Goal: Task Accomplishment & Management: Manage account settings

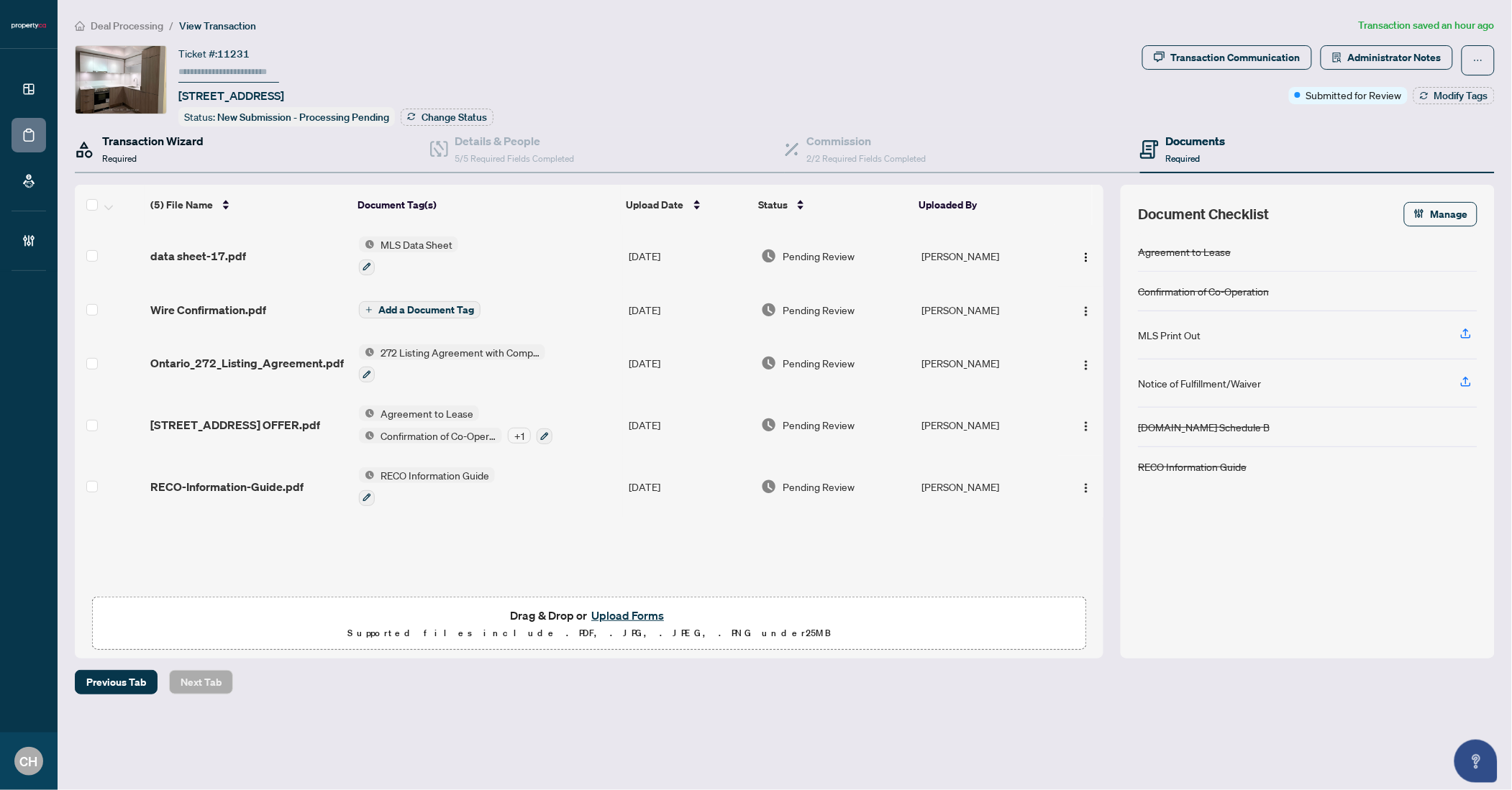
click at [177, 152] on div "Transaction Wizard Required" at bounding box center [153, 149] width 102 height 34
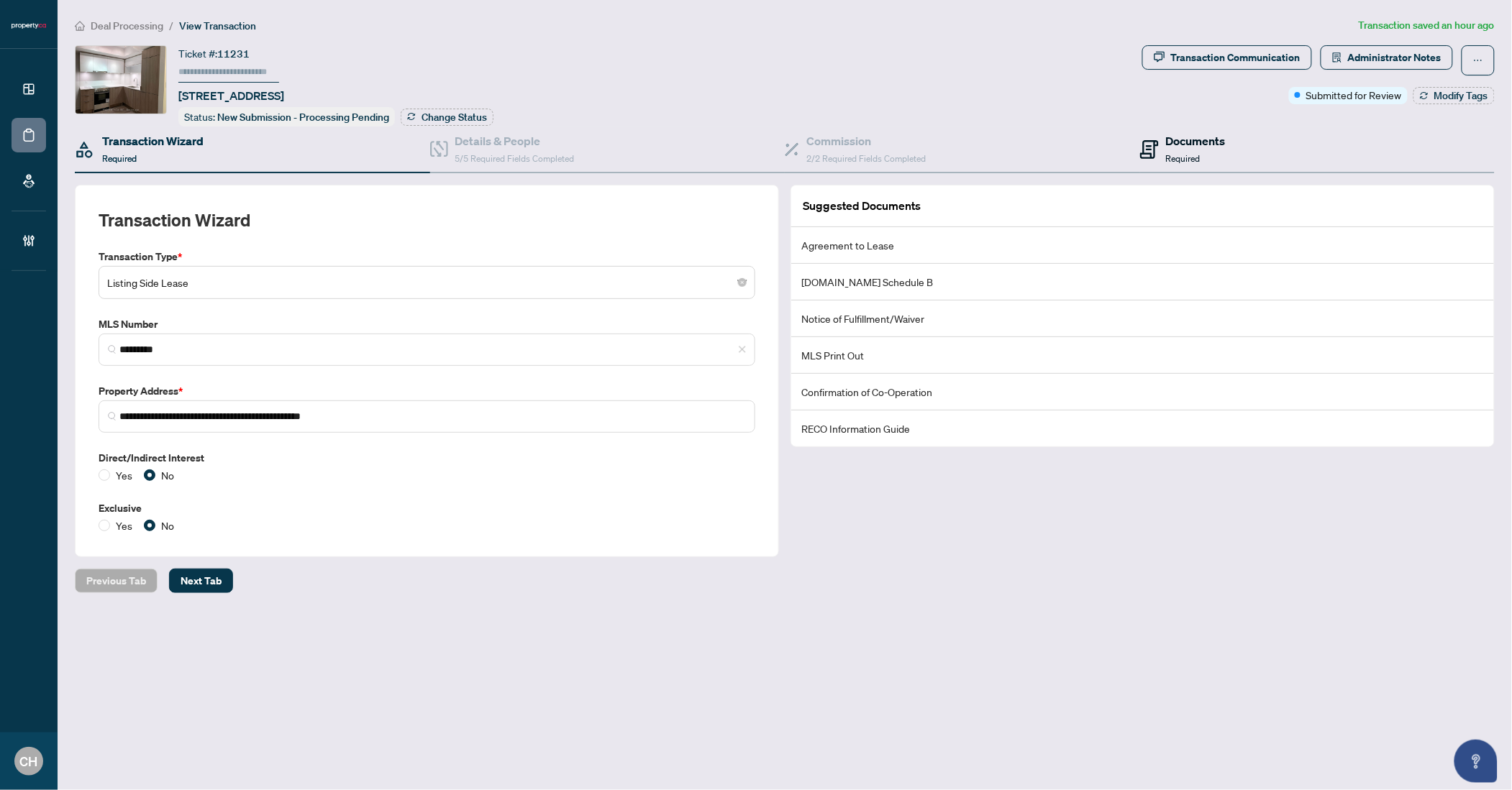
click at [1202, 159] on div "Documents Required" at bounding box center [1196, 149] width 60 height 34
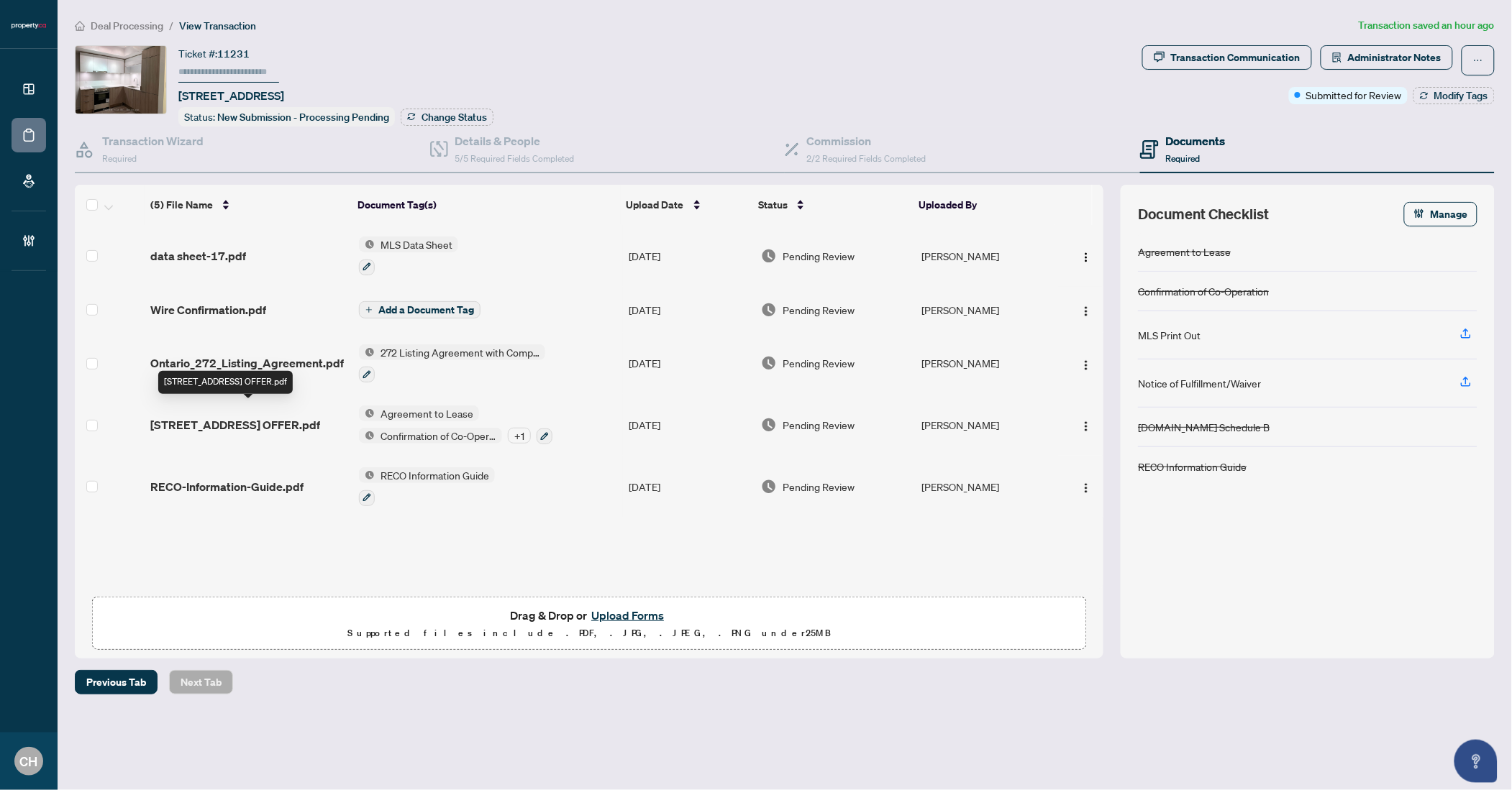
click at [250, 416] on span "159 Wellesley St E 2705_ACCEPTED OFFER.pdf" at bounding box center [235, 425] width 170 height 17
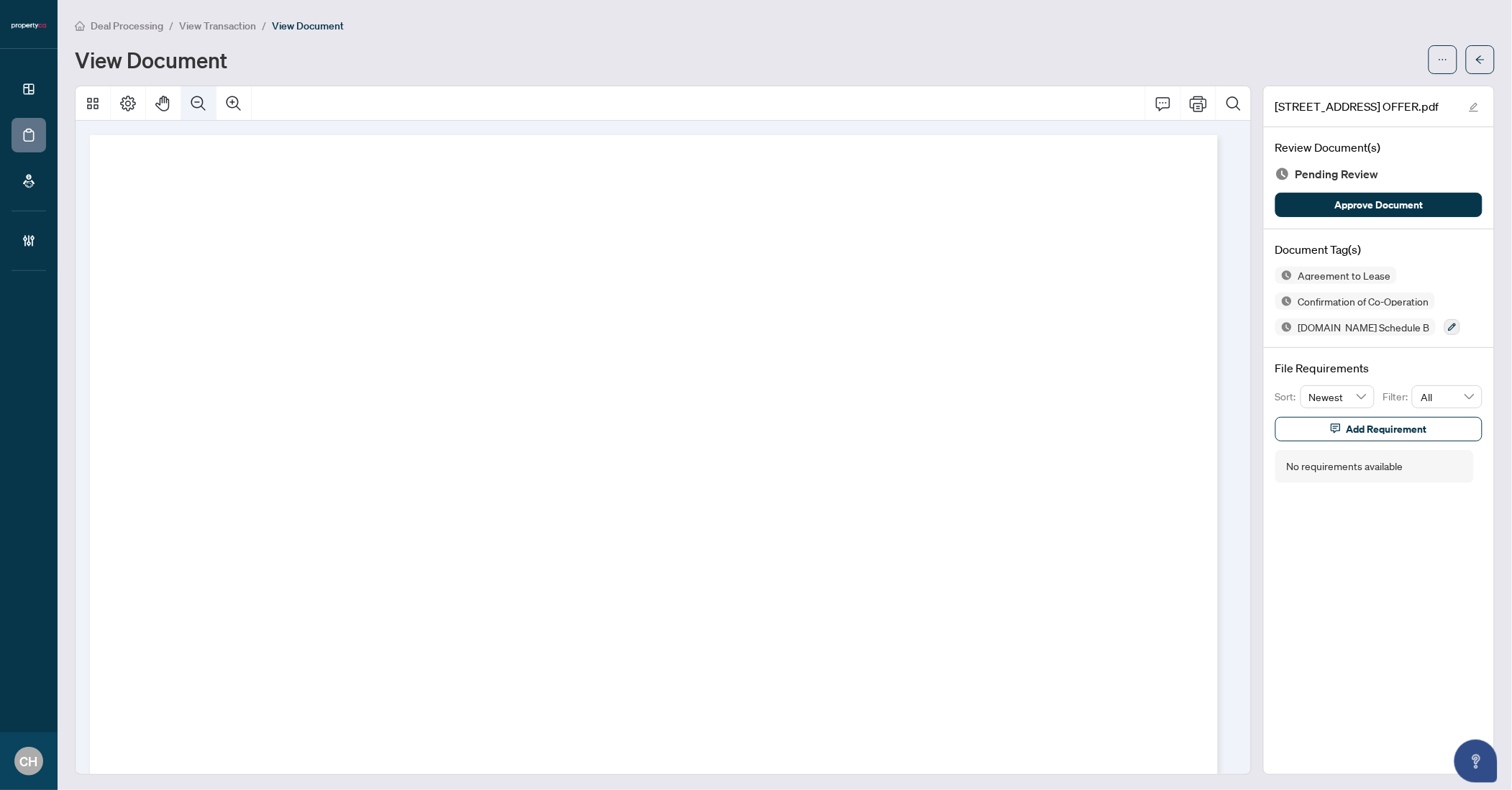
click at [194, 111] on button "Zoom Out" at bounding box center [198, 103] width 34 height 34
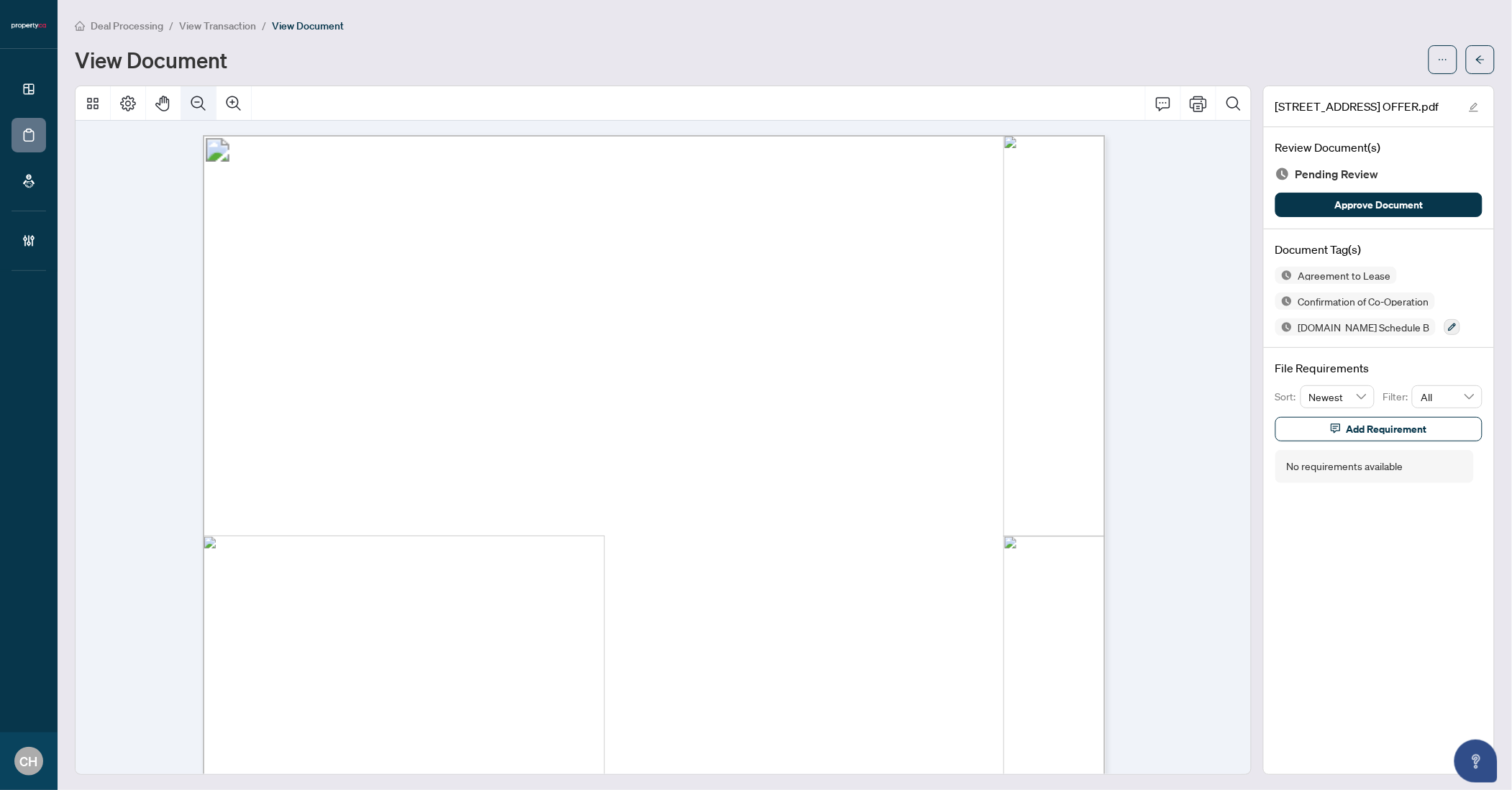
click at [194, 111] on button "Zoom Out" at bounding box center [198, 103] width 34 height 34
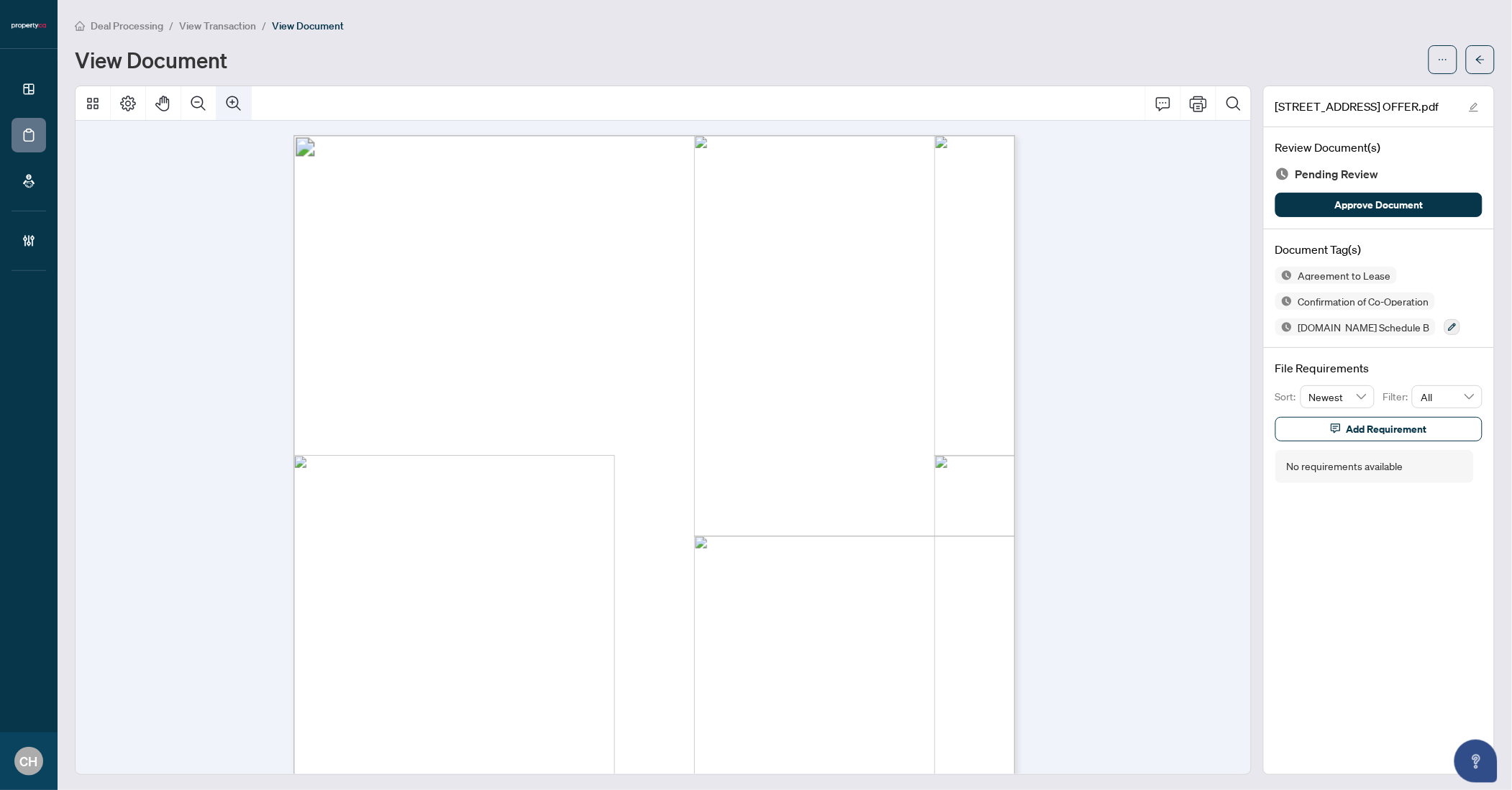
click at [228, 99] on icon "Zoom In" at bounding box center [233, 103] width 17 height 17
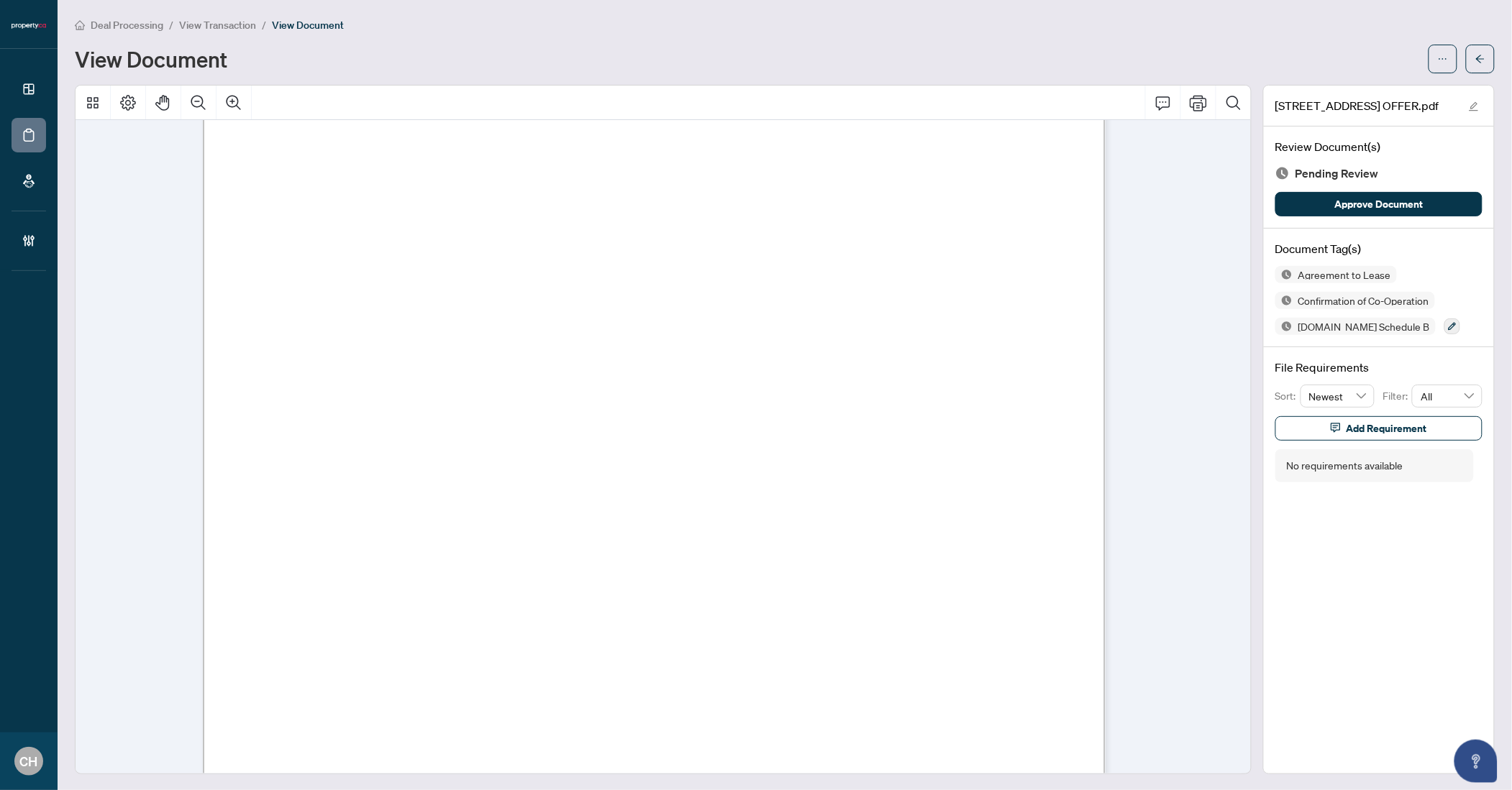
scroll to position [5002, 0]
drag, startPoint x: 393, startPoint y: 536, endPoint x: 517, endPoint y: 537, distance: 124.0
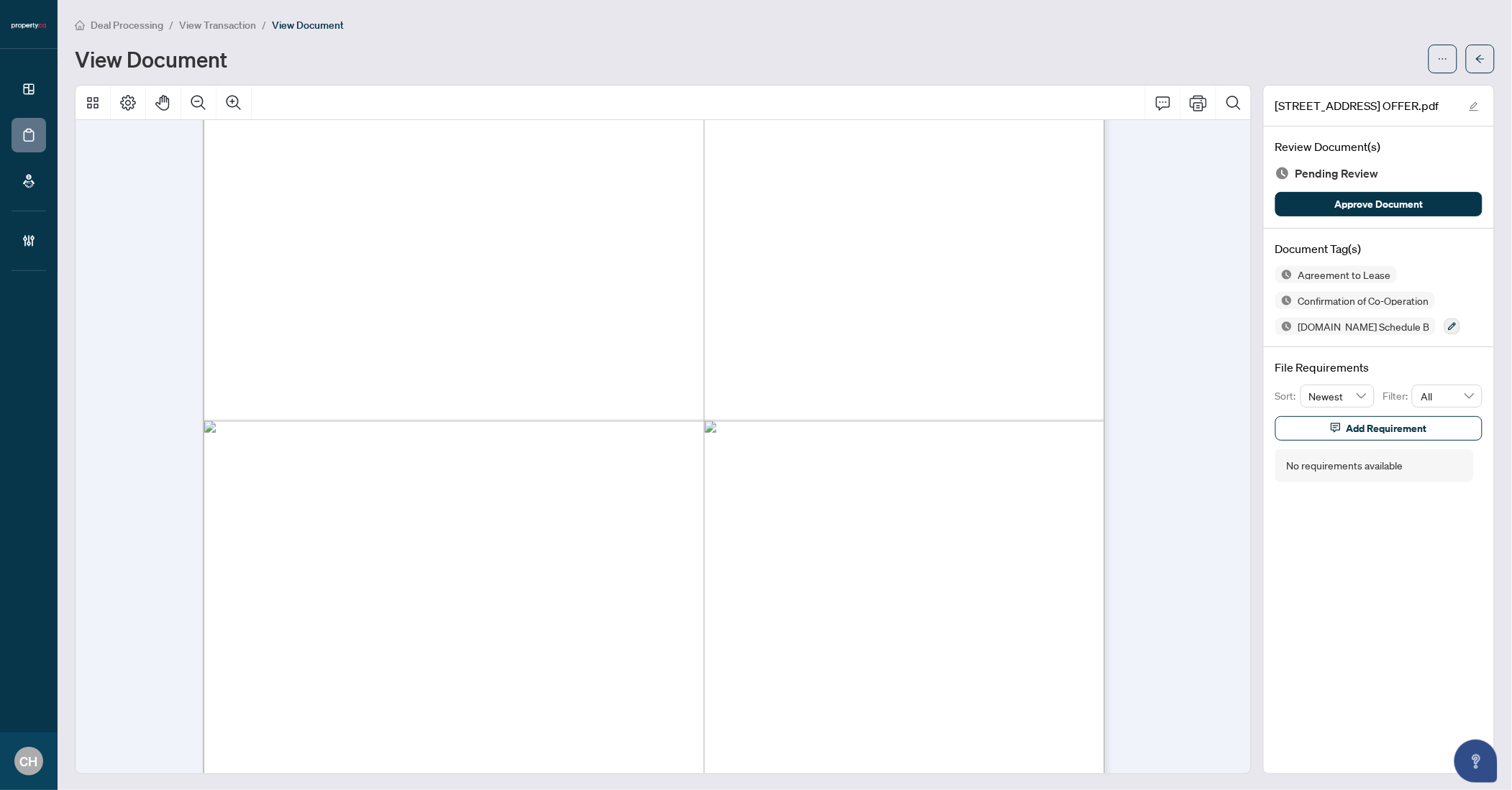
click at [1475, 55] on icon "arrow-left" at bounding box center [1480, 58] width 10 height 10
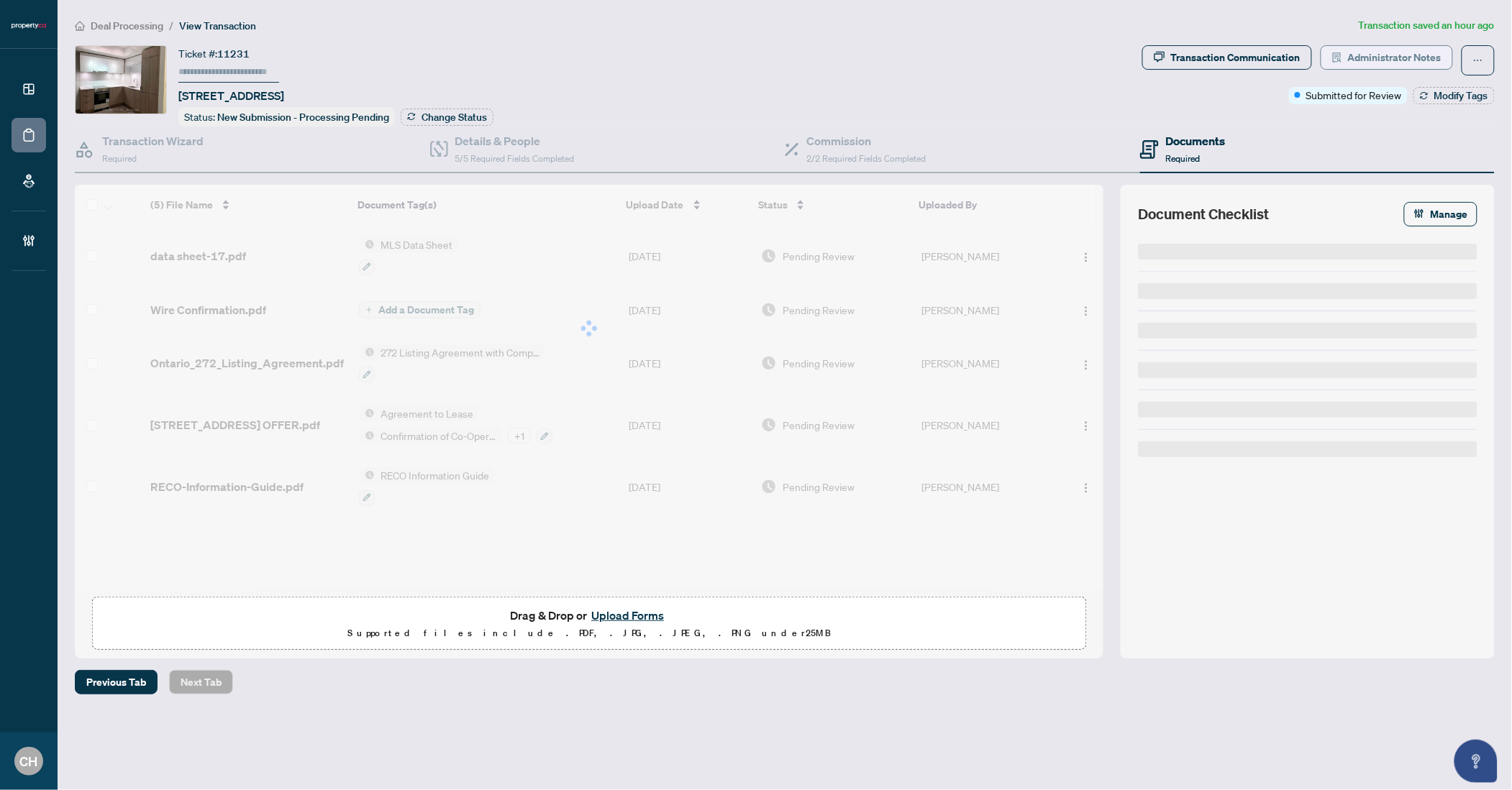
click at [1410, 60] on span "Administrator Notes" at bounding box center [1395, 58] width 93 height 23
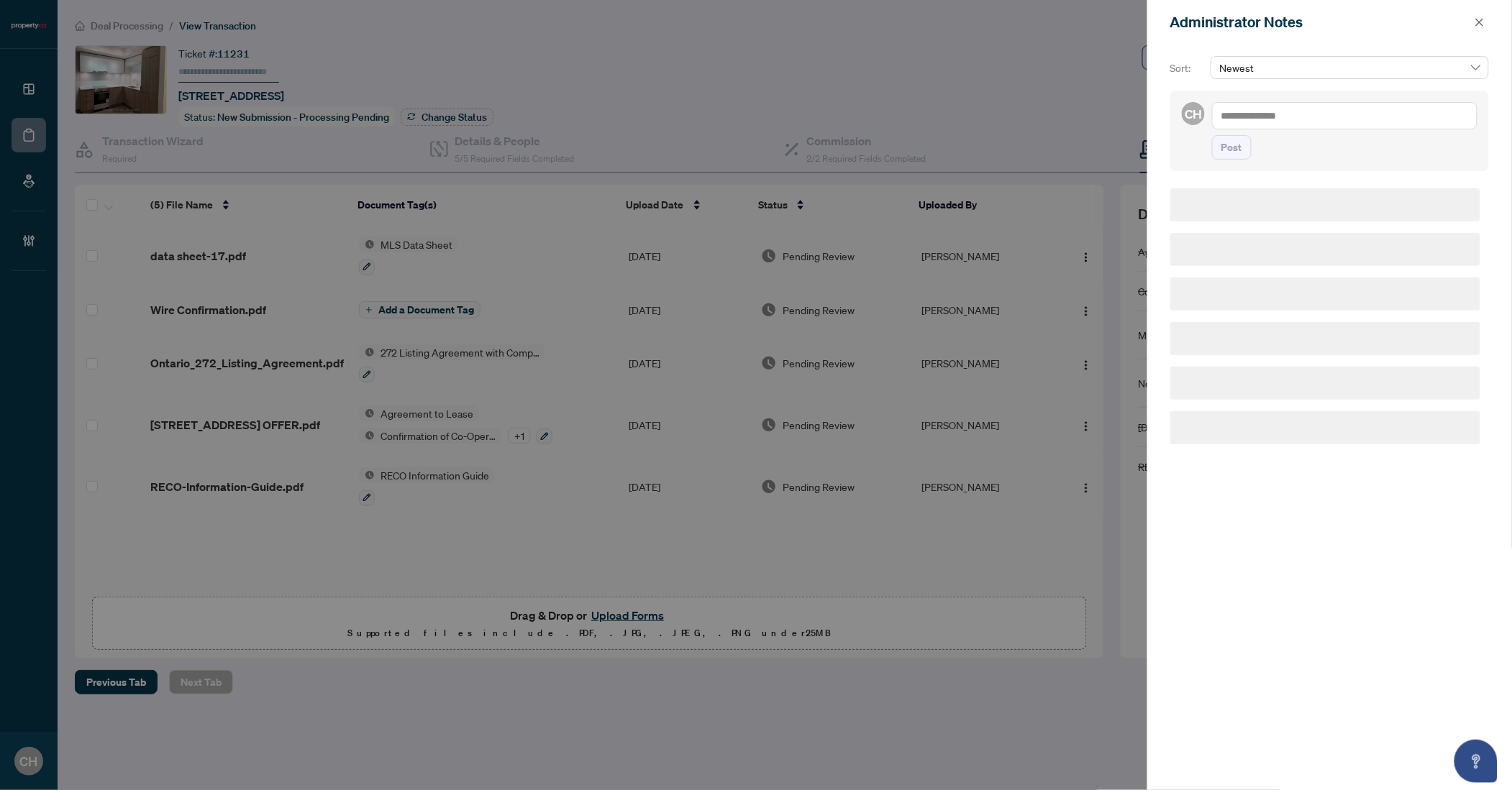
click at [1273, 123] on textarea at bounding box center [1344, 116] width 265 height 28
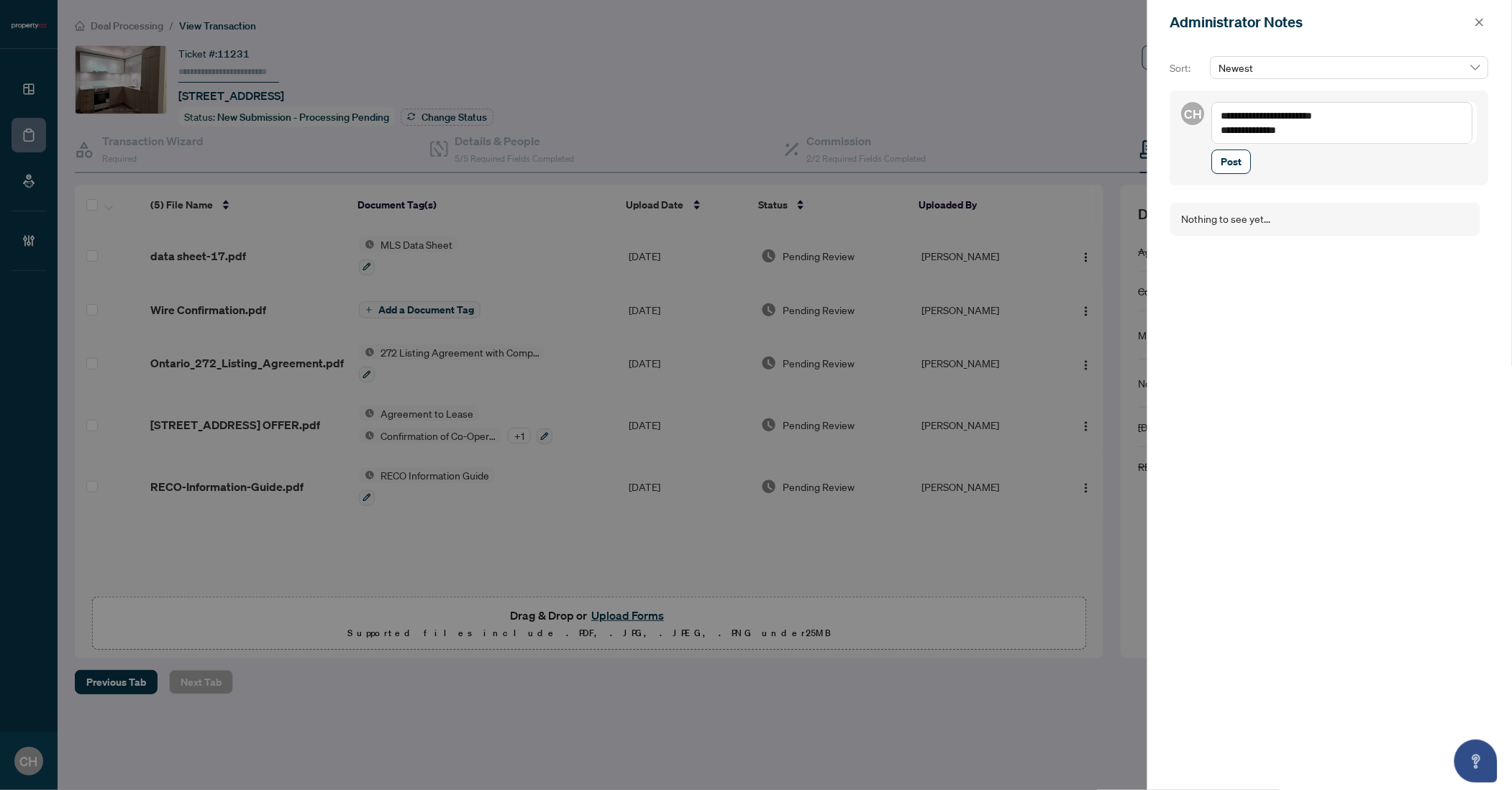
type textarea "**********"
click at [1212, 149] on button "Post" at bounding box center [1232, 161] width 40 height 25
click at [1485, 23] on button "button" at bounding box center [1479, 22] width 19 height 17
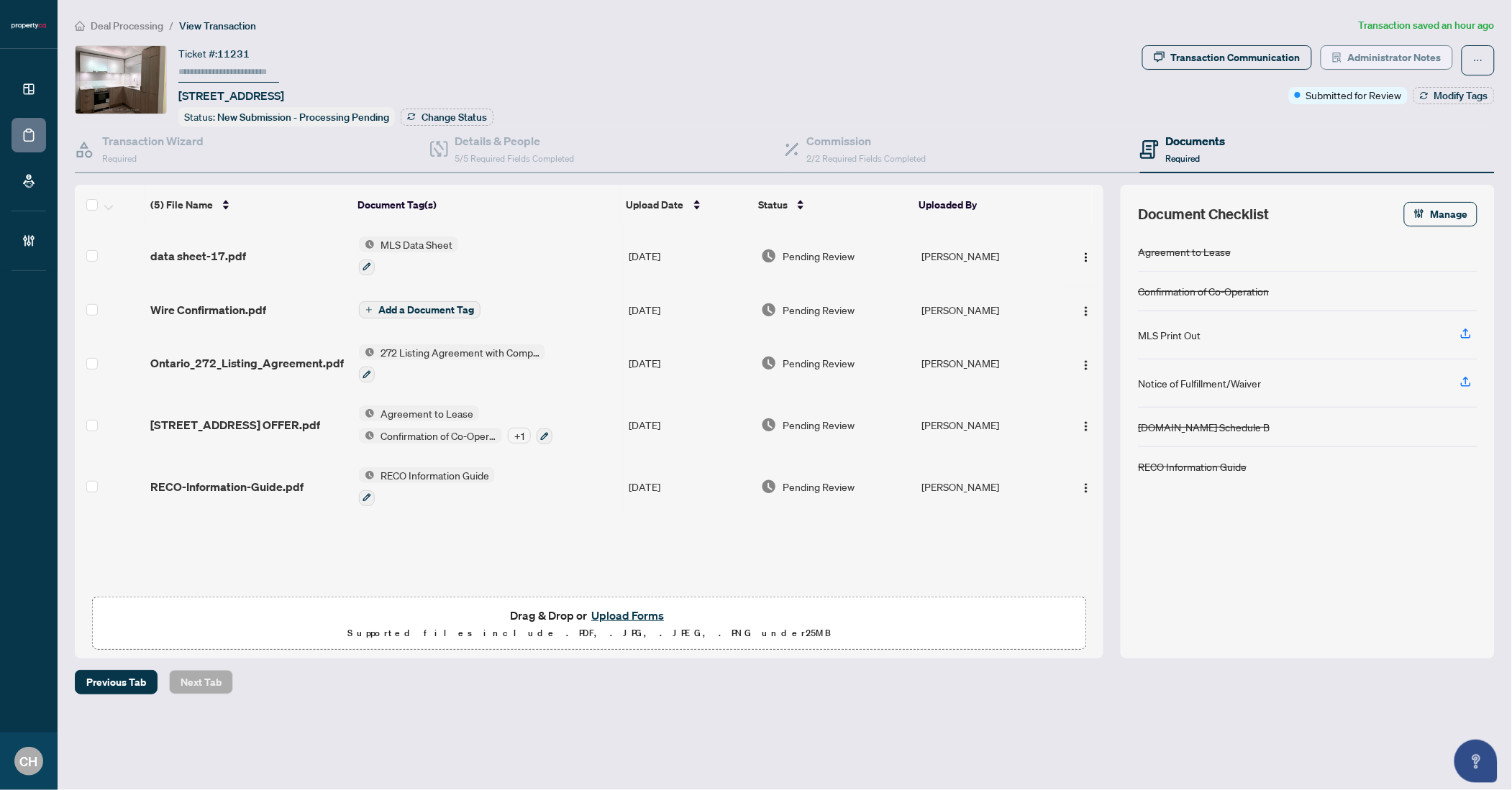
click at [1362, 58] on span "Administrator Notes" at bounding box center [1395, 58] width 93 height 23
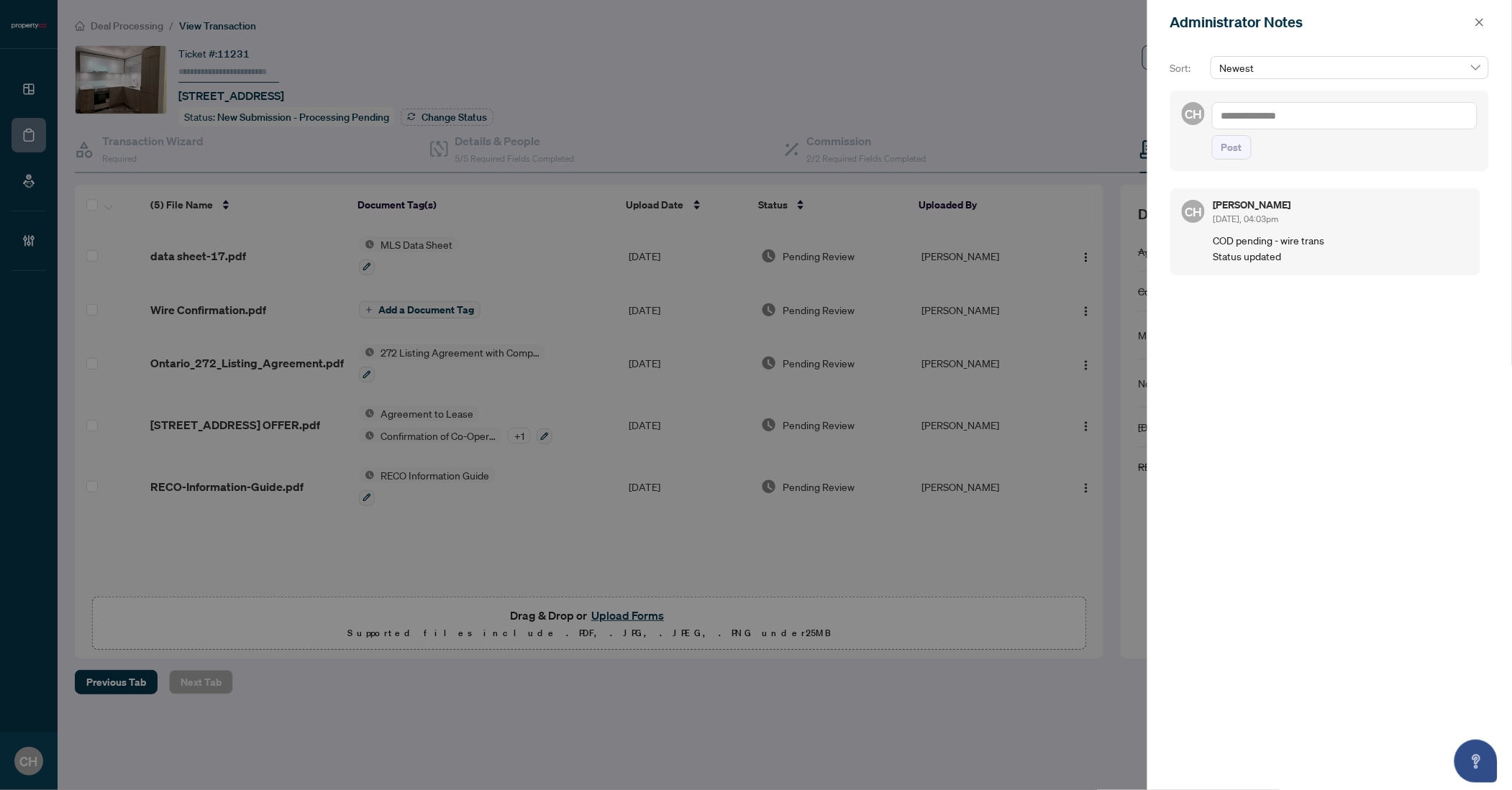
click at [1307, 120] on textarea at bounding box center [1344, 116] width 265 height 28
click at [1484, 23] on icon "close" at bounding box center [1479, 22] width 10 height 10
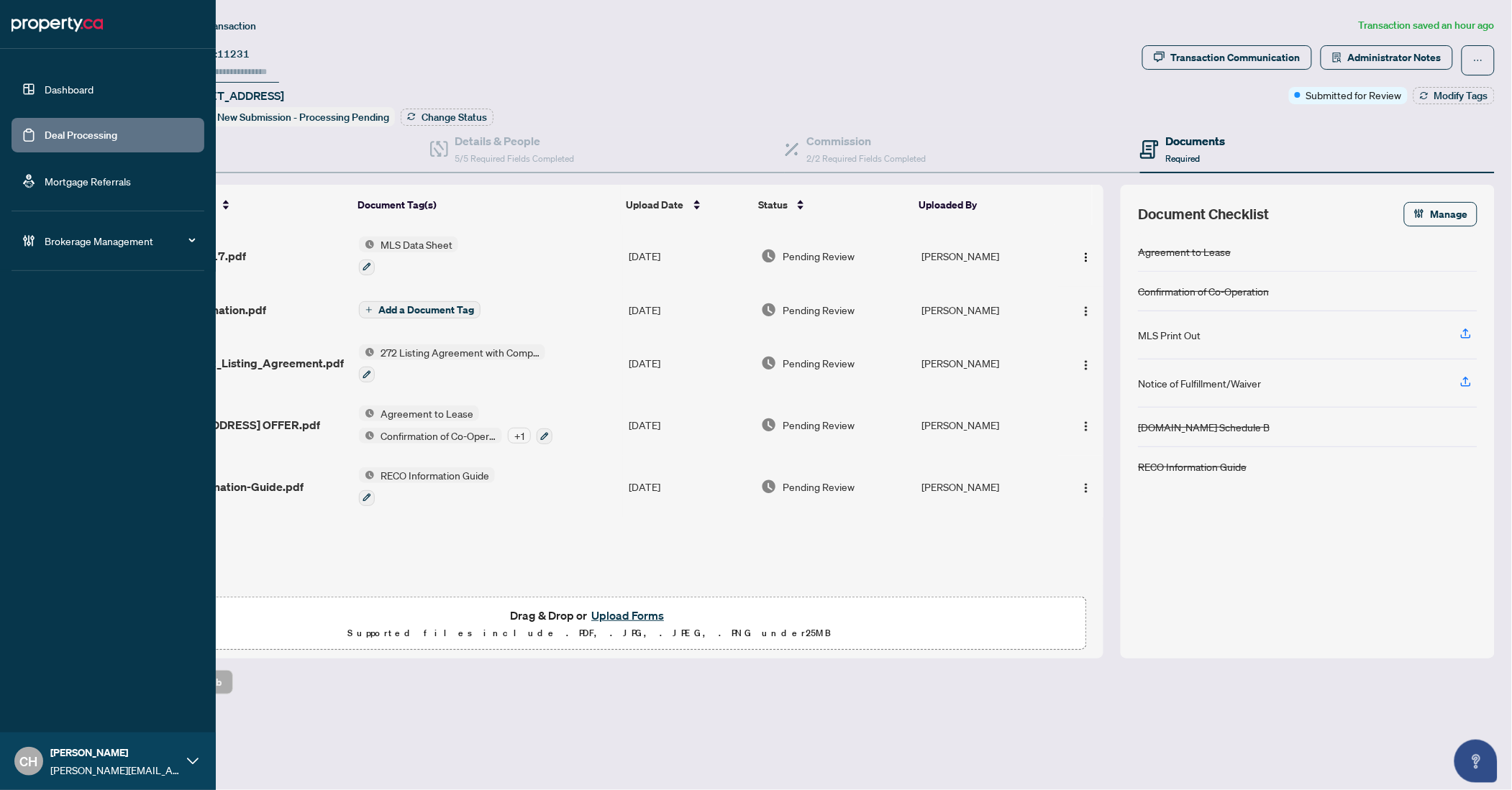
click at [45, 137] on link "Deal Processing" at bounding box center [81, 135] width 73 height 13
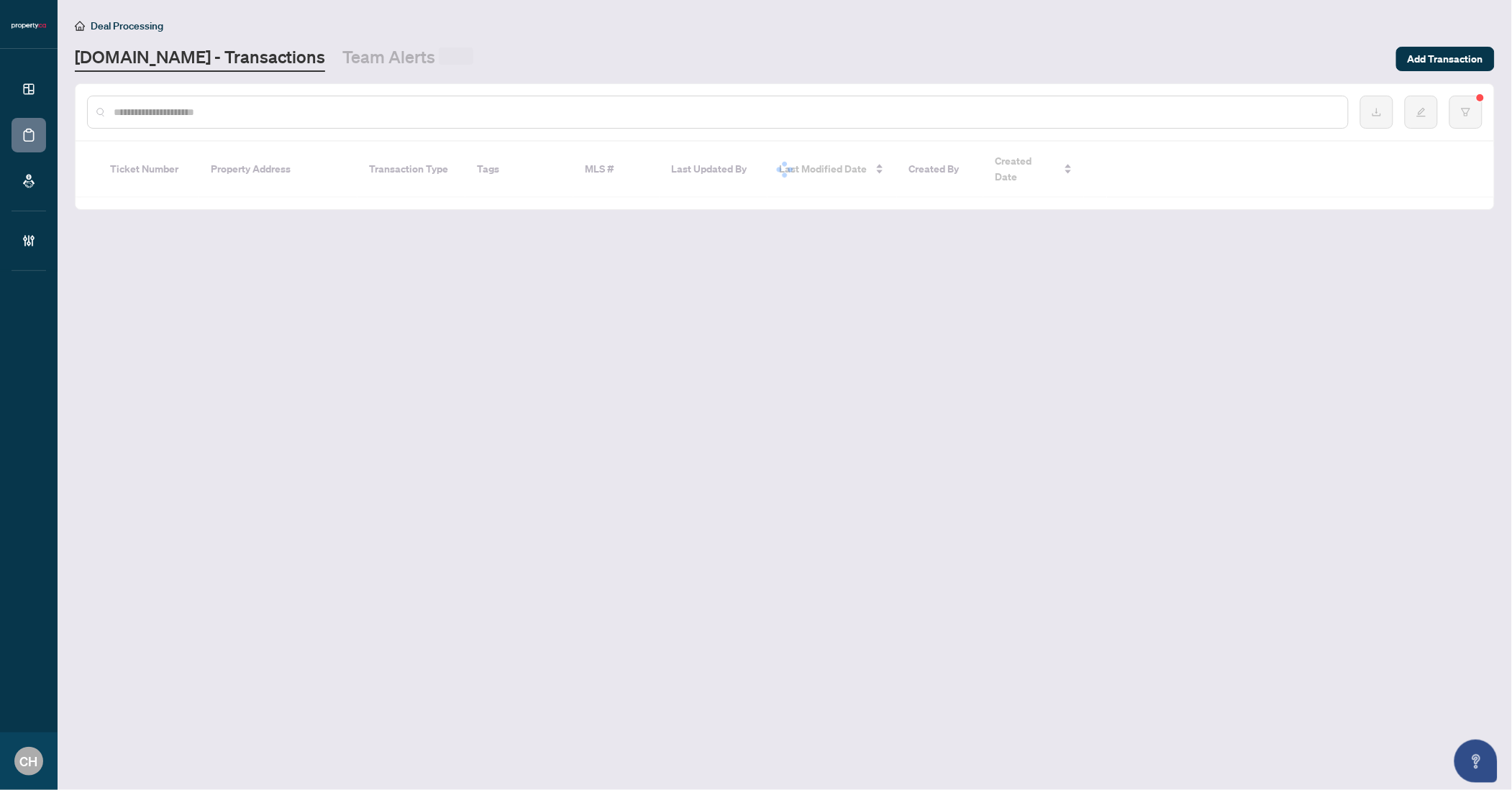
click at [255, 118] on input "text" at bounding box center [725, 111] width 1223 height 16
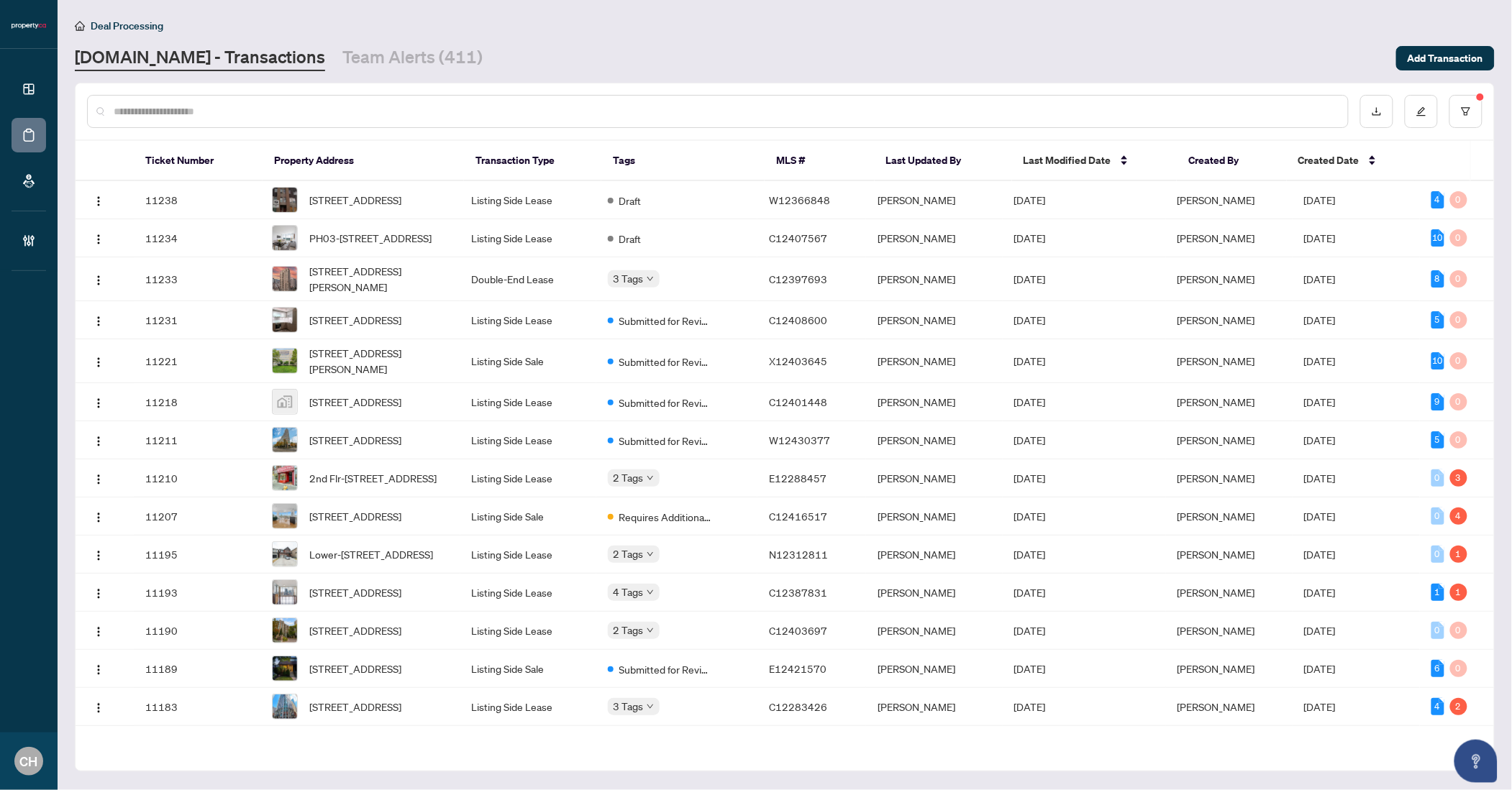
click at [189, 115] on input "text" at bounding box center [725, 111] width 1223 height 16
paste input "*********"
type input "*********"
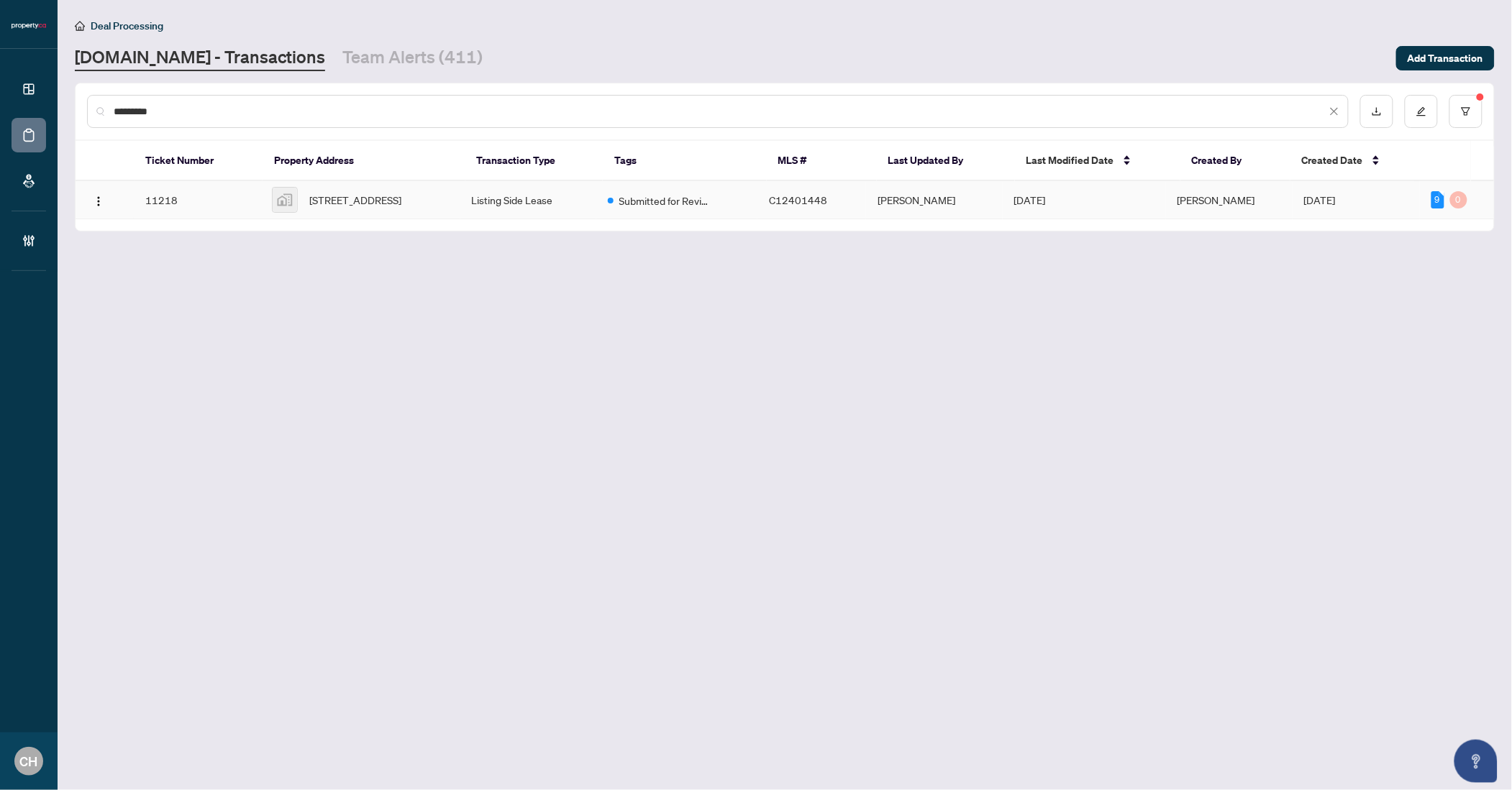
click at [401, 208] on span "[STREET_ADDRESS]" at bounding box center [355, 200] width 92 height 16
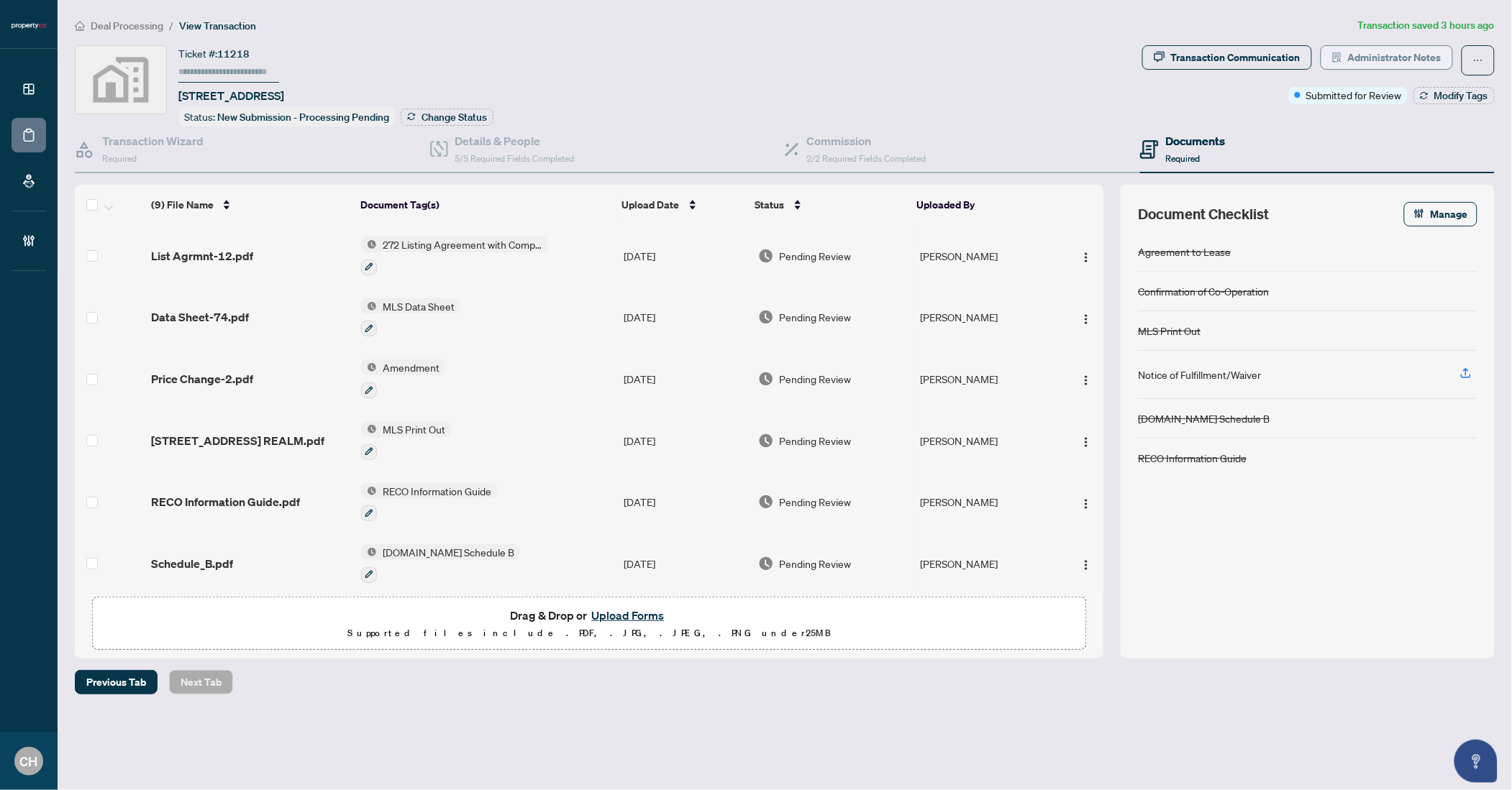
click at [1380, 52] on span "Administrator Notes" at bounding box center [1395, 58] width 93 height 23
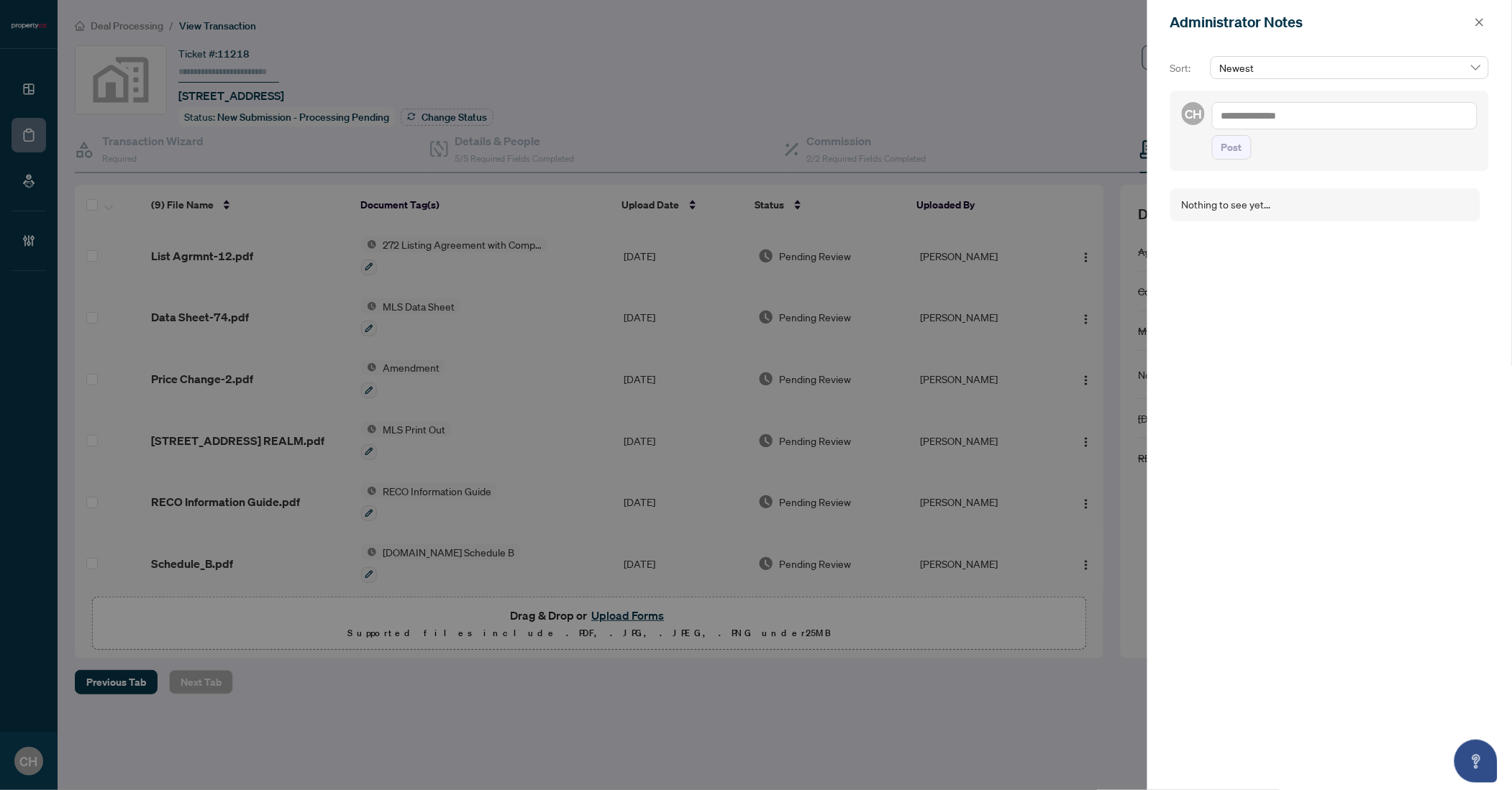
click at [1282, 124] on textarea at bounding box center [1344, 116] width 265 height 28
type textarea "**********"
click at [1212, 149] on button "Post" at bounding box center [1232, 161] width 40 height 25
click at [1481, 11] on span "button" at bounding box center [1479, 22] width 10 height 23
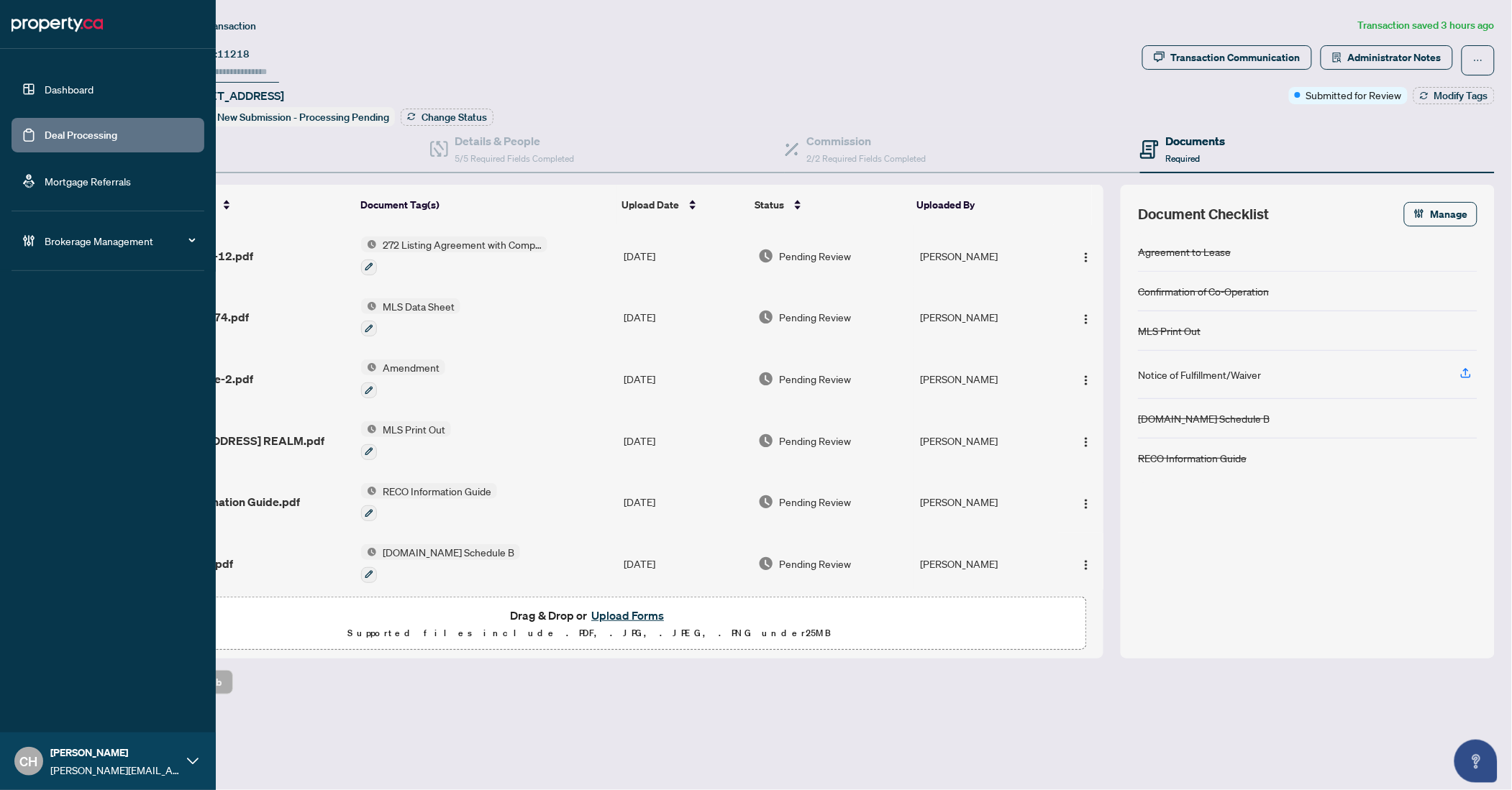
click at [50, 140] on link "Deal Processing" at bounding box center [81, 135] width 73 height 13
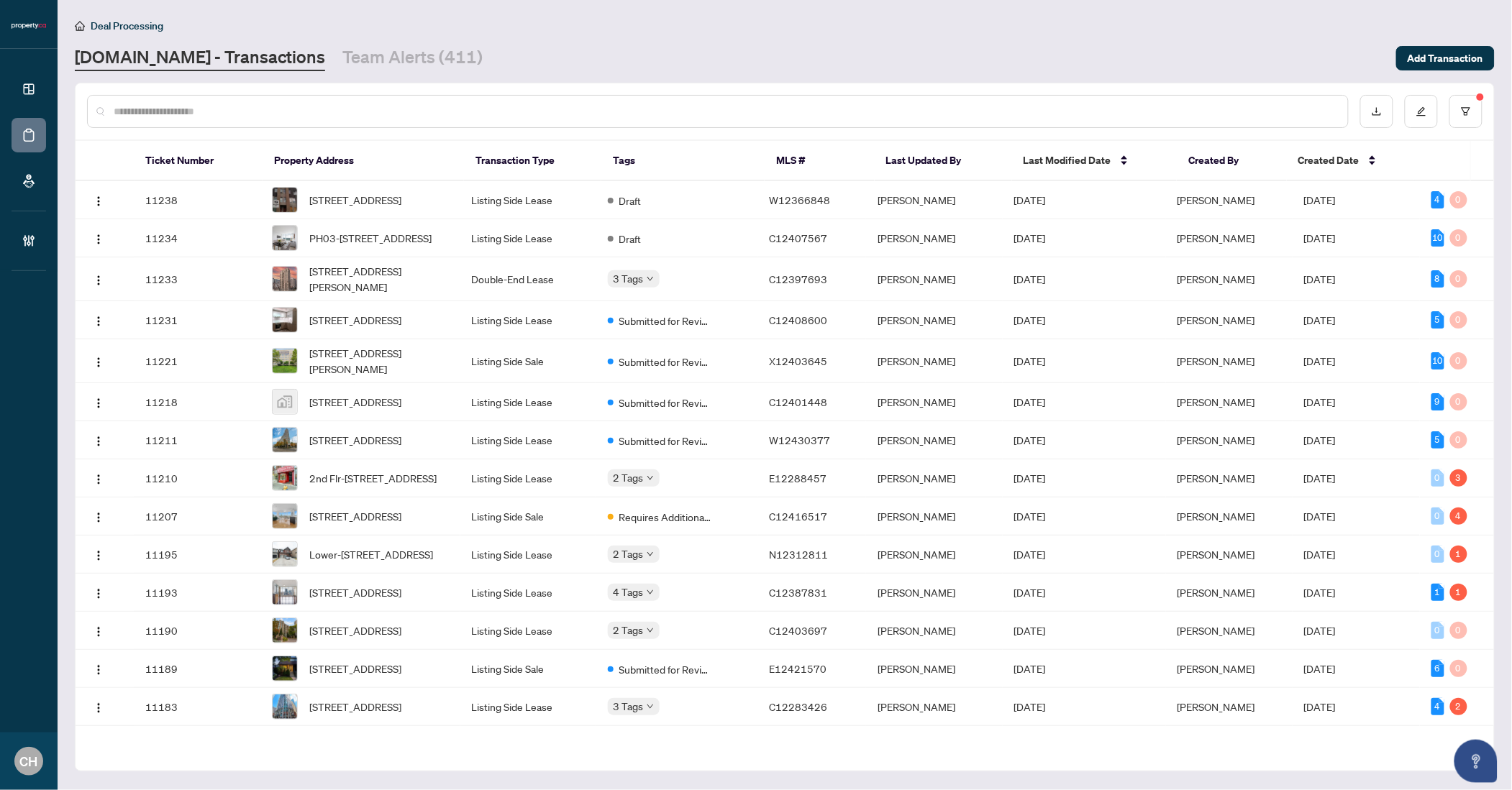
click at [286, 100] on div at bounding box center [717, 111] width 1261 height 33
click at [283, 106] on input "text" at bounding box center [725, 111] width 1223 height 16
paste input "*********"
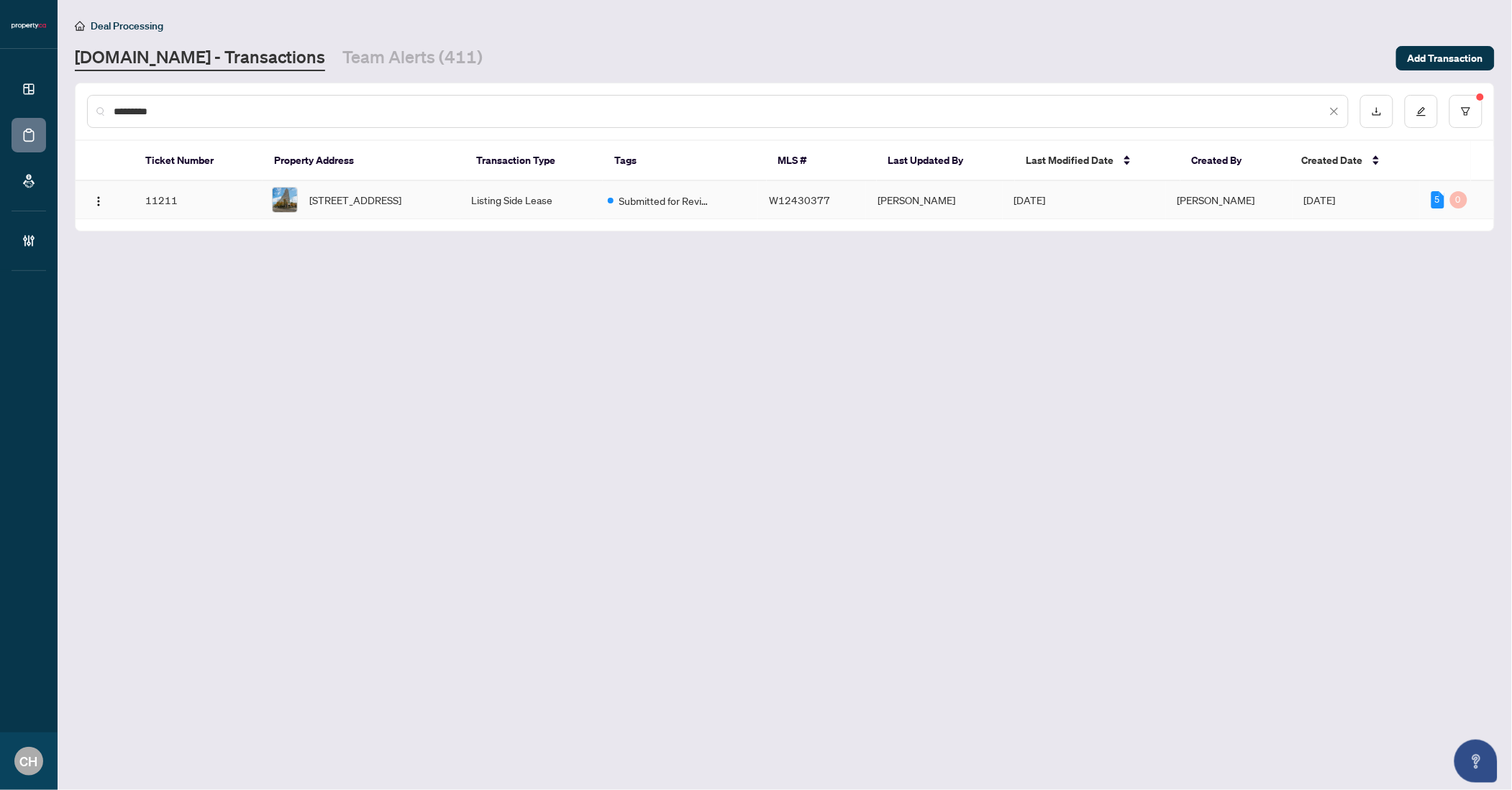
type input "*********"
click at [364, 203] on span "[STREET_ADDRESS]" at bounding box center [355, 200] width 92 height 16
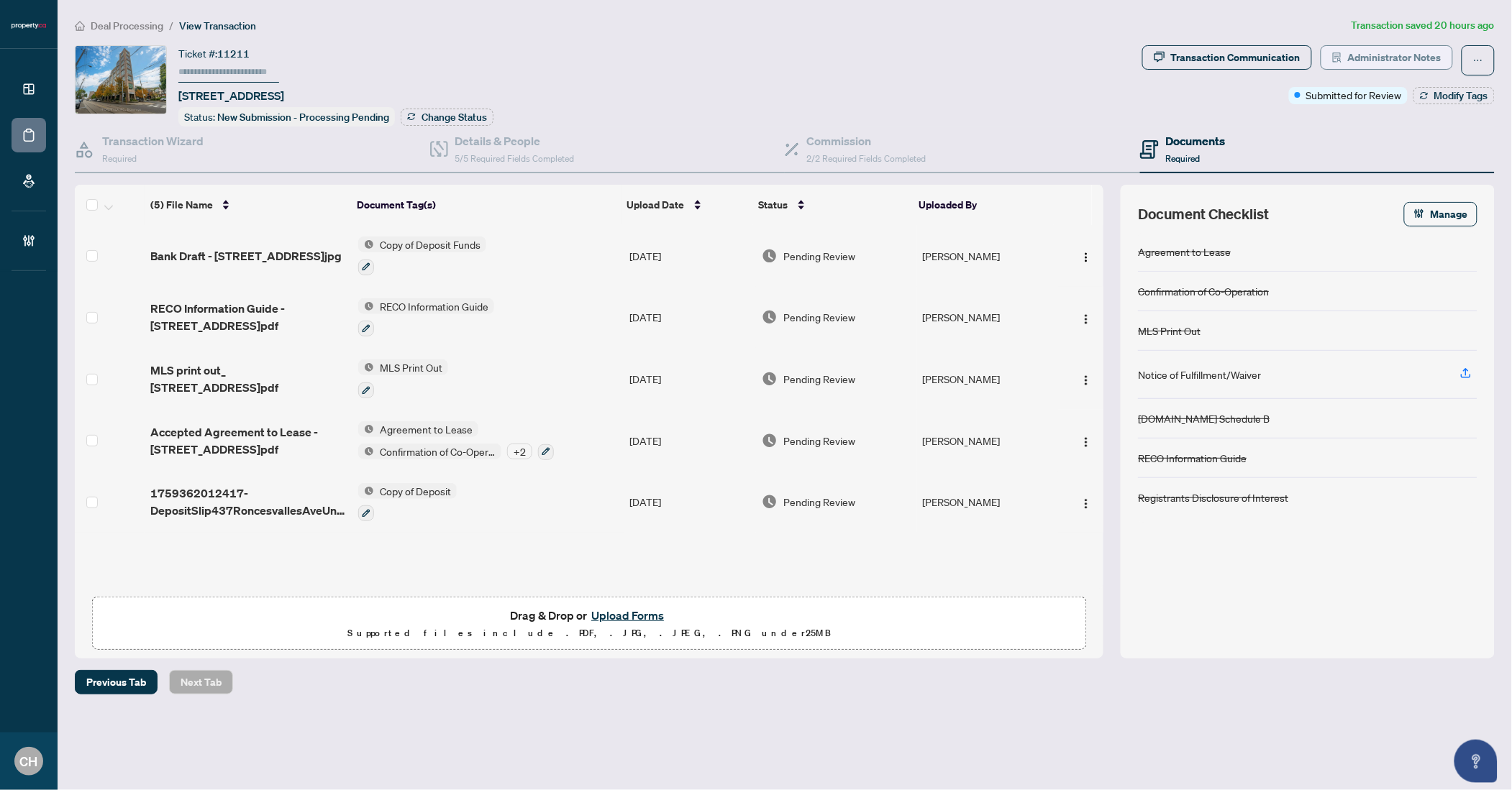
click at [1372, 55] on span "Administrator Notes" at bounding box center [1395, 58] width 93 height 23
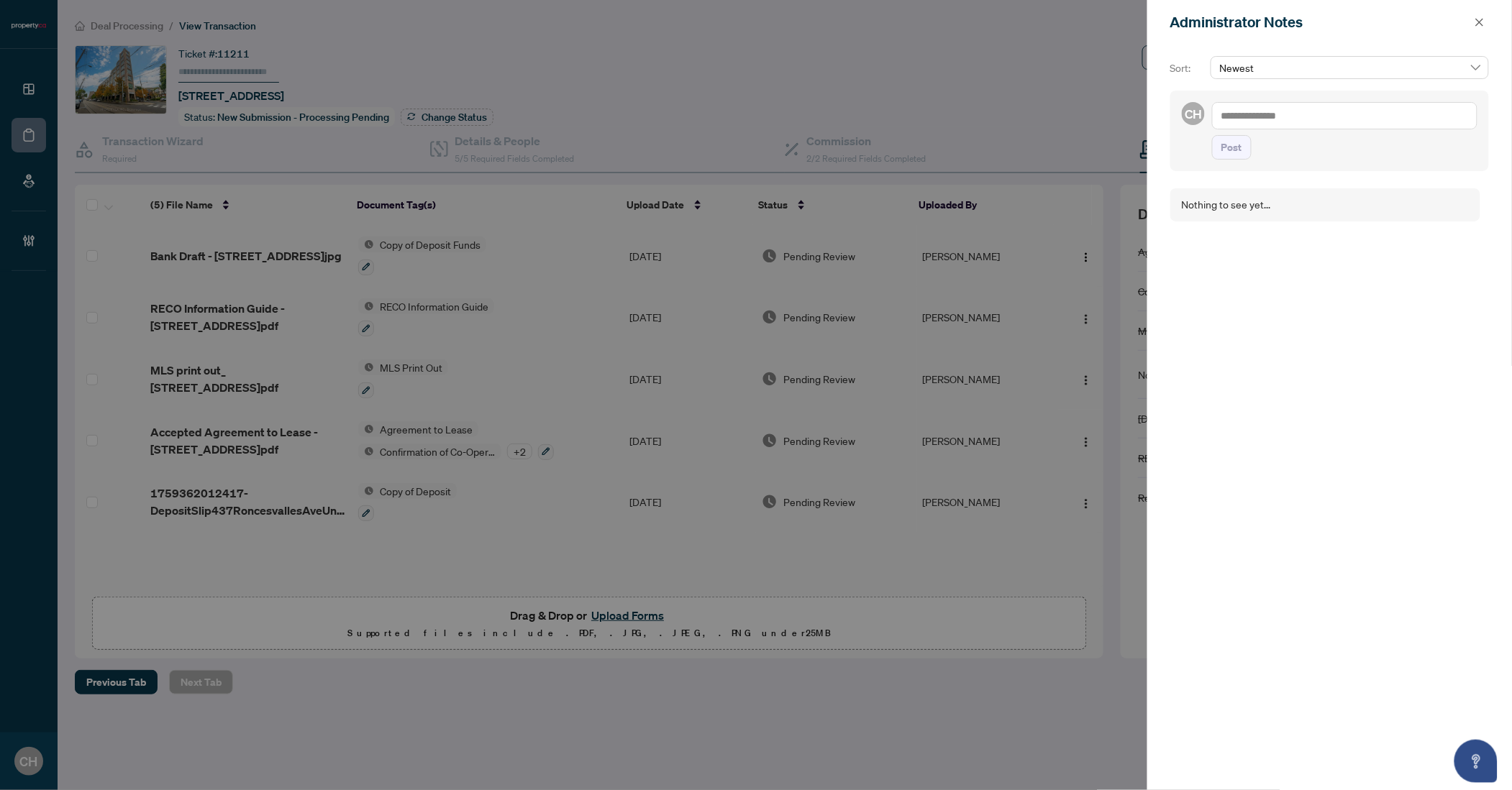
click at [1342, 119] on textarea at bounding box center [1344, 116] width 265 height 28
click at [1223, 113] on textarea "**********" at bounding box center [1344, 116] width 265 height 28
click at [1267, 114] on textarea "**********" at bounding box center [1342, 123] width 261 height 42
type textarea "**********"
click at [1212, 149] on button "Post" at bounding box center [1232, 161] width 40 height 25
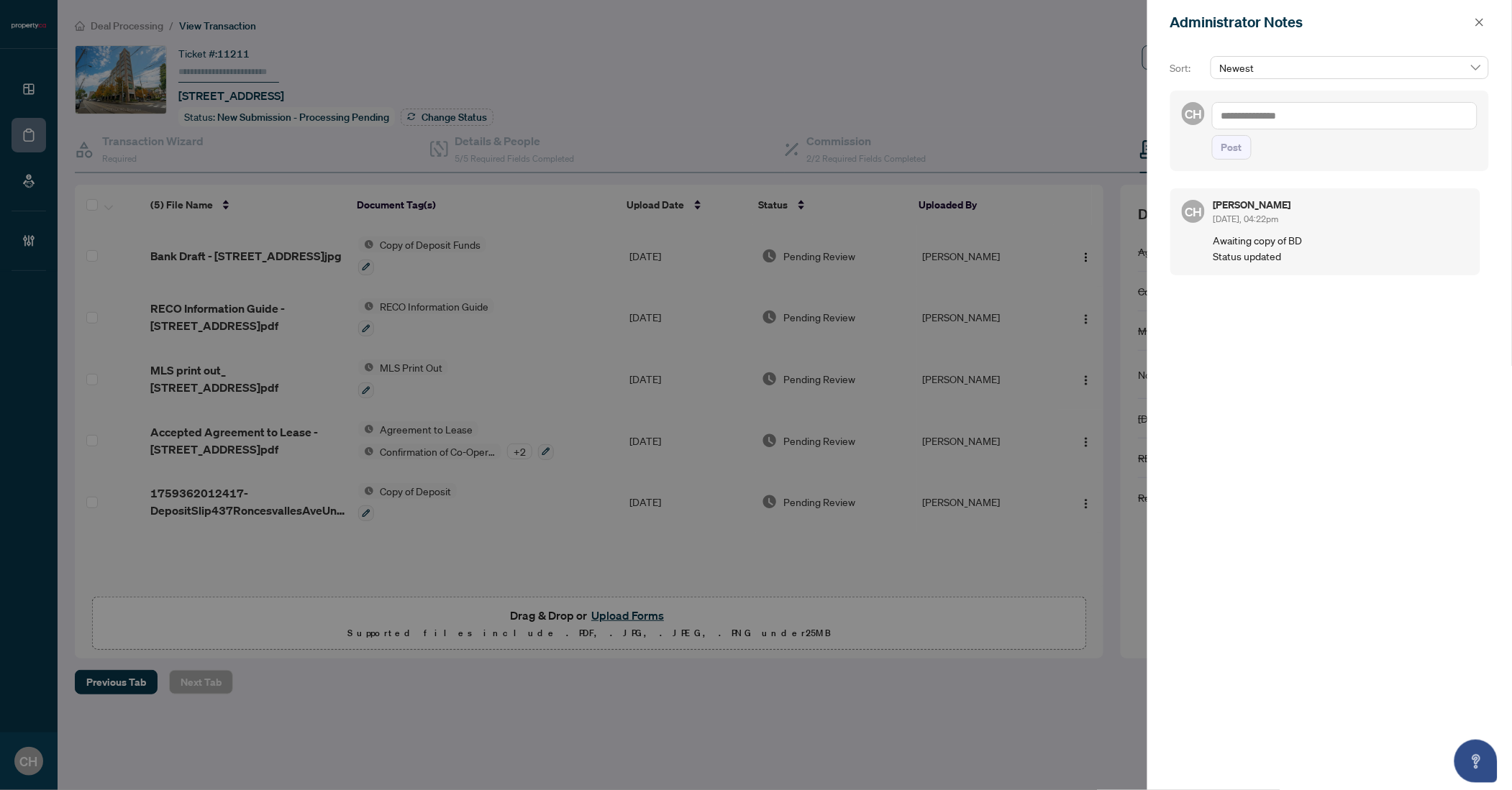
click at [220, 243] on div at bounding box center [756, 395] width 1512 height 790
click at [200, 161] on div at bounding box center [756, 395] width 1512 height 790
click at [1473, 22] on button "button" at bounding box center [1479, 22] width 19 height 17
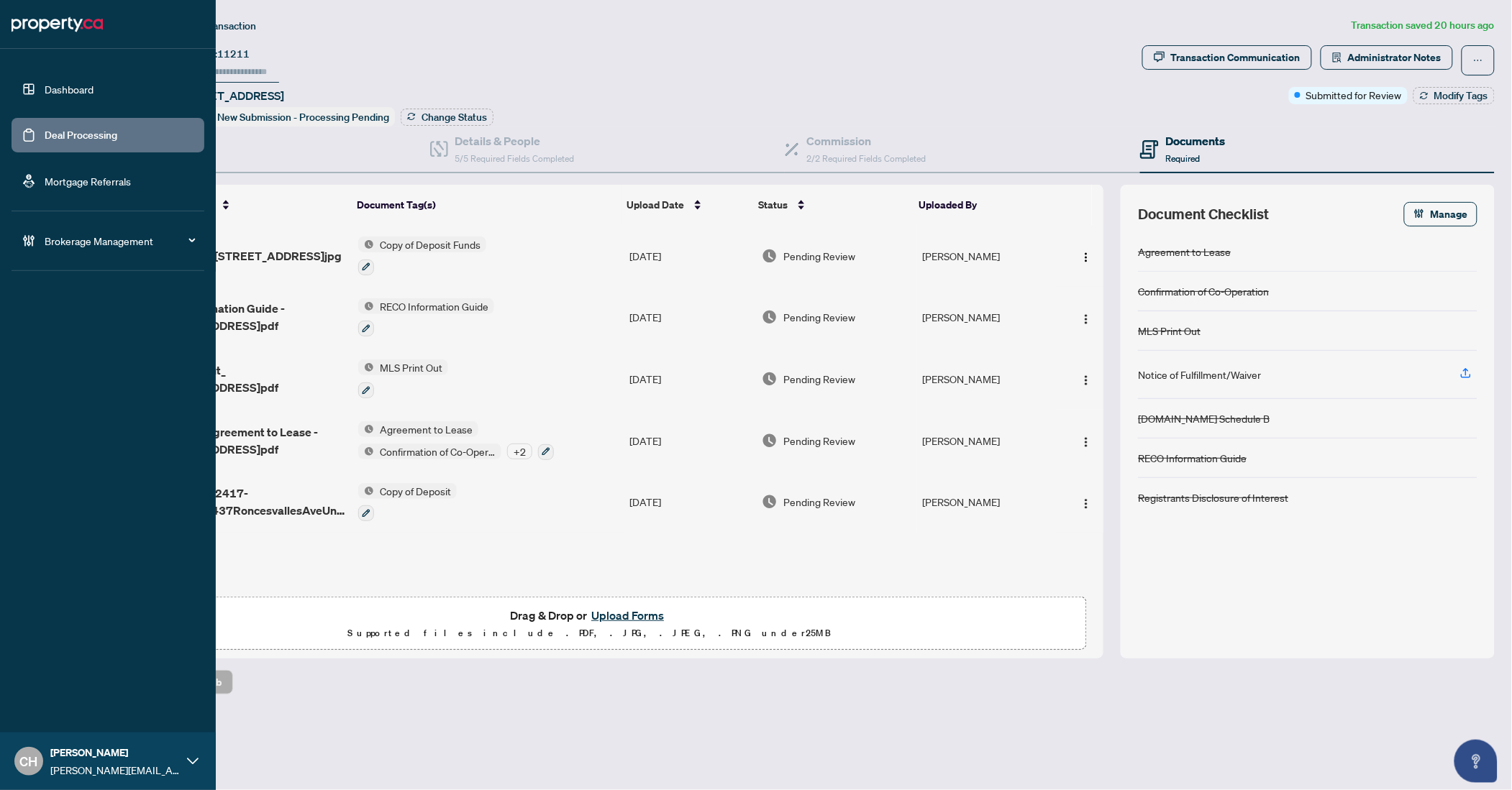
click at [45, 135] on link "Deal Processing" at bounding box center [81, 135] width 73 height 13
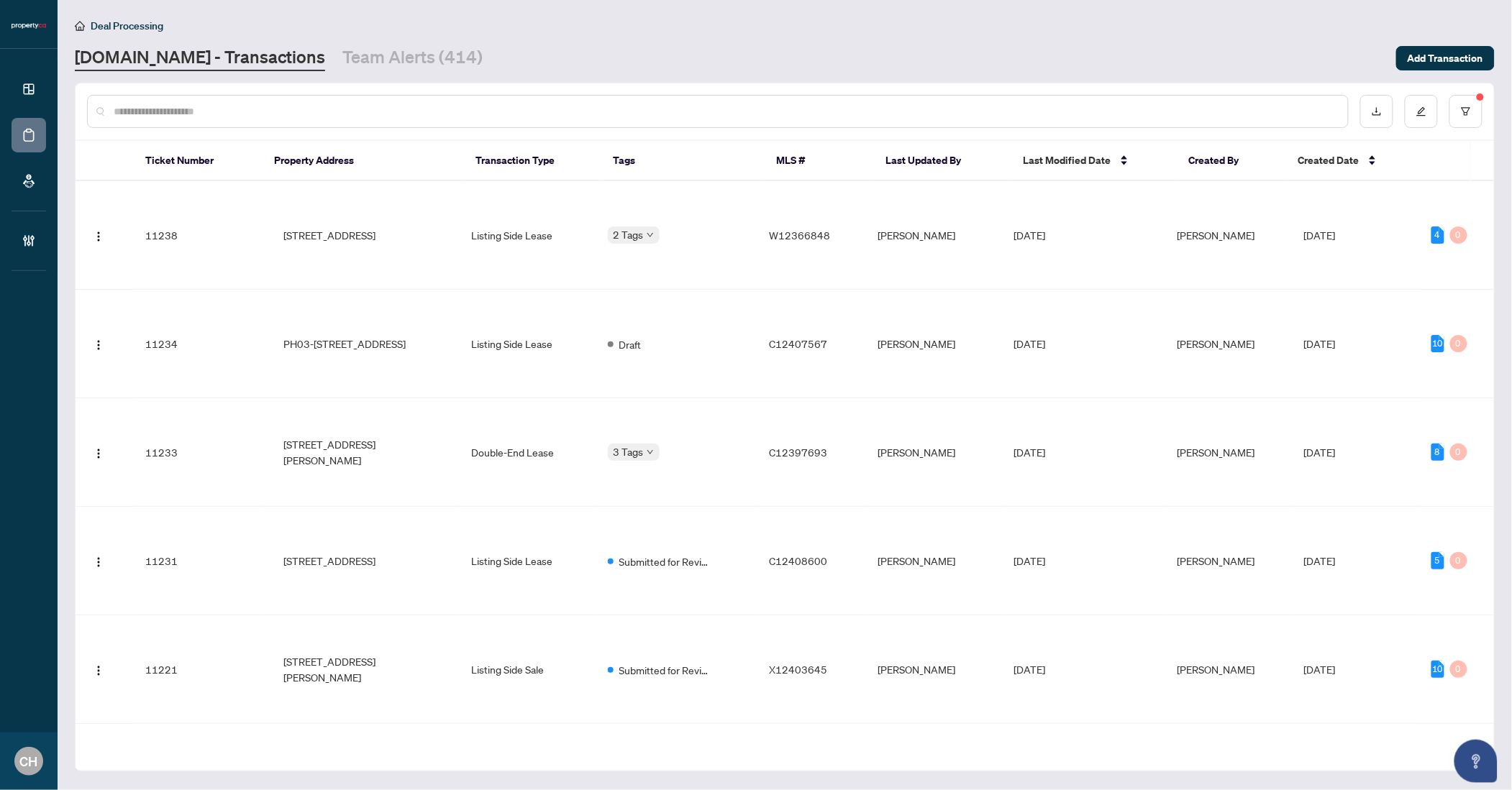
click at [336, 116] on input "text" at bounding box center [725, 111] width 1223 height 16
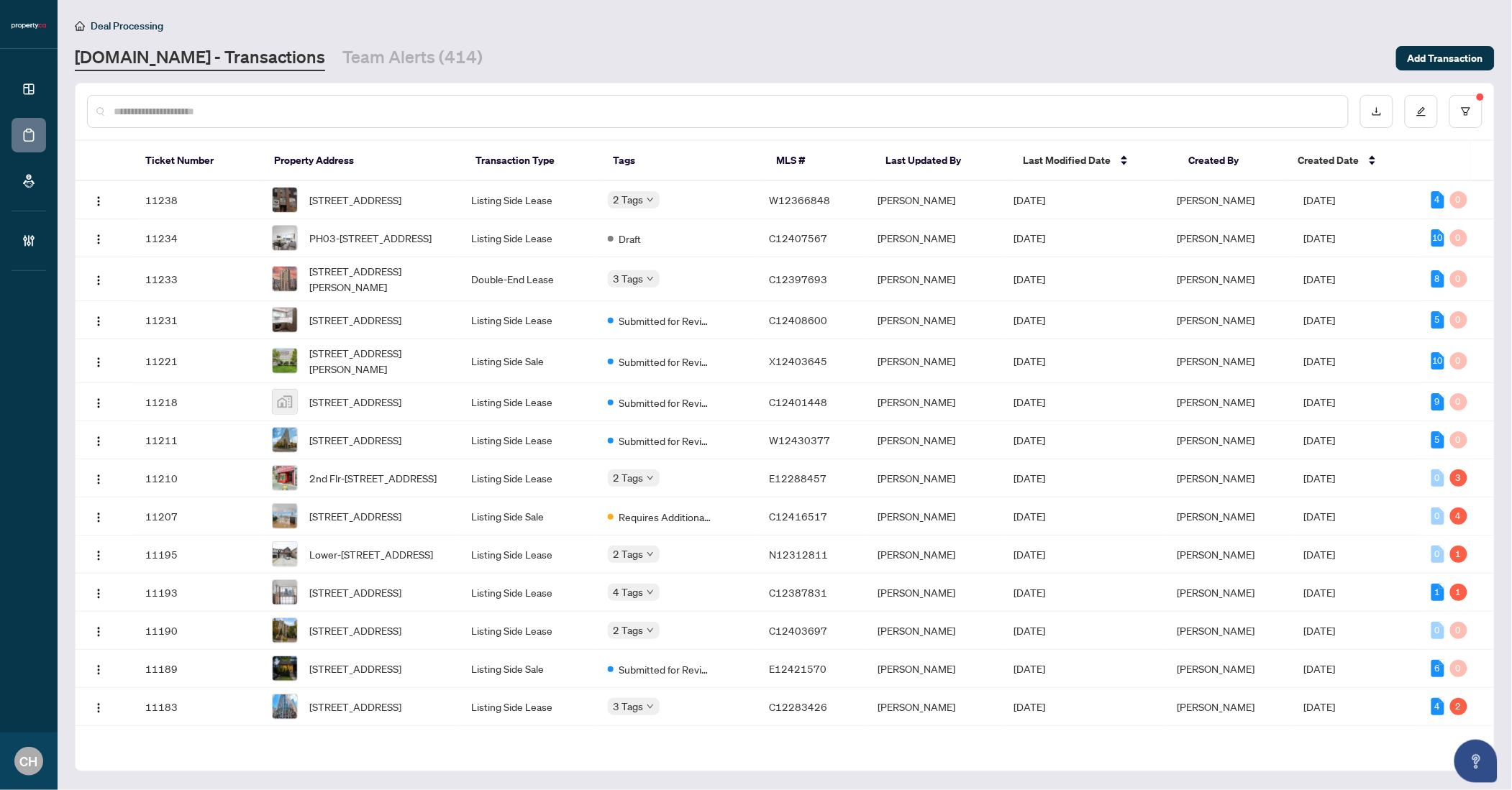
paste input "*********"
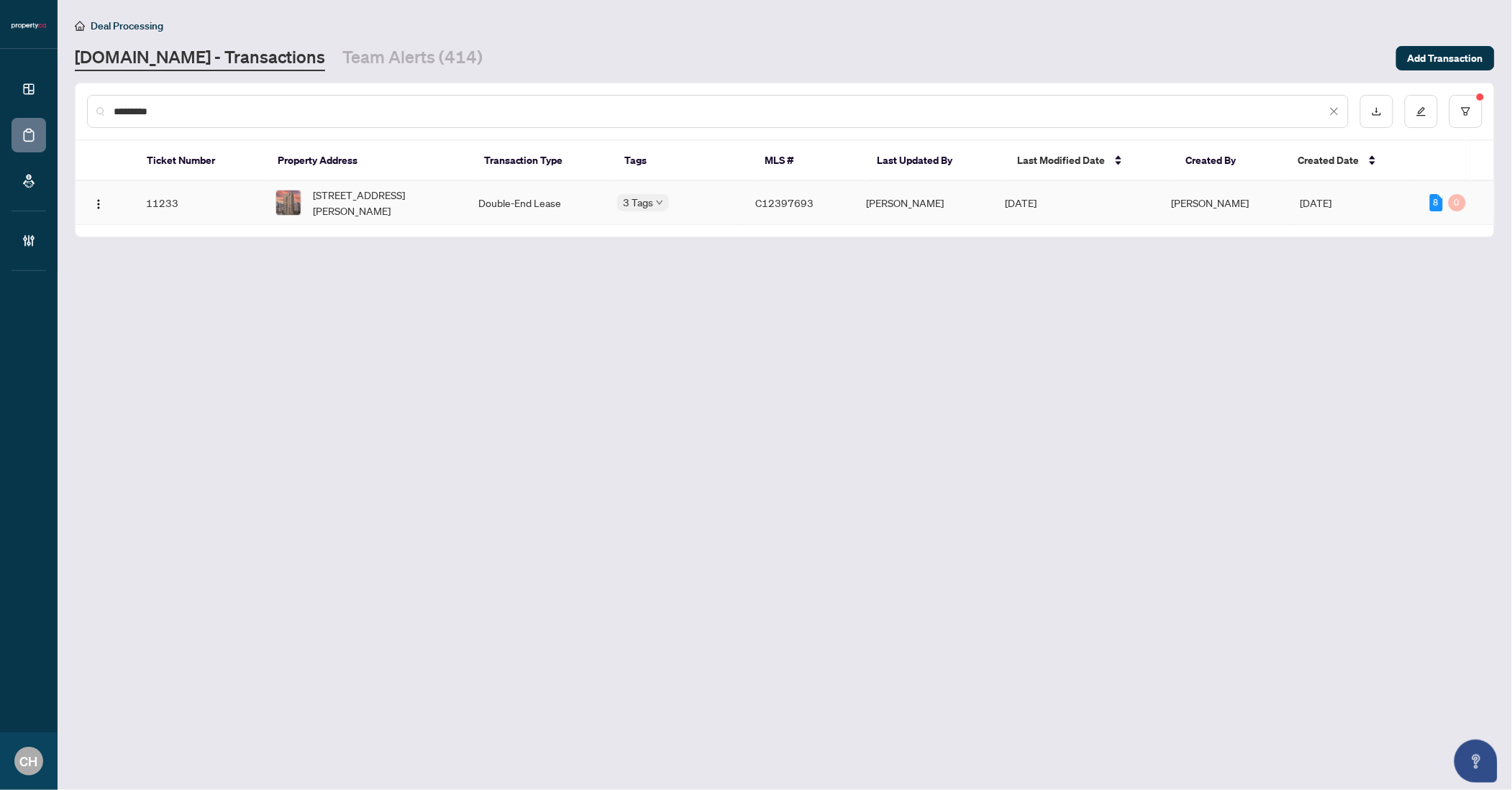
type input "*********"
click at [450, 195] on span "[STREET_ADDRESS][PERSON_NAME]" at bounding box center [384, 203] width 142 height 31
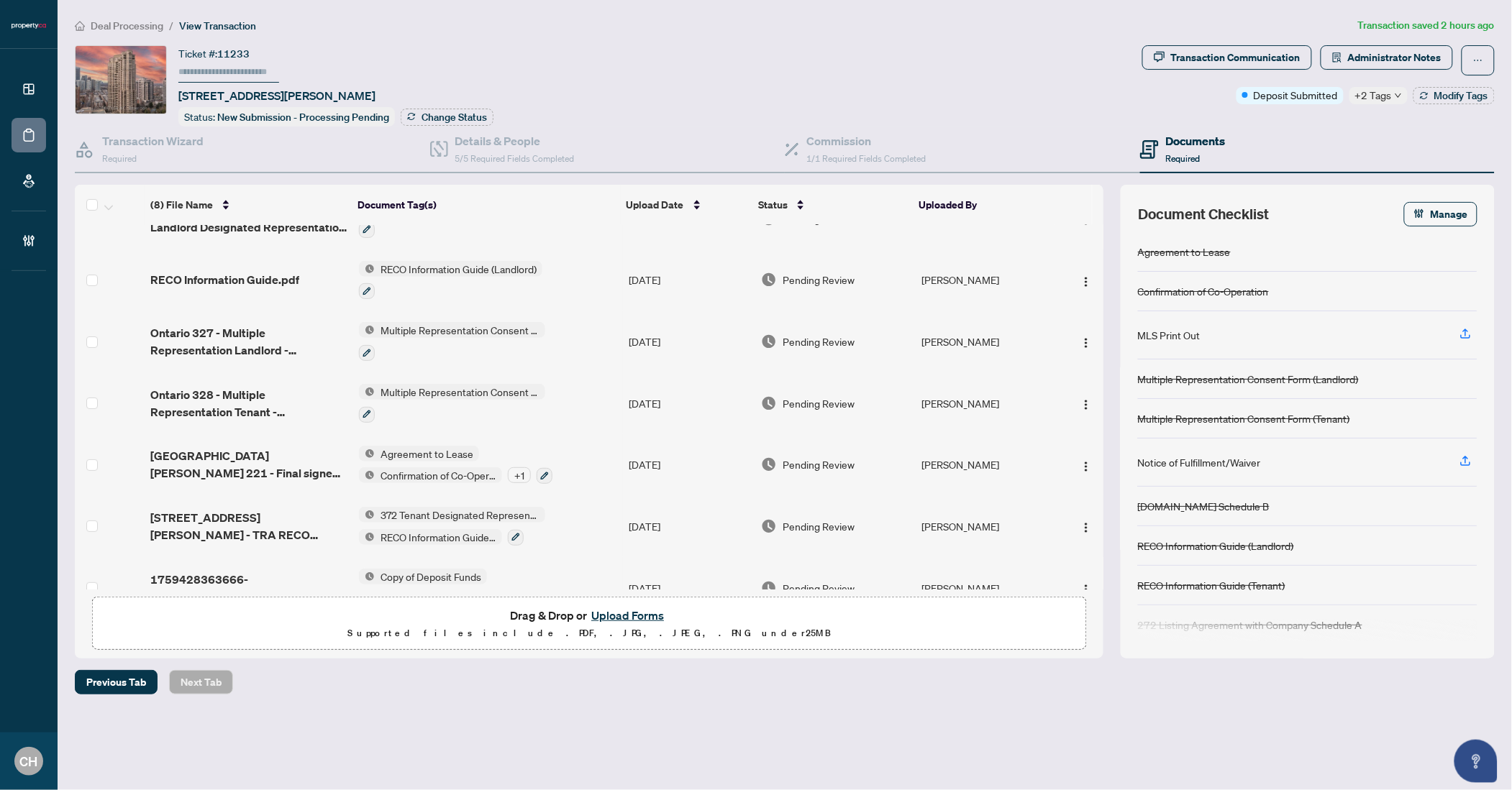
scroll to position [35, 0]
click at [274, 454] on span "80 Harrison Garden Blvd 221 - Final signed offer.pdf" at bounding box center [249, 466] width 197 height 34
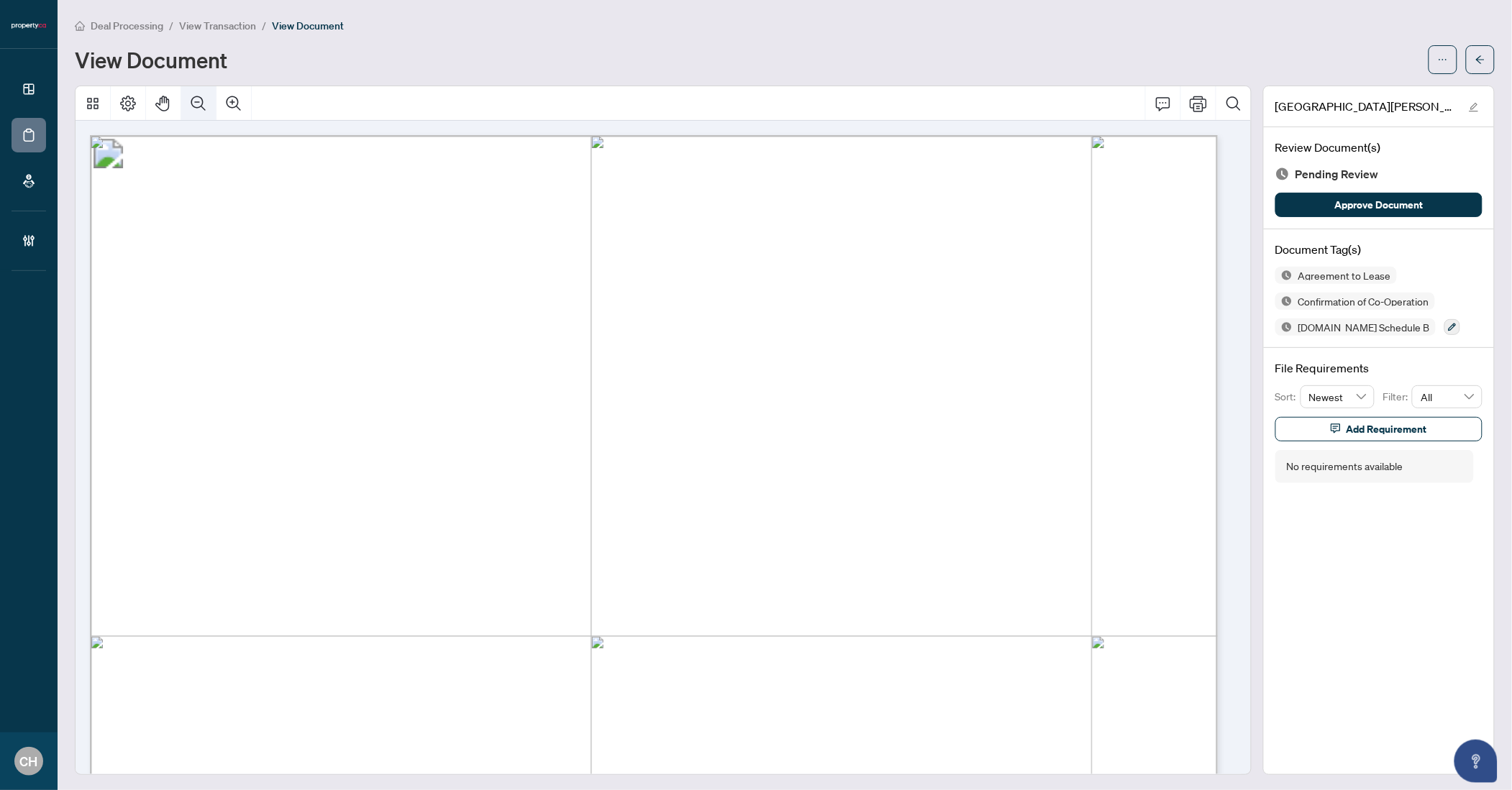
click at [205, 108] on icon "Zoom Out" at bounding box center [198, 102] width 14 height 14
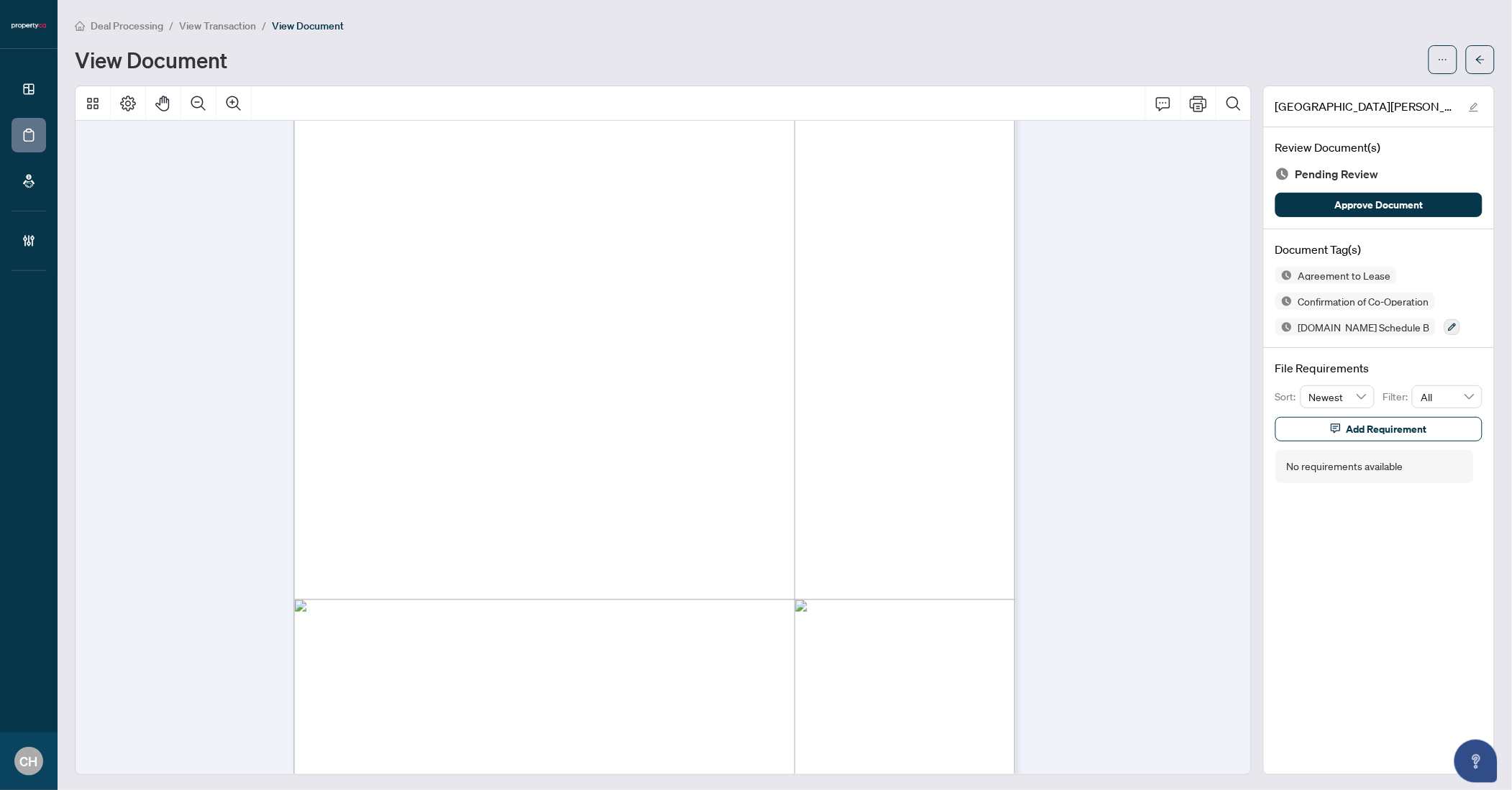
scroll to position [55, 0]
drag, startPoint x: 388, startPoint y: 225, endPoint x: 484, endPoint y: 226, distance: 96.0
click at [482, 80] on p "Form 400 Revised 2024 Page 1 of 7 The trademarks REALTOR®, REALTORS®, MLS®, Mul…" at bounding box center [885, 80] width 1184 height 0
drag, startPoint x: 484, startPoint y: 226, endPoint x: 440, endPoint y: 223, distance: 44.1
click at [482, 226] on span "Vasken Oundjian" at bounding box center [440, 228] width 103 height 17
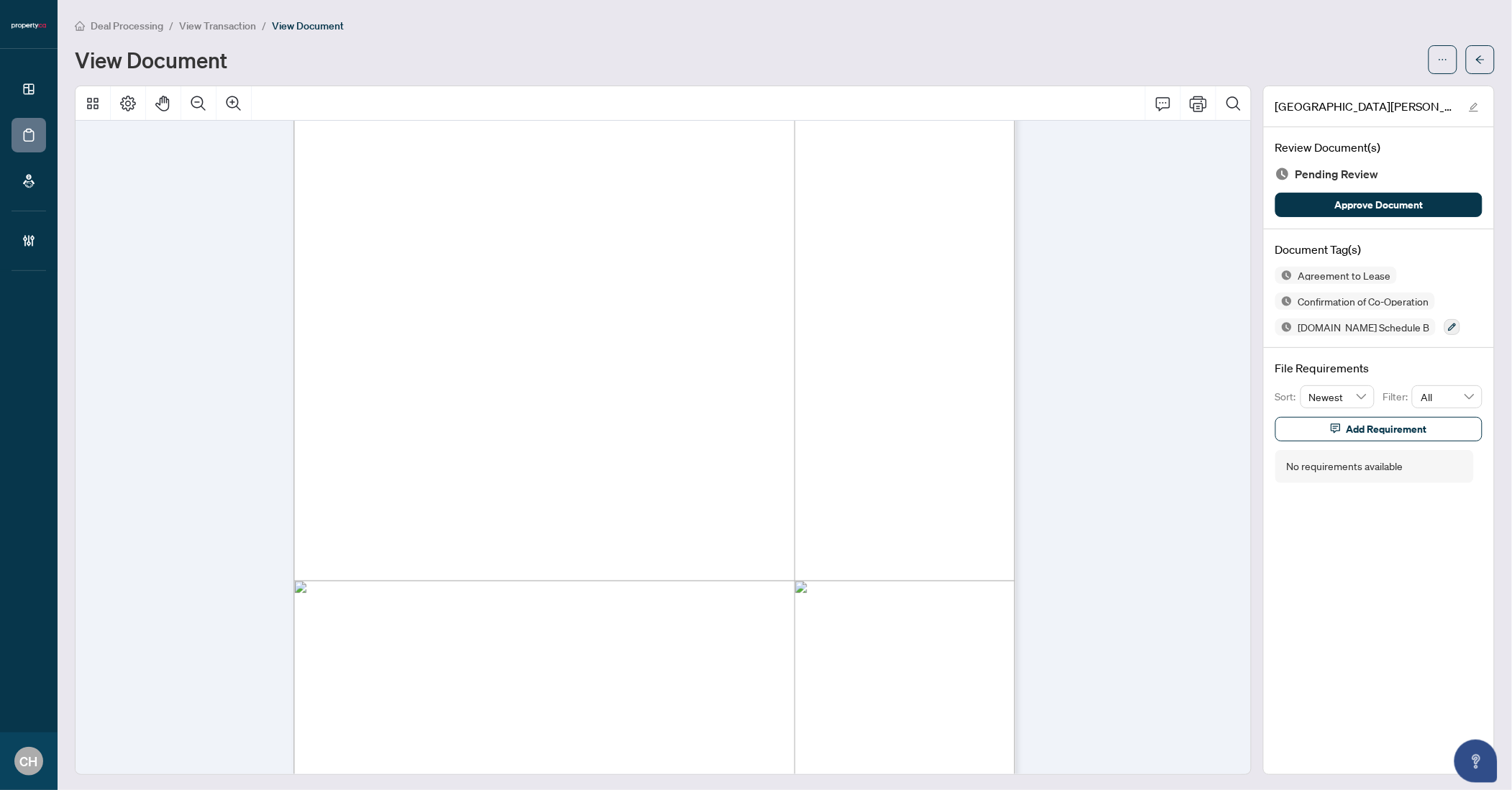
drag, startPoint x: 390, startPoint y: 223, endPoint x: 491, endPoint y: 229, distance: 101.2
click at [491, 229] on span "Vasken Oundjian" at bounding box center [440, 228] width 103 height 17
click at [228, 109] on icon "Zoom In" at bounding box center [233, 103] width 17 height 17
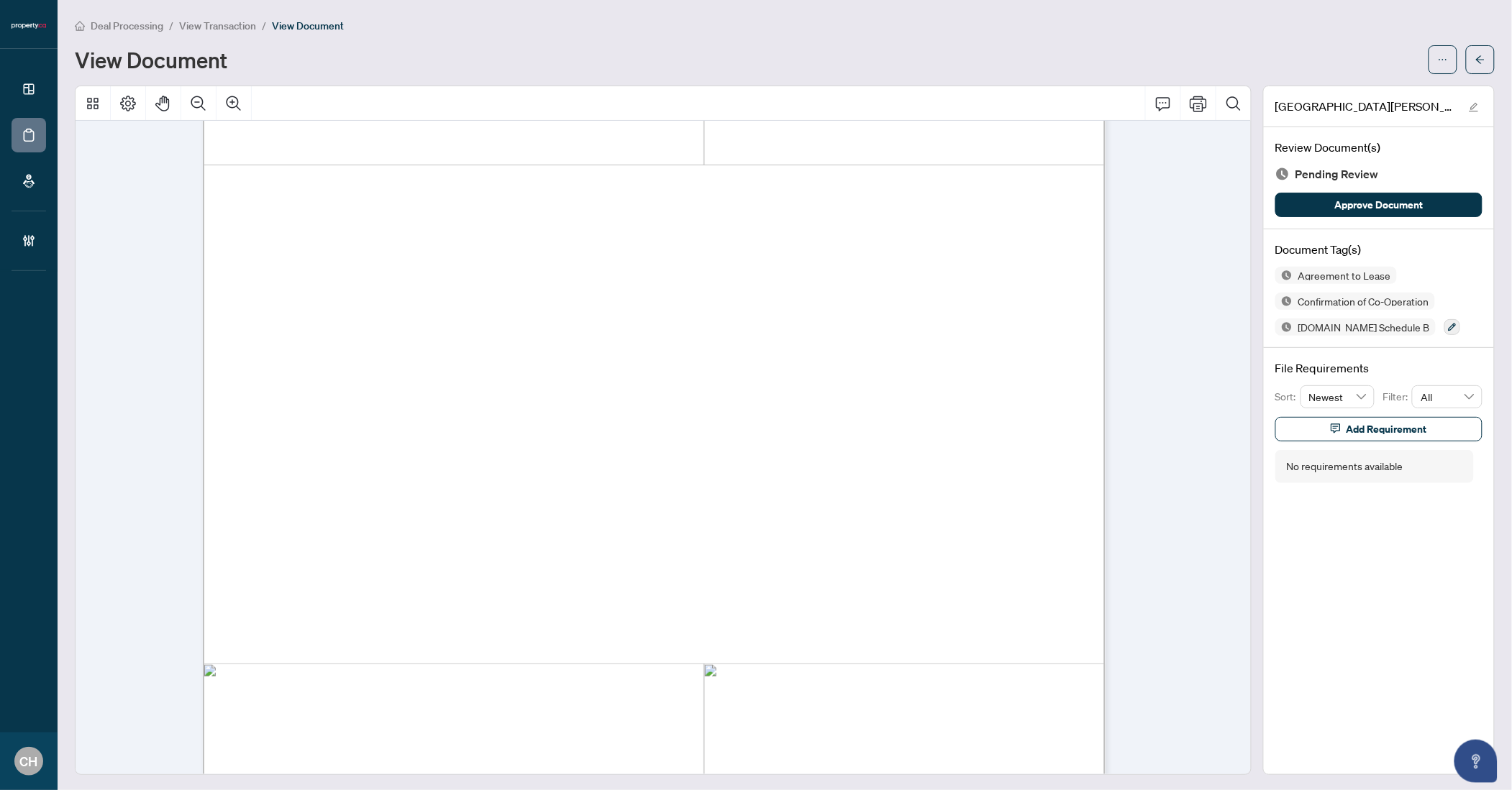
scroll to position [2643, 0]
drag, startPoint x: 281, startPoint y: 502, endPoint x: 398, endPoint y: 500, distance: 117.0
click at [398, 500] on span "[PERSON_NAME]" at bounding box center [345, 499] width 127 height 22
click at [1475, 49] on span "button" at bounding box center [1480, 59] width 10 height 23
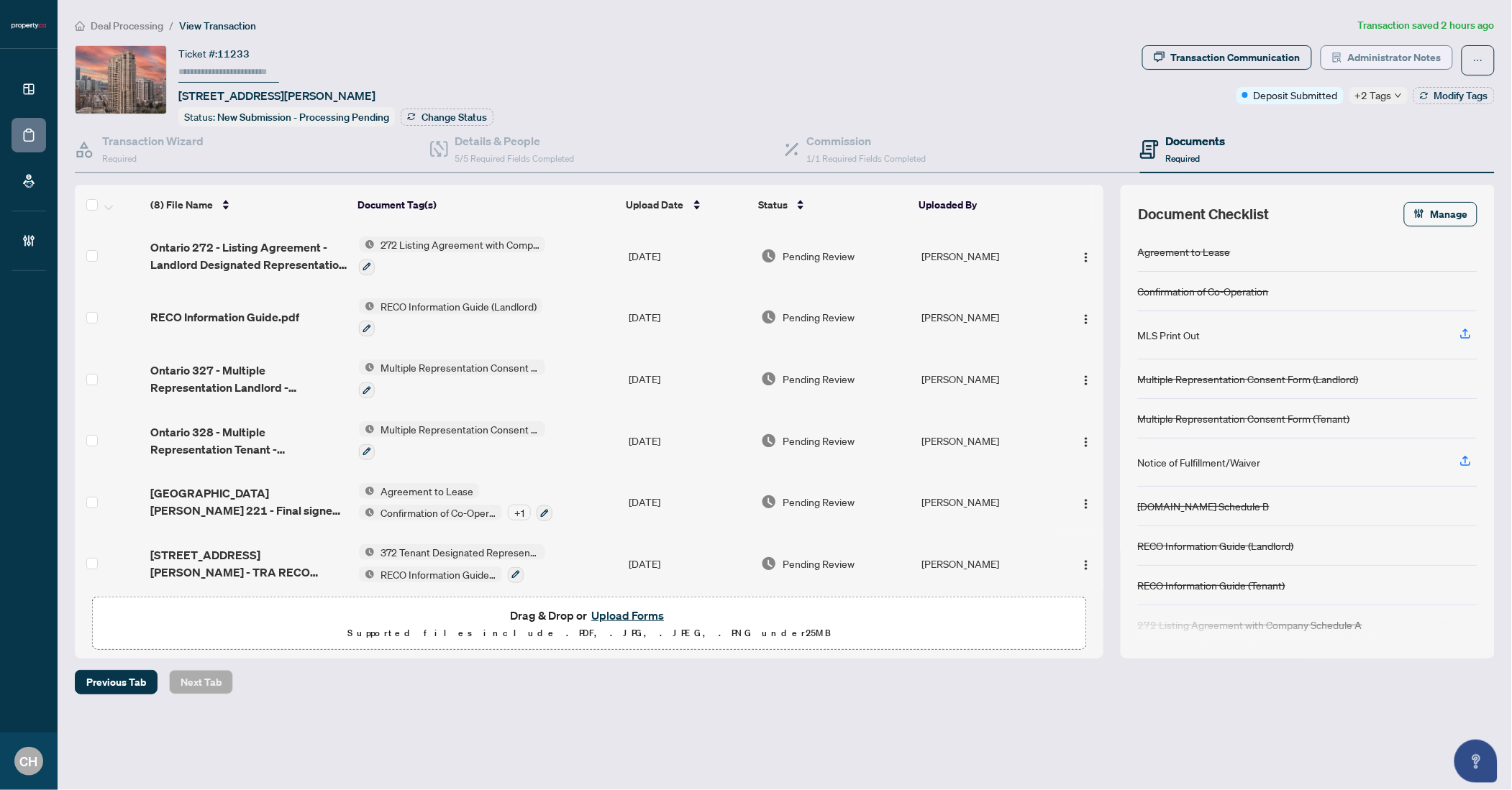
click at [1361, 67] on span "Administrator Notes" at bounding box center [1395, 58] width 93 height 23
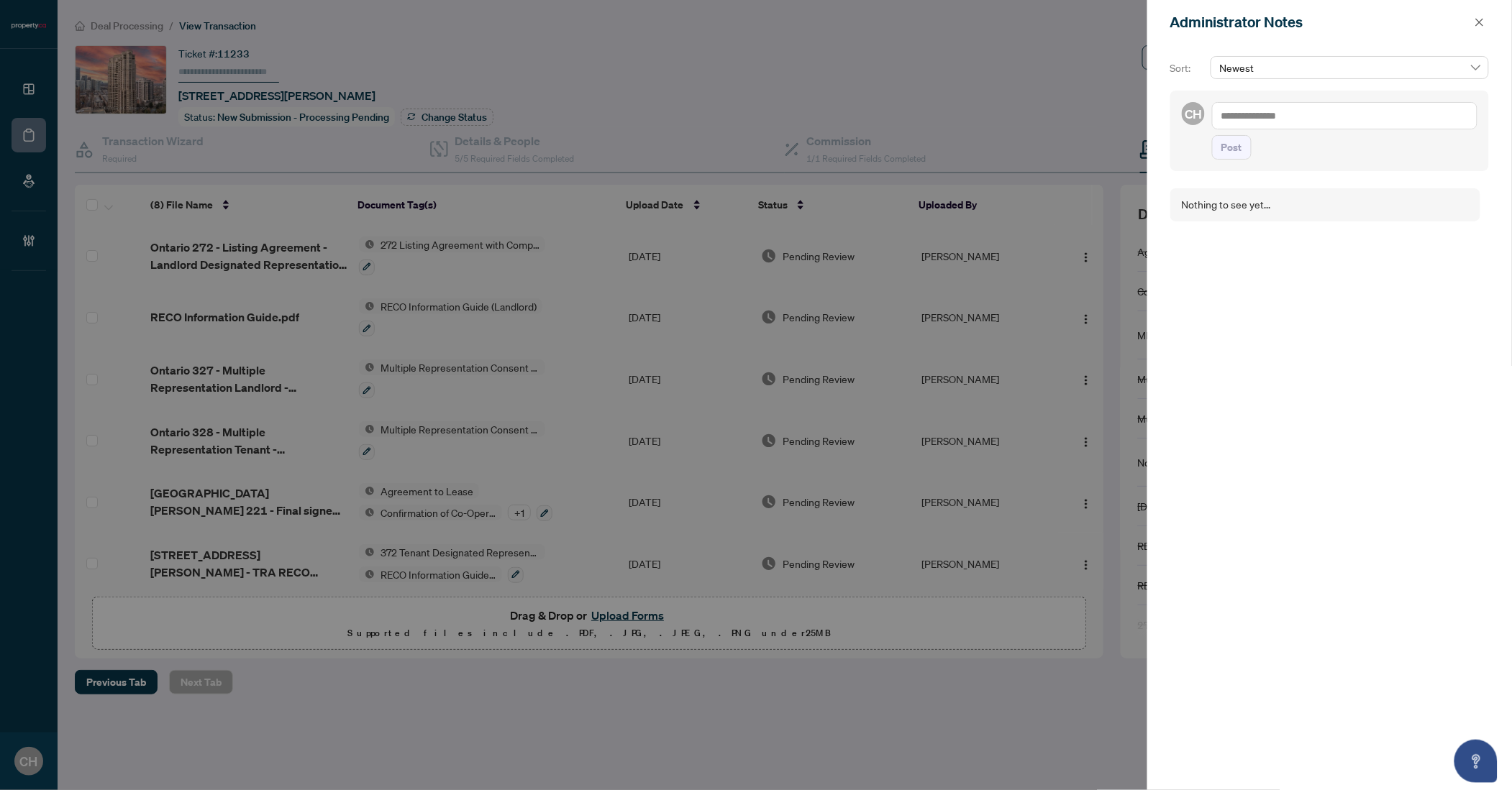
click at [1255, 112] on textarea at bounding box center [1344, 116] width 265 height 28
type textarea "**********"
click at [1212, 149] on button "Post" at bounding box center [1232, 161] width 40 height 25
click at [944, 61] on div at bounding box center [756, 395] width 1512 height 790
click at [1484, 21] on icon "close" at bounding box center [1479, 22] width 10 height 10
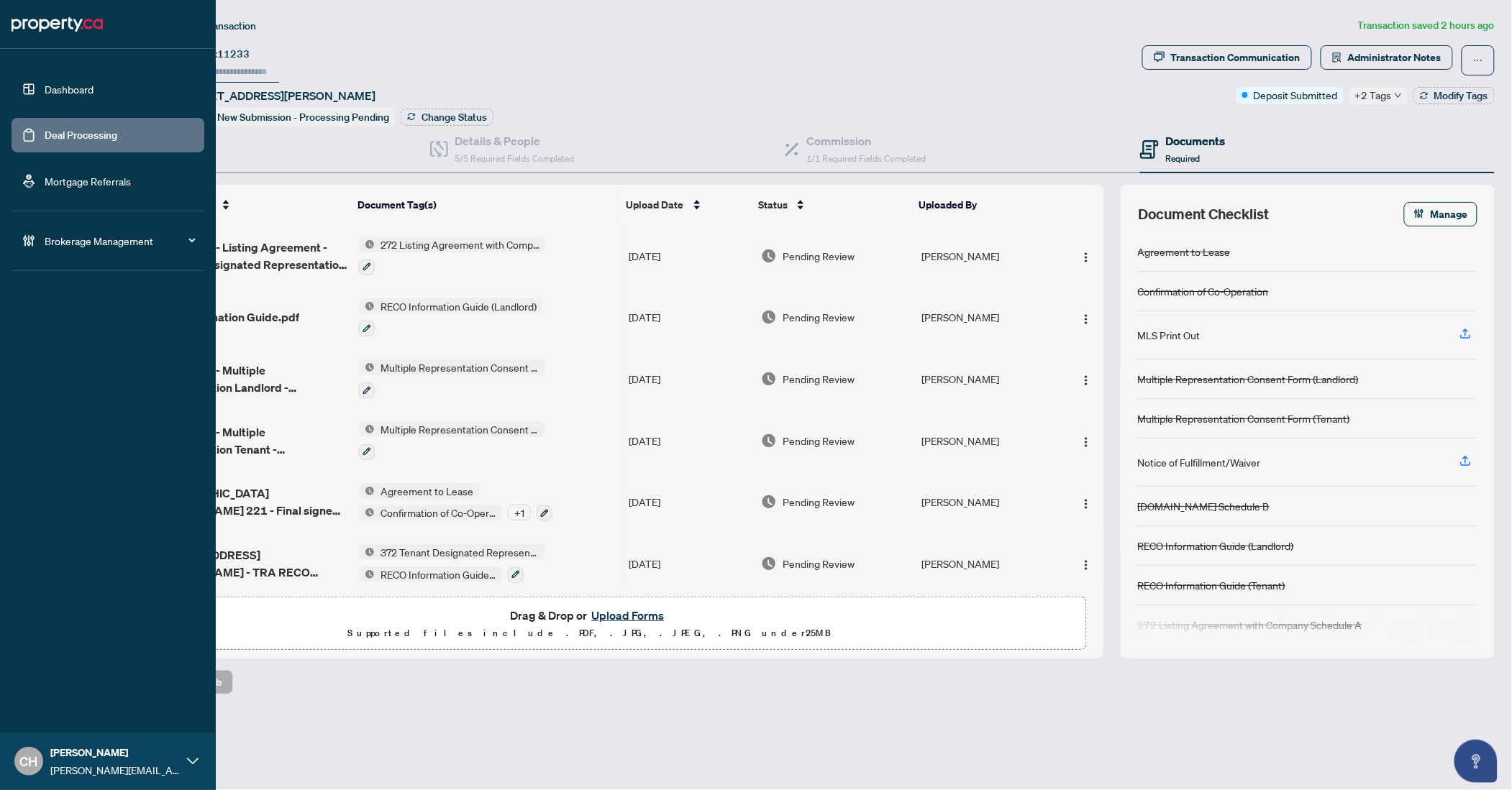
click at [45, 136] on link "Deal Processing" at bounding box center [81, 135] width 73 height 13
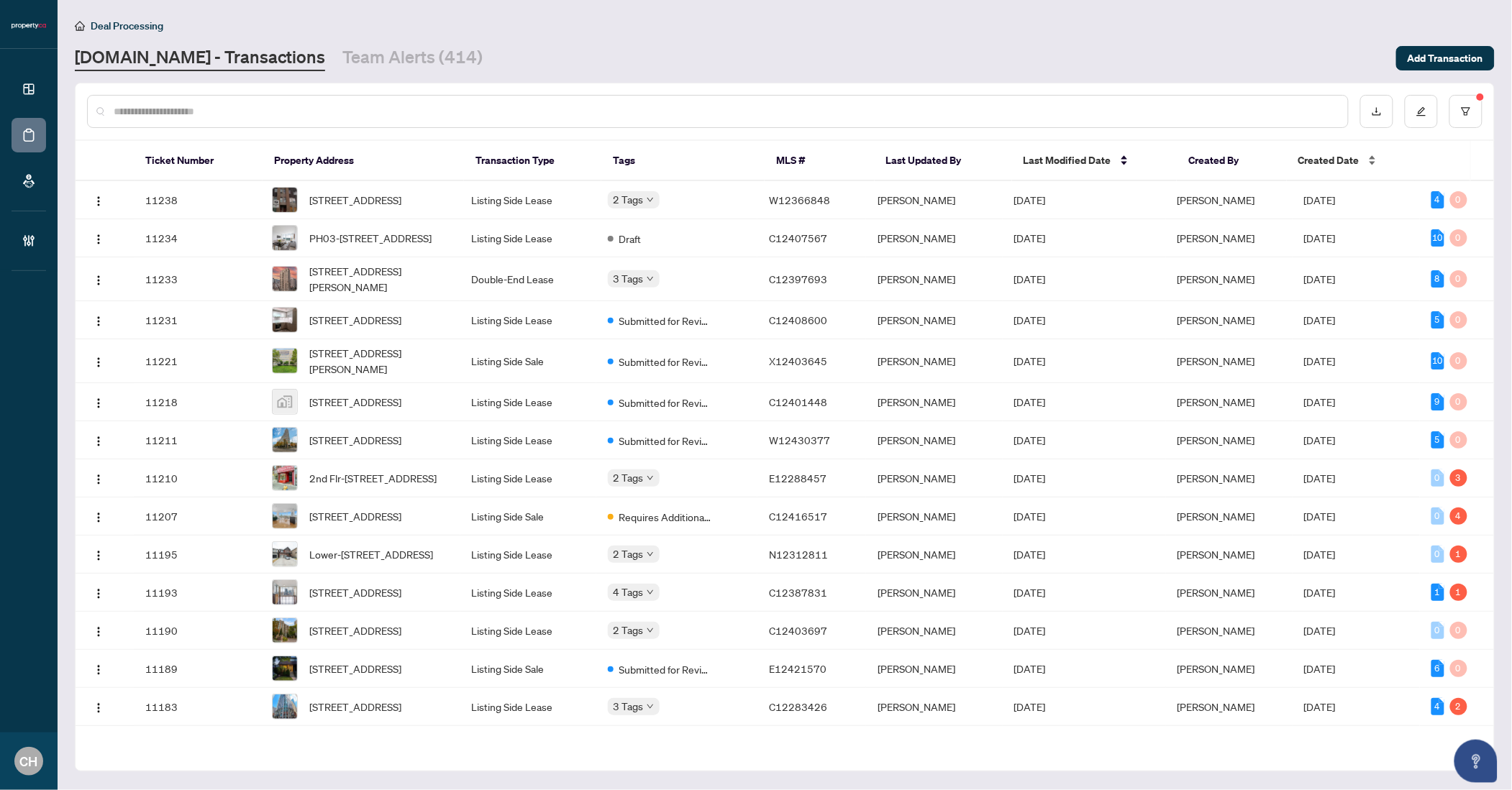
click at [1314, 161] on span "Created Date" at bounding box center [1329, 160] width 61 height 16
click at [1134, 237] on td "[DATE]" at bounding box center [1084, 238] width 163 height 38
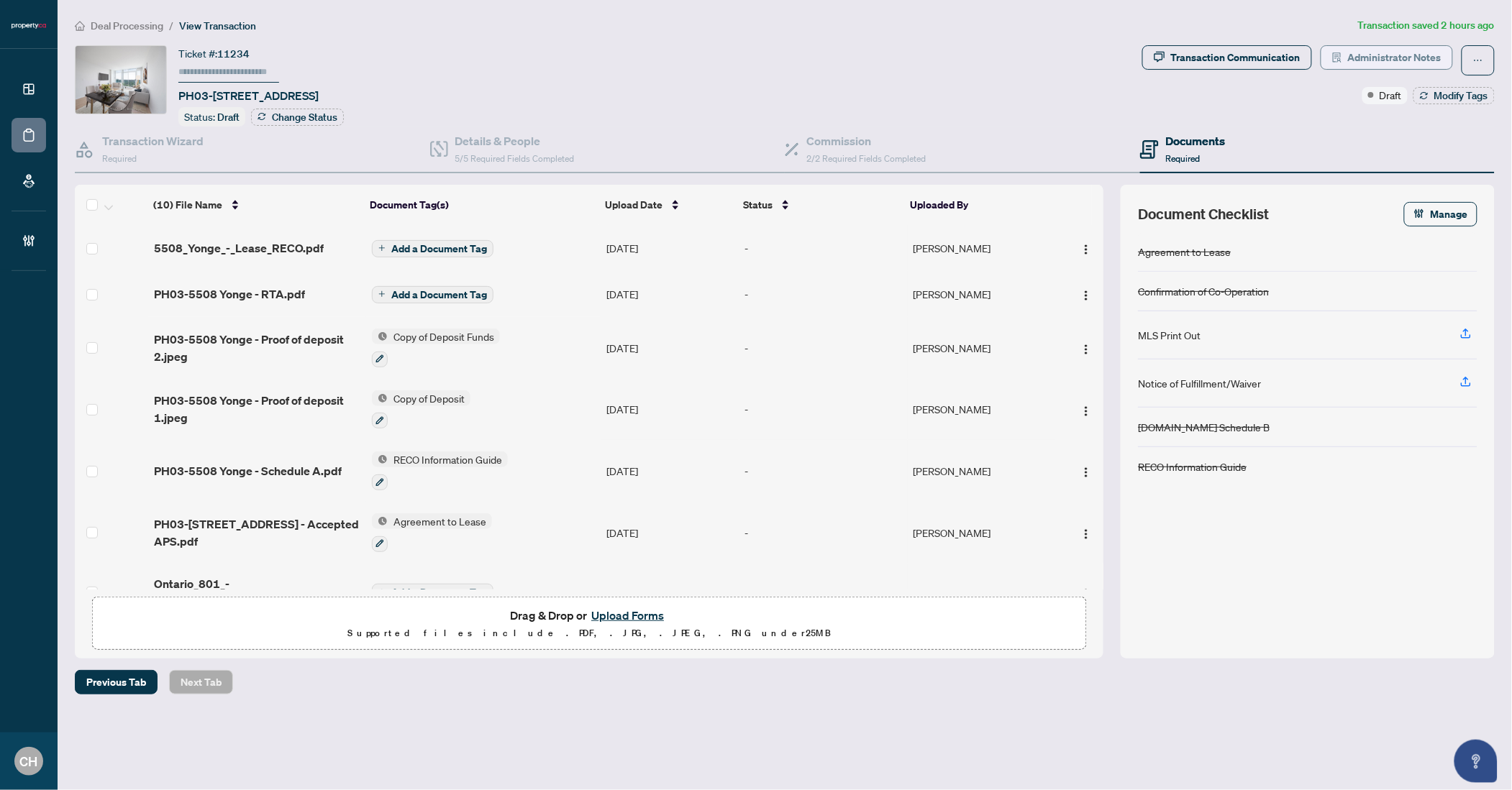
click at [1359, 67] on span "Administrator Notes" at bounding box center [1395, 58] width 93 height 23
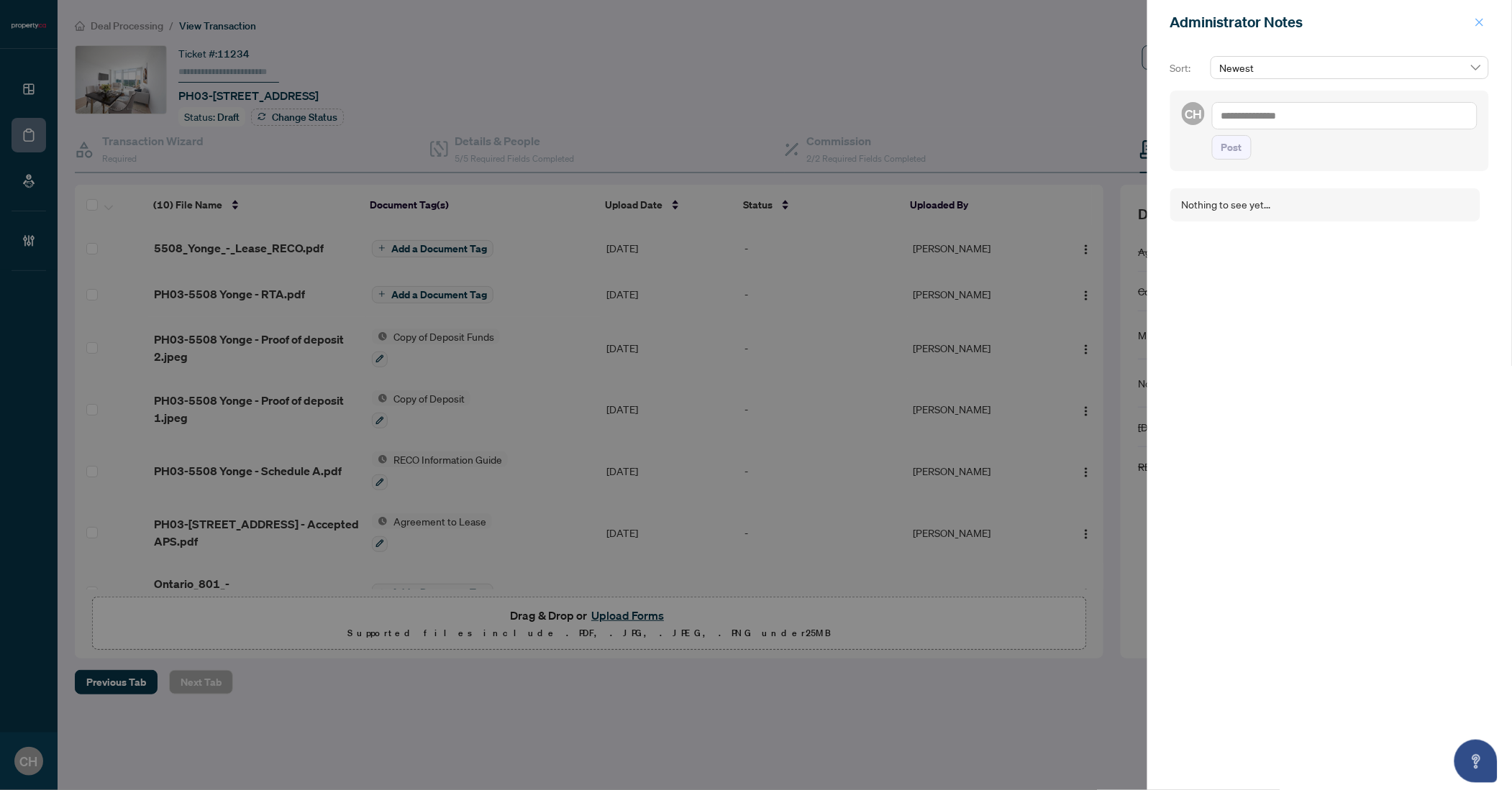
click at [1477, 23] on icon "close" at bounding box center [1479, 22] width 10 height 10
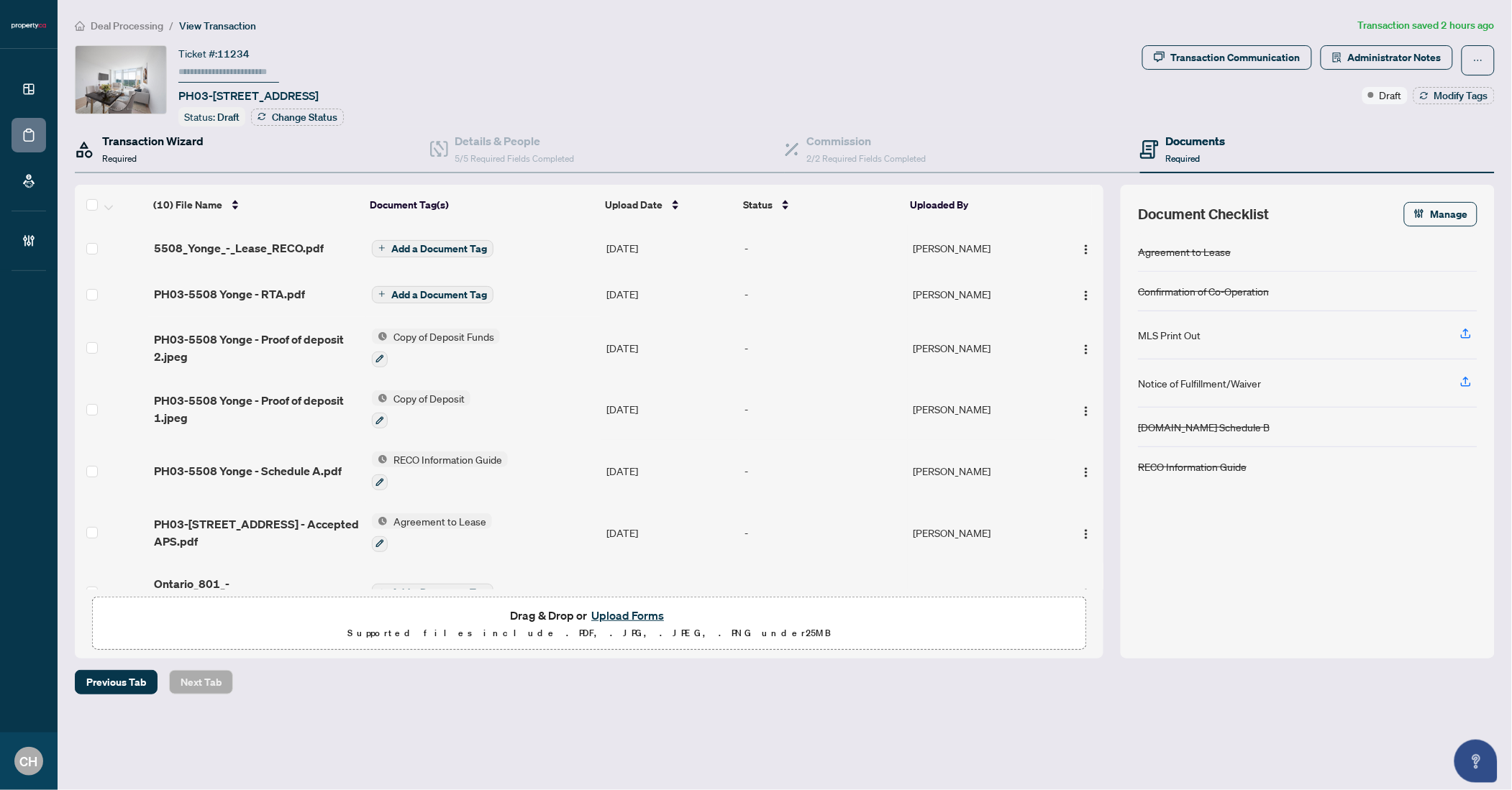
click at [172, 149] on div "Transaction Wizard Required" at bounding box center [153, 149] width 102 height 34
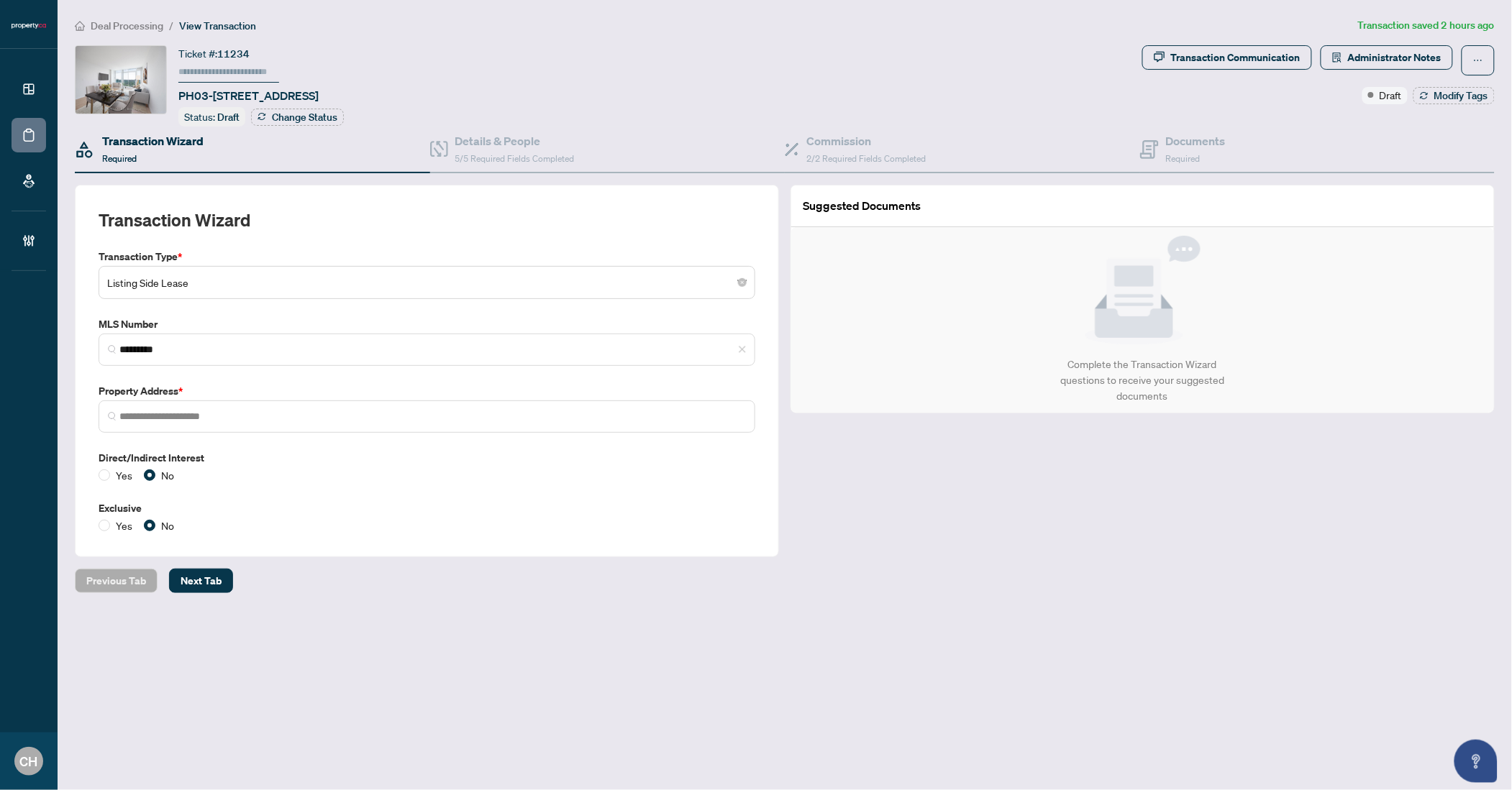
type input "**********"
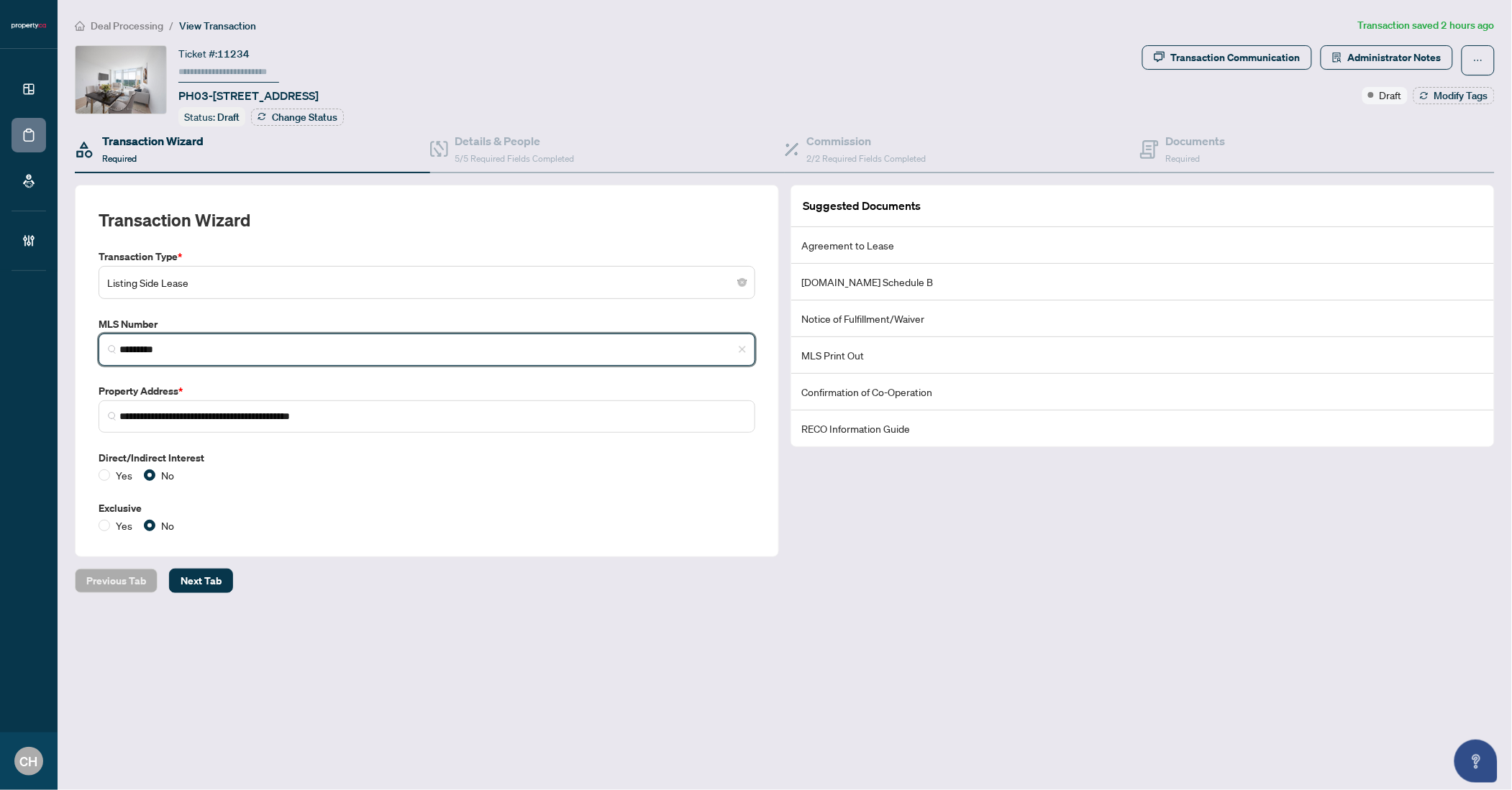
click at [135, 348] on input "*********" at bounding box center [433, 350] width 627 height 15
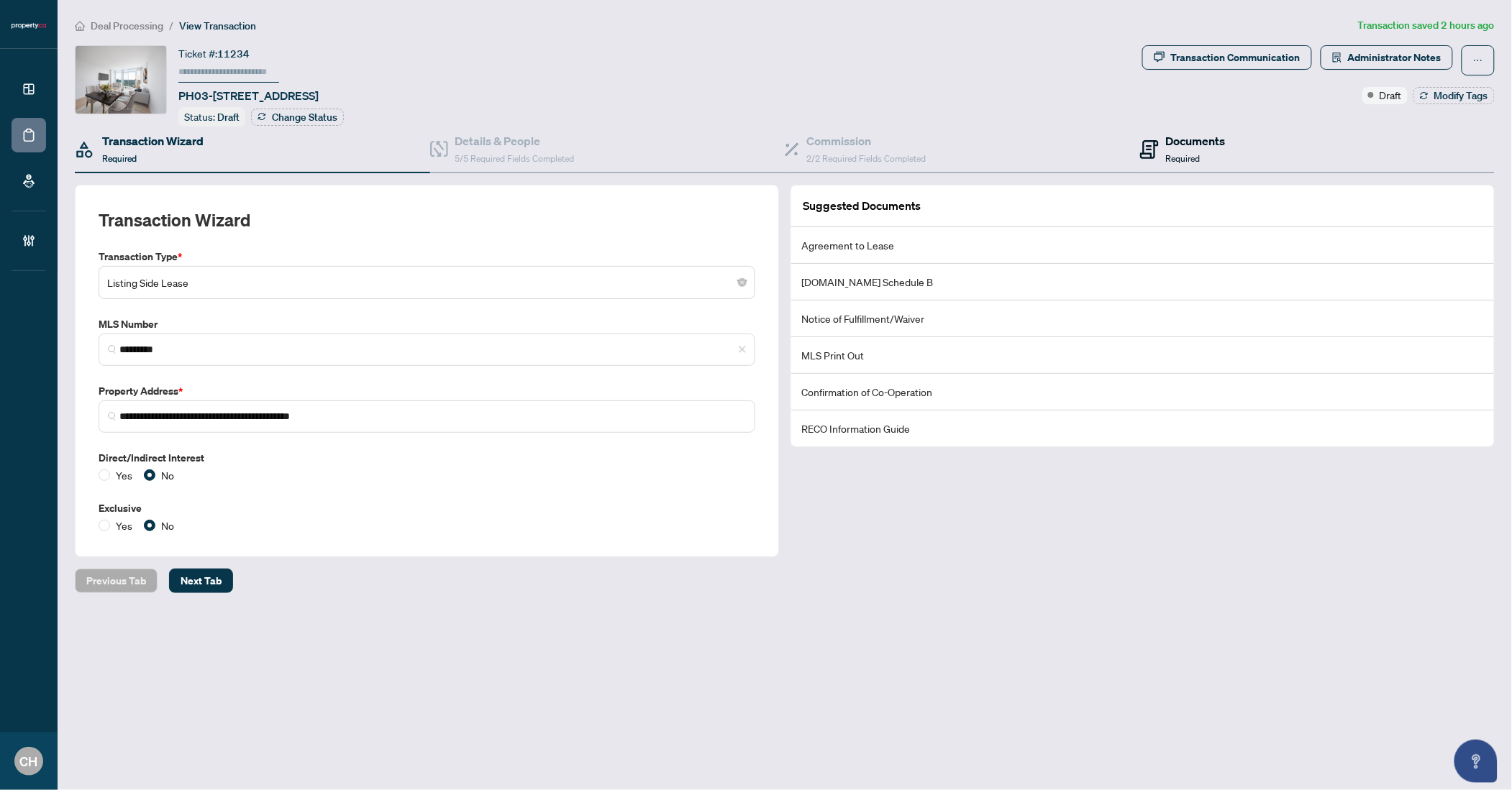
click at [1191, 153] on span "Required" at bounding box center [1183, 158] width 34 height 10
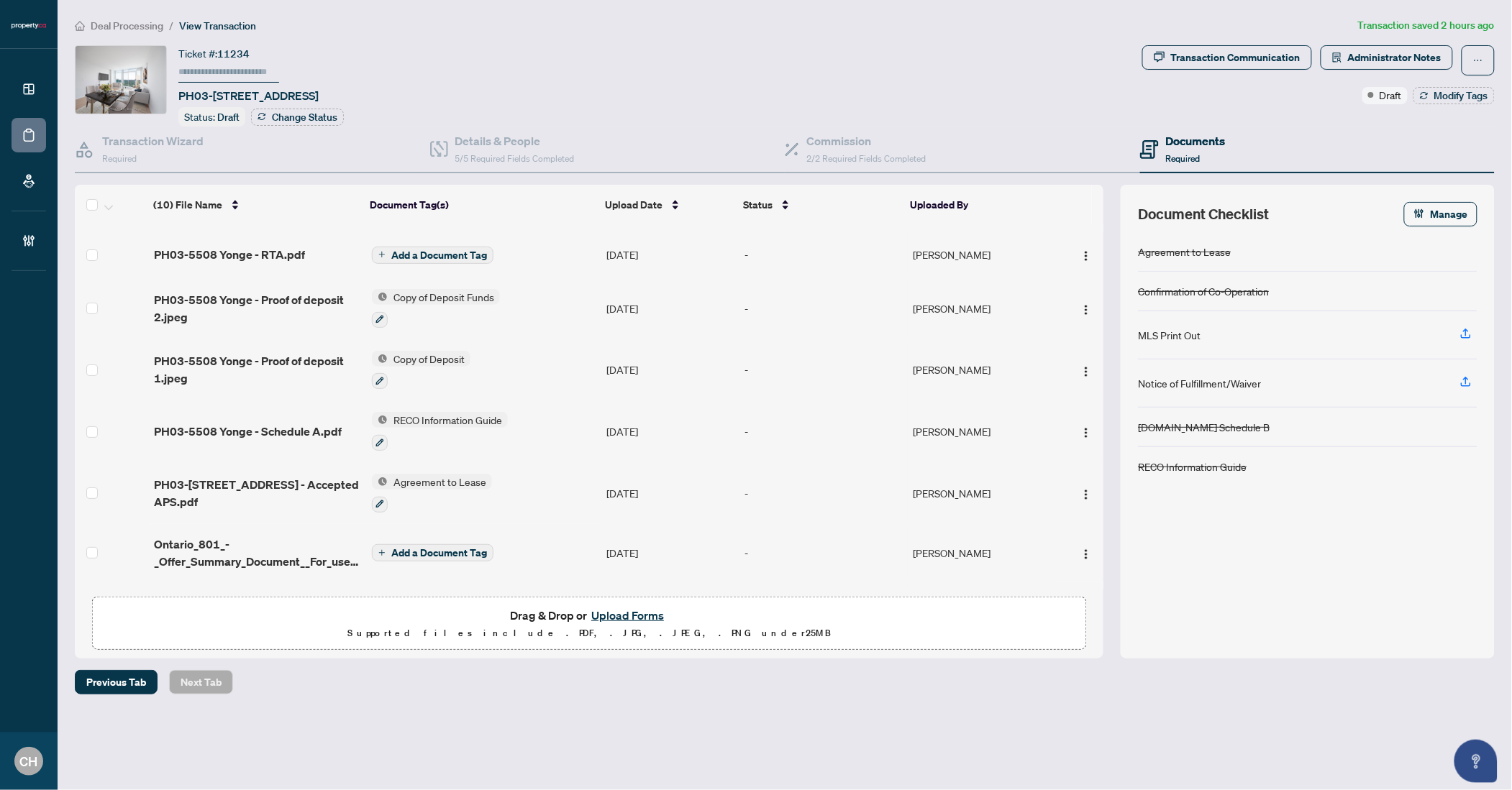
scroll to position [216, 0]
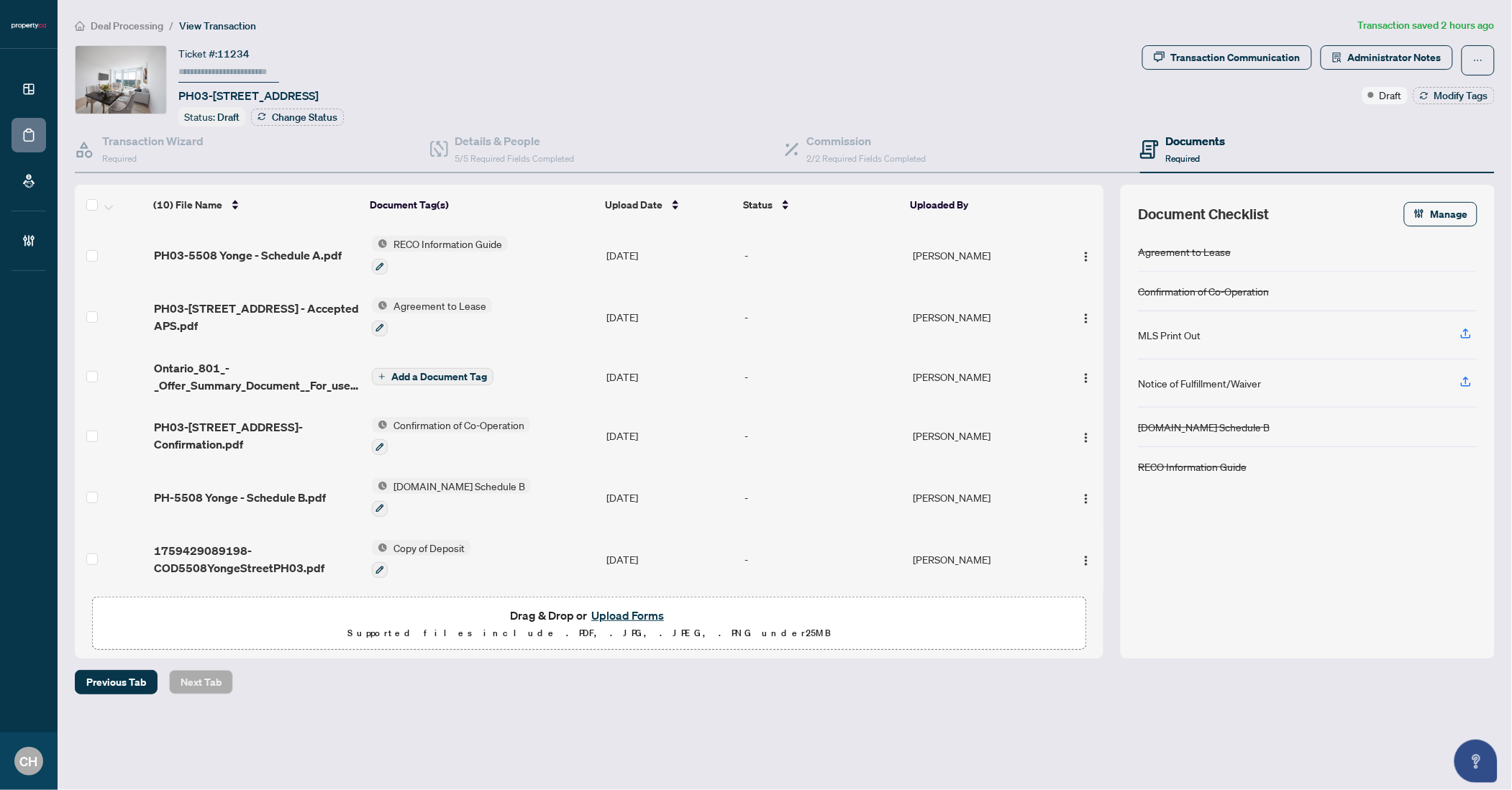
click at [707, 567] on td "[DATE]" at bounding box center [670, 559] width 139 height 62
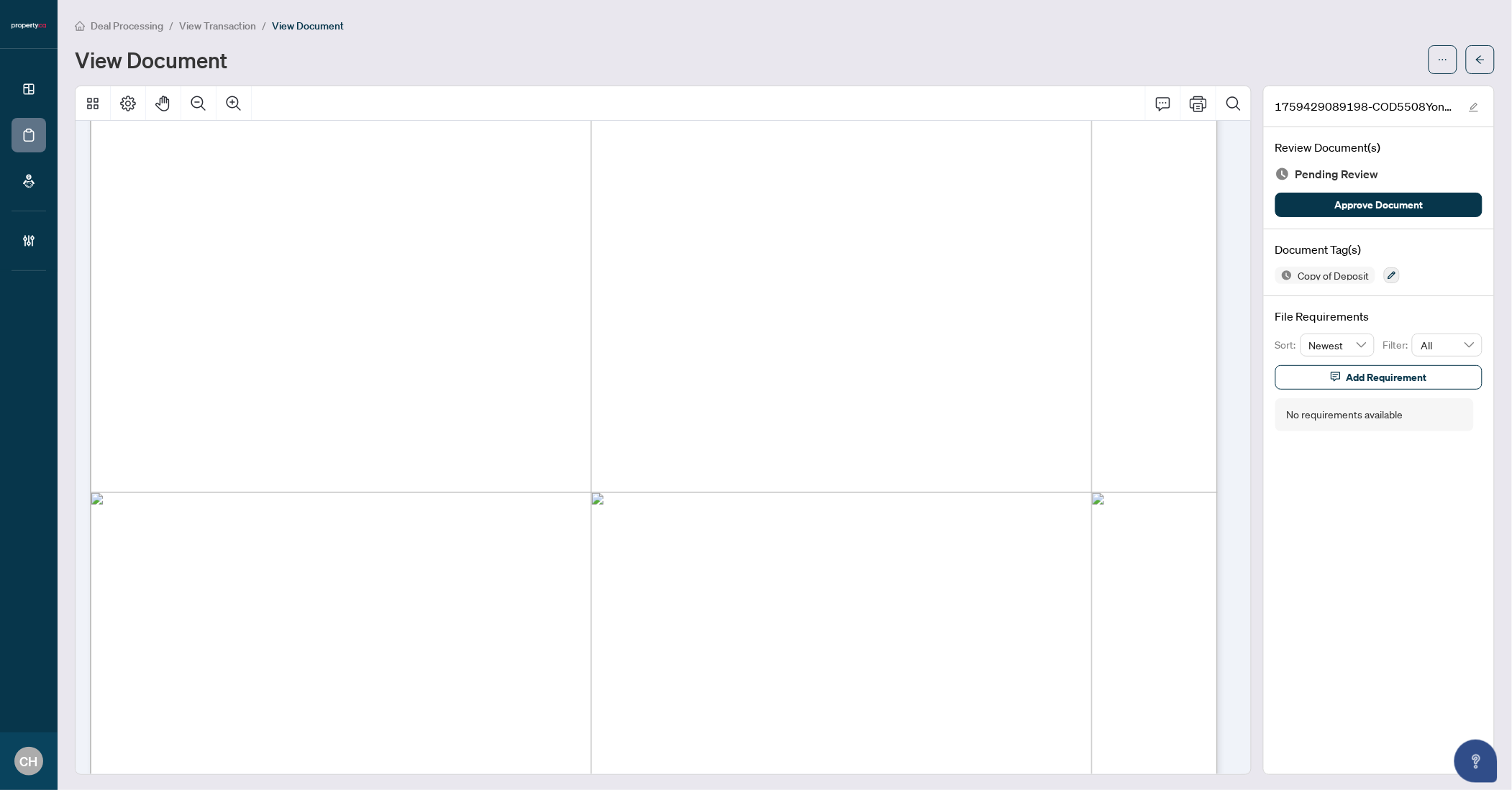
scroll to position [256, 0]
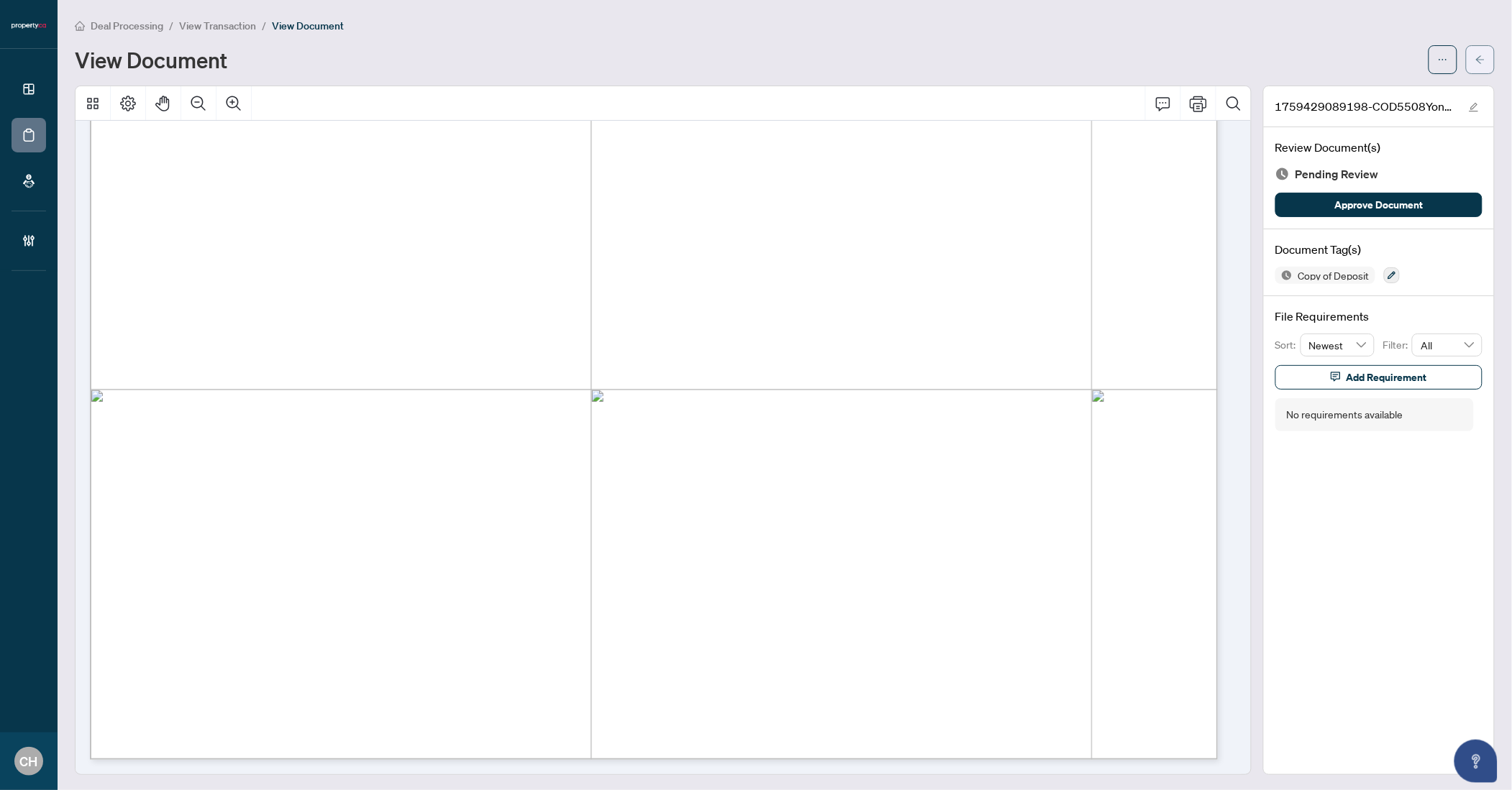
click at [1466, 63] on button "button" at bounding box center [1481, 60] width 28 height 28
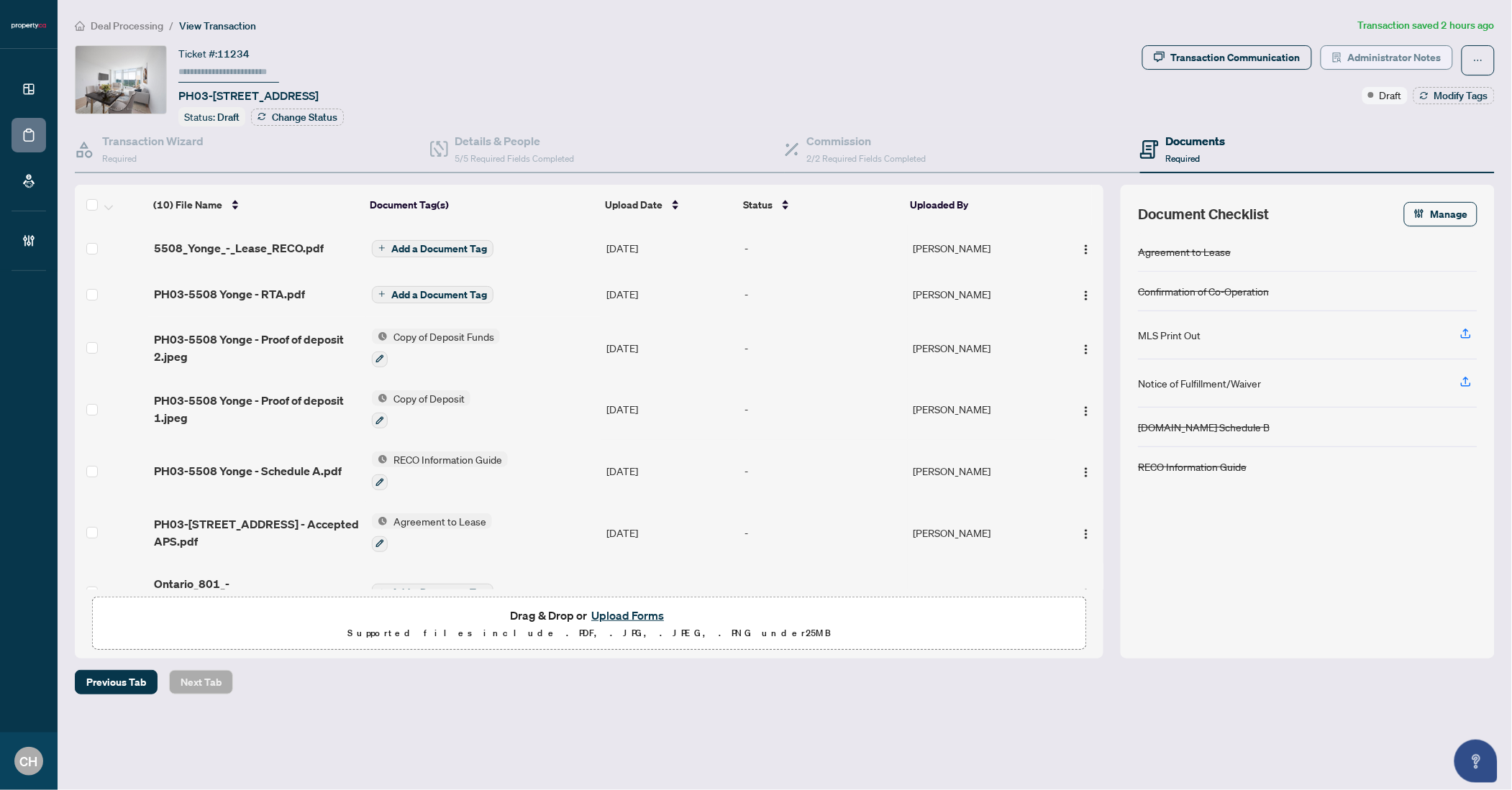
click at [1411, 58] on span "Administrator Notes" at bounding box center [1395, 58] width 93 height 23
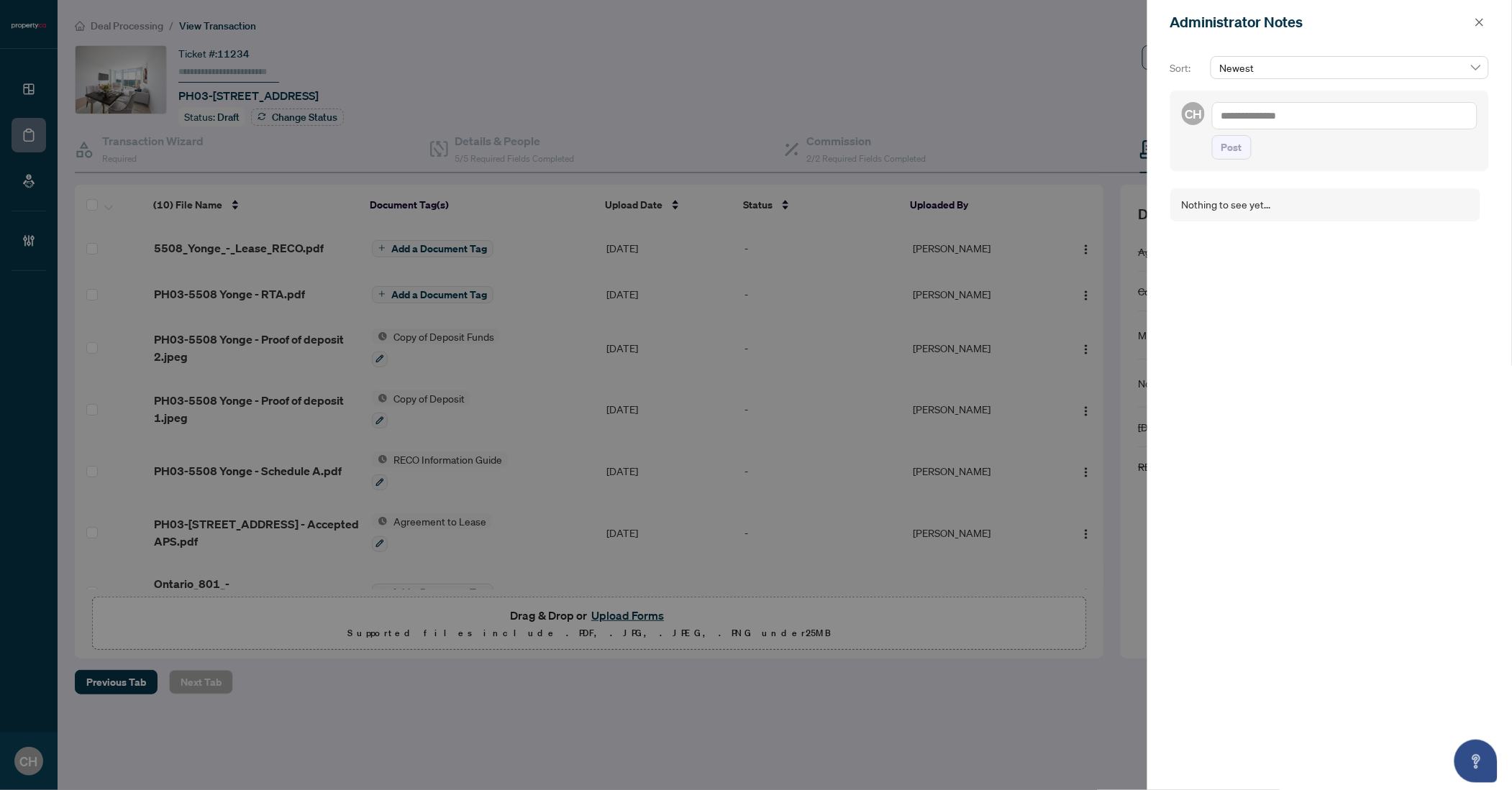
click at [1315, 118] on textarea at bounding box center [1344, 116] width 265 height 28
type textarea "**********"
click at [1212, 149] on button "Post" at bounding box center [1232, 161] width 40 height 25
click at [1473, 18] on button "button" at bounding box center [1479, 22] width 19 height 17
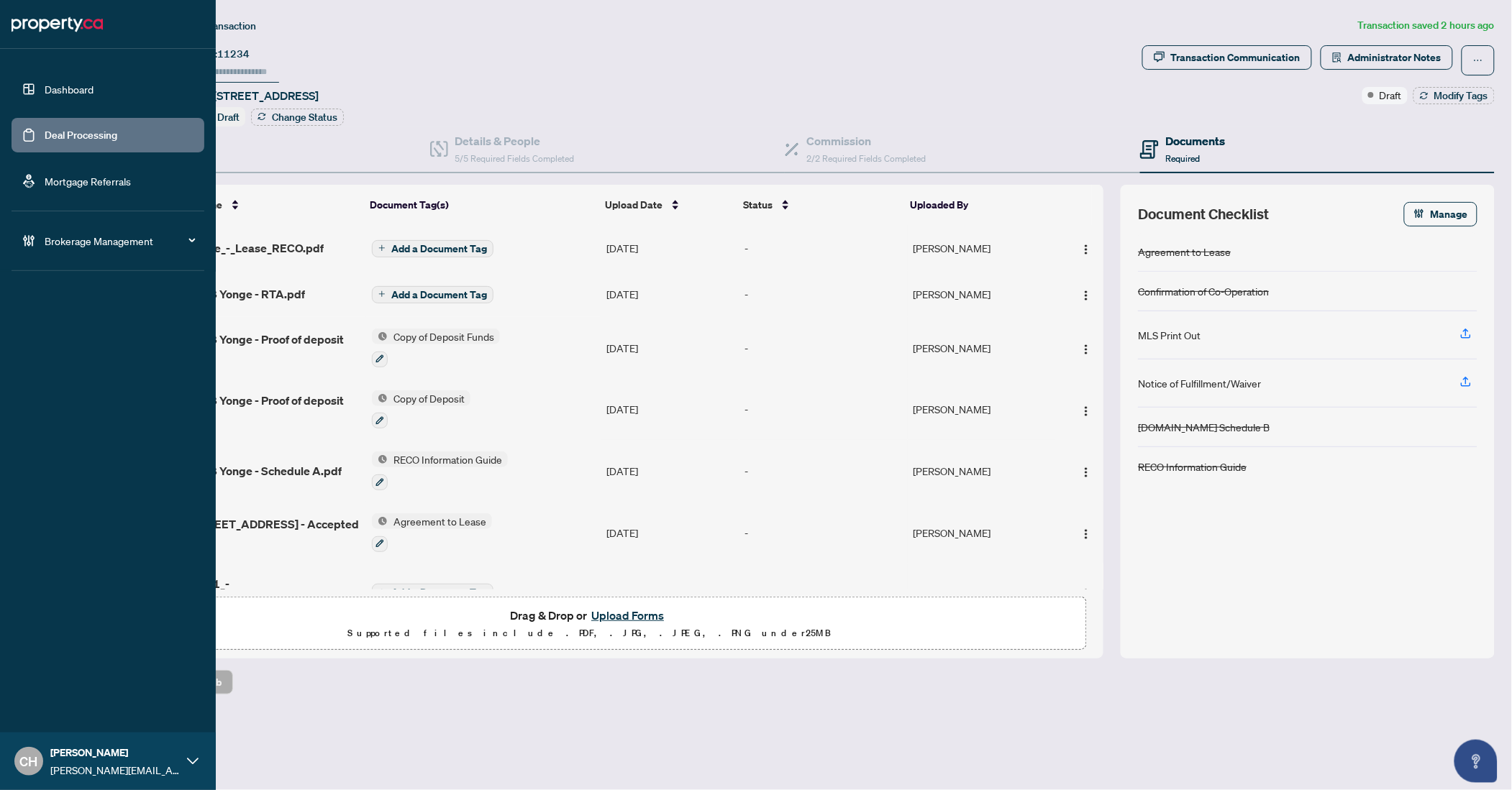
click at [45, 142] on link "Deal Processing" at bounding box center [81, 135] width 73 height 13
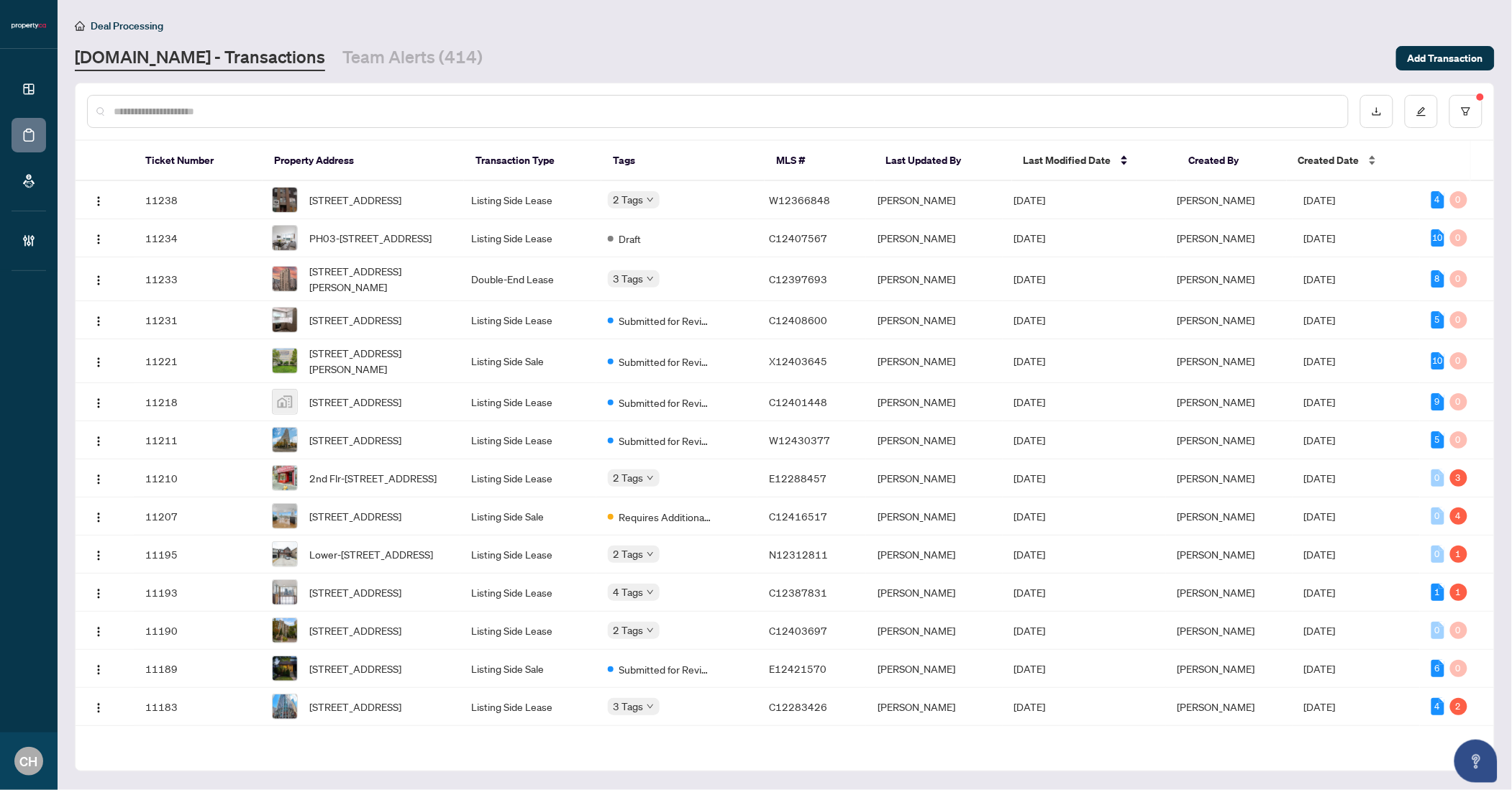
click at [1307, 163] on span "Created Date" at bounding box center [1329, 160] width 61 height 16
click at [1133, 203] on td "[DATE]" at bounding box center [1084, 200] width 163 height 38
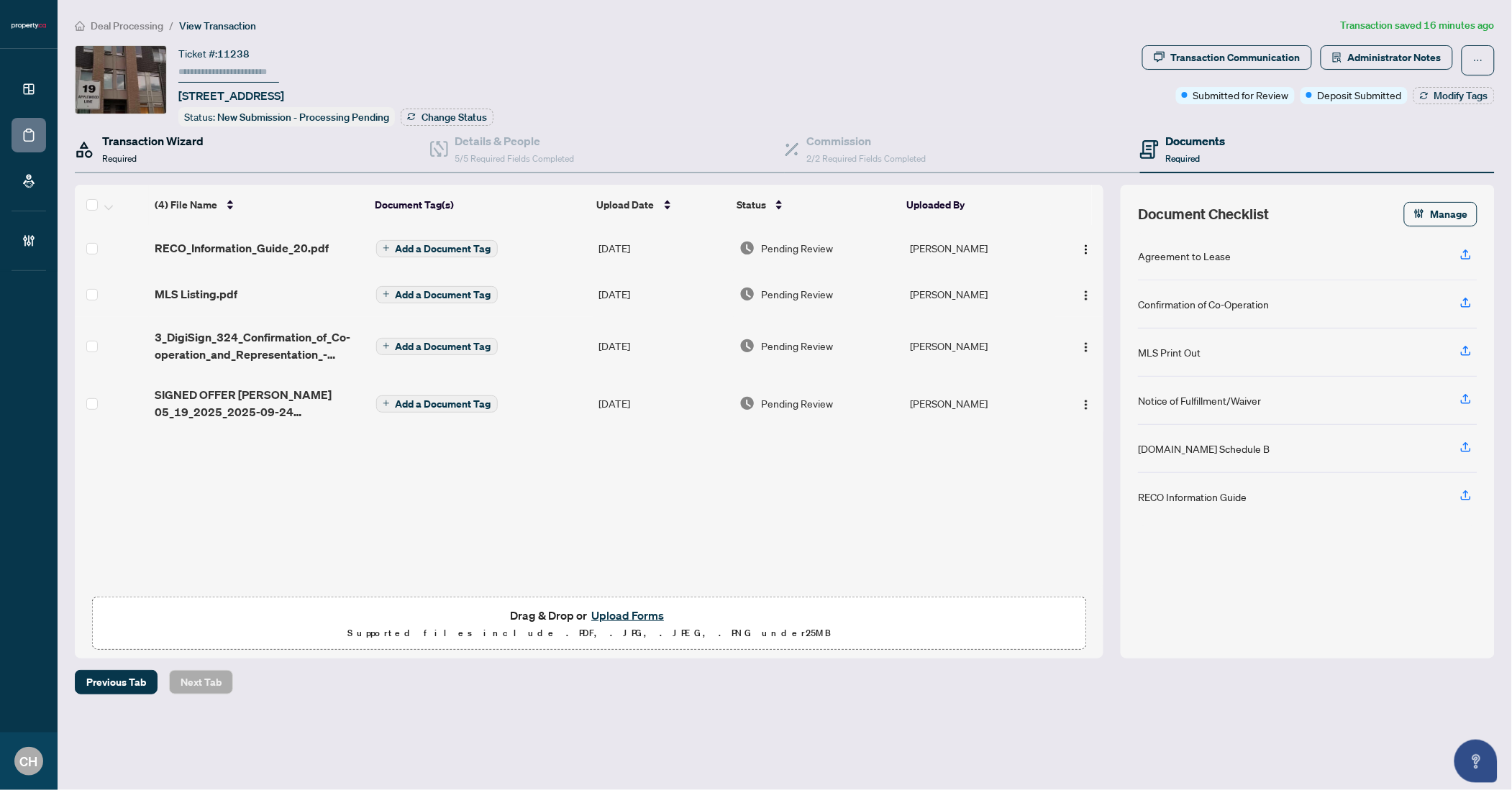
click at [176, 139] on h4 "Transaction Wizard" at bounding box center [153, 141] width 102 height 17
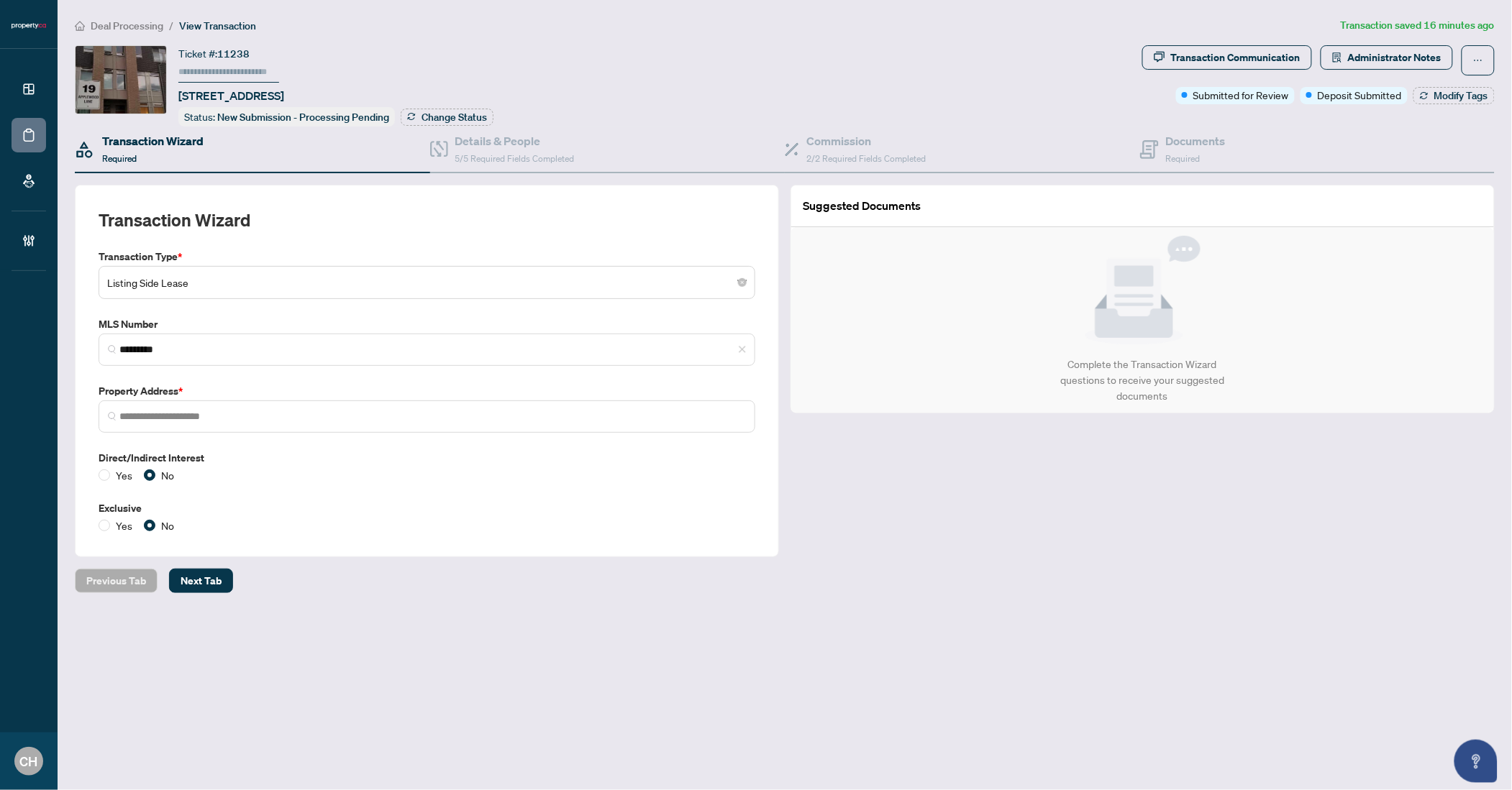
type input "**********"
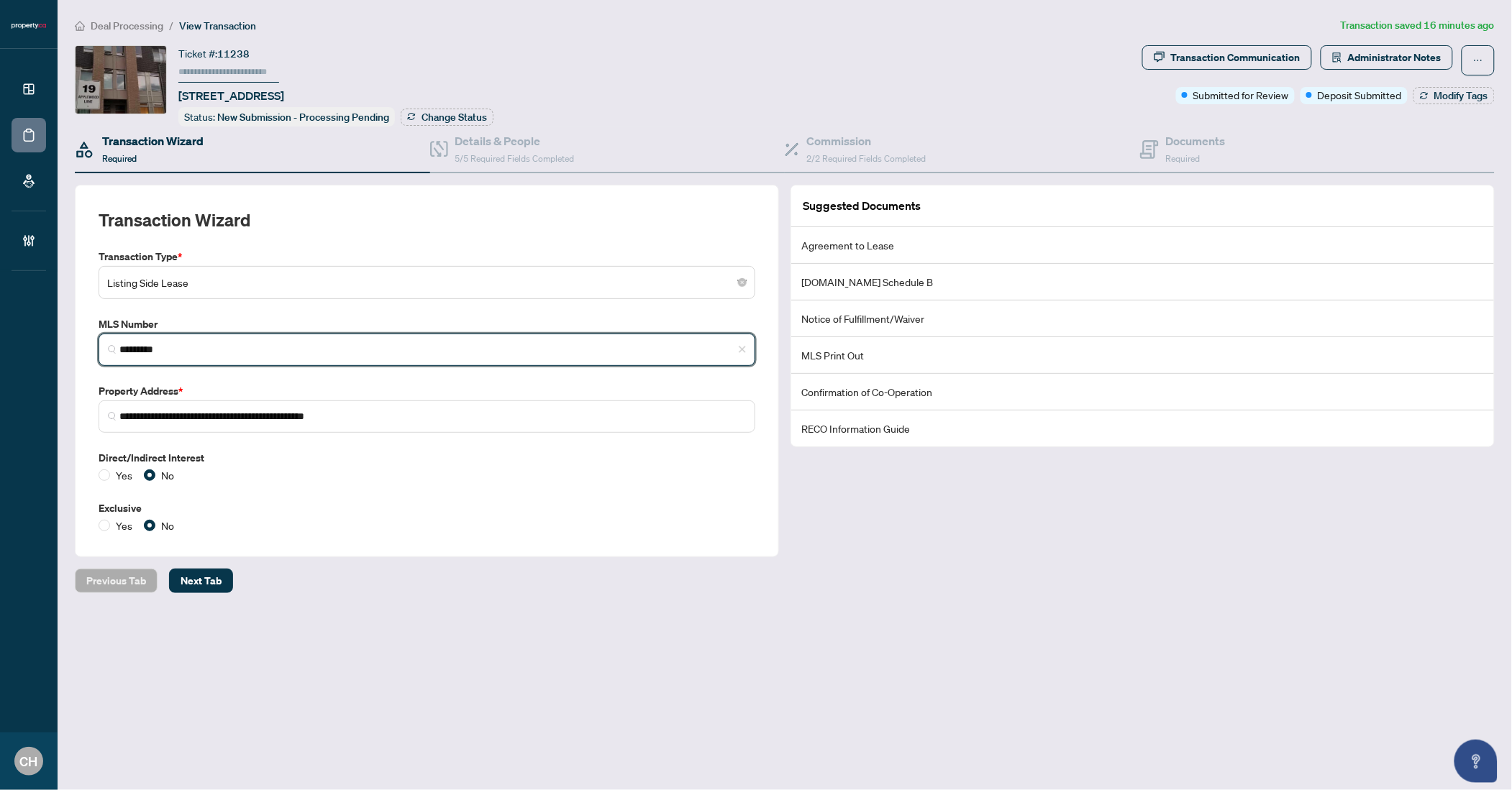
click at [150, 344] on input "*********" at bounding box center [433, 350] width 627 height 15
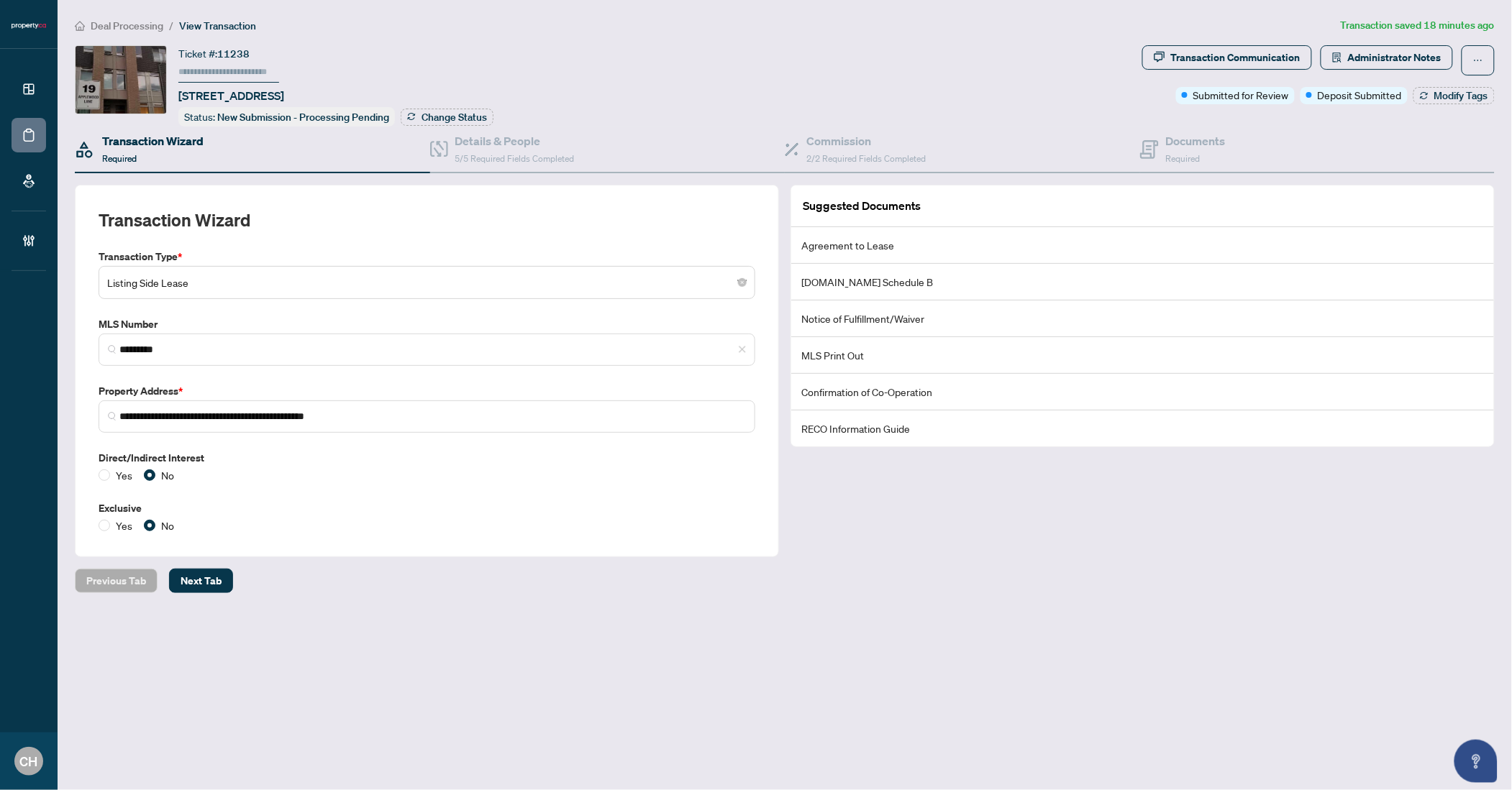
click at [185, 135] on h4 "Transaction Wizard" at bounding box center [153, 141] width 102 height 17
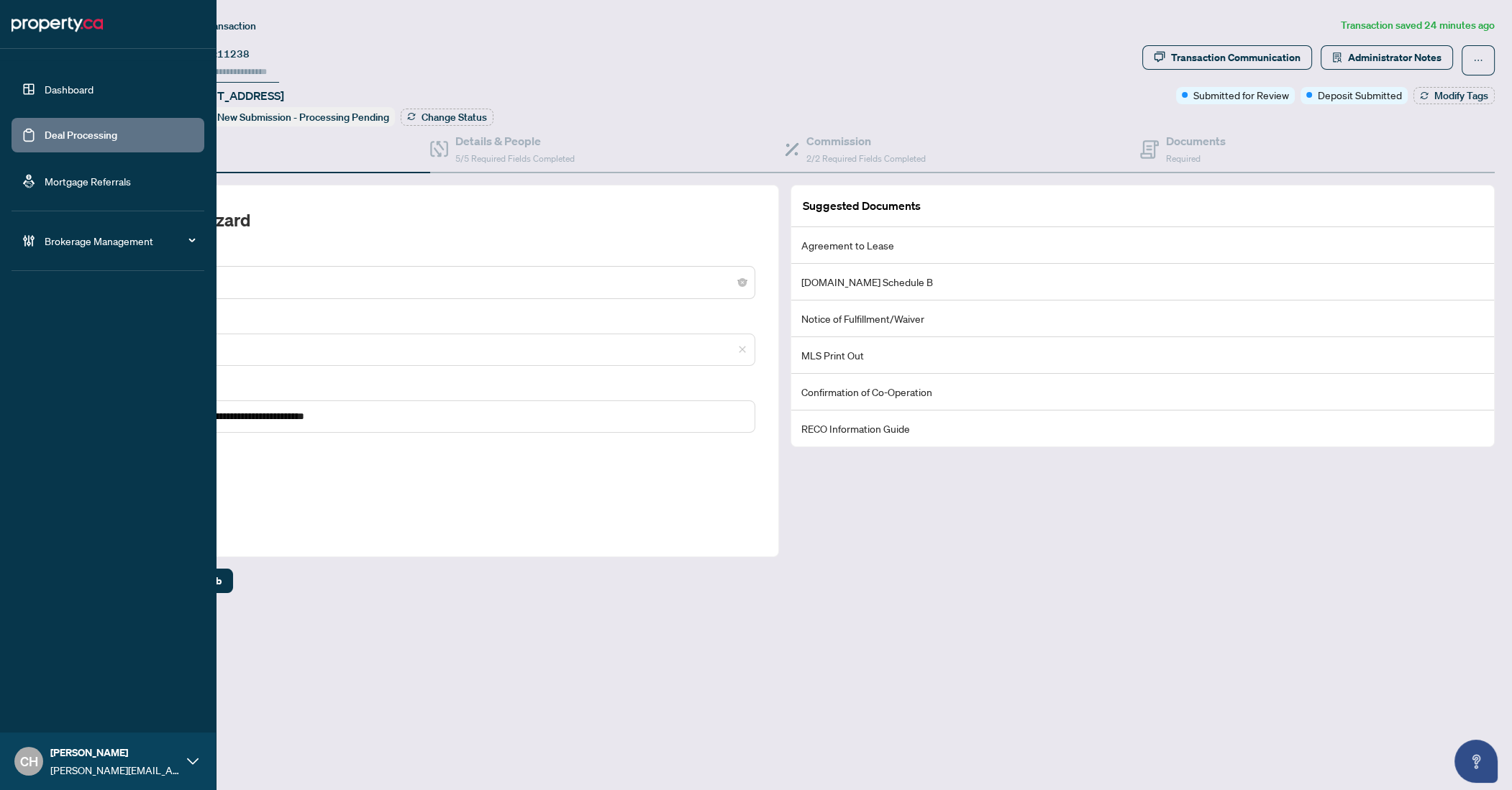
click at [45, 136] on link "Deal Processing" at bounding box center [81, 135] width 73 height 13
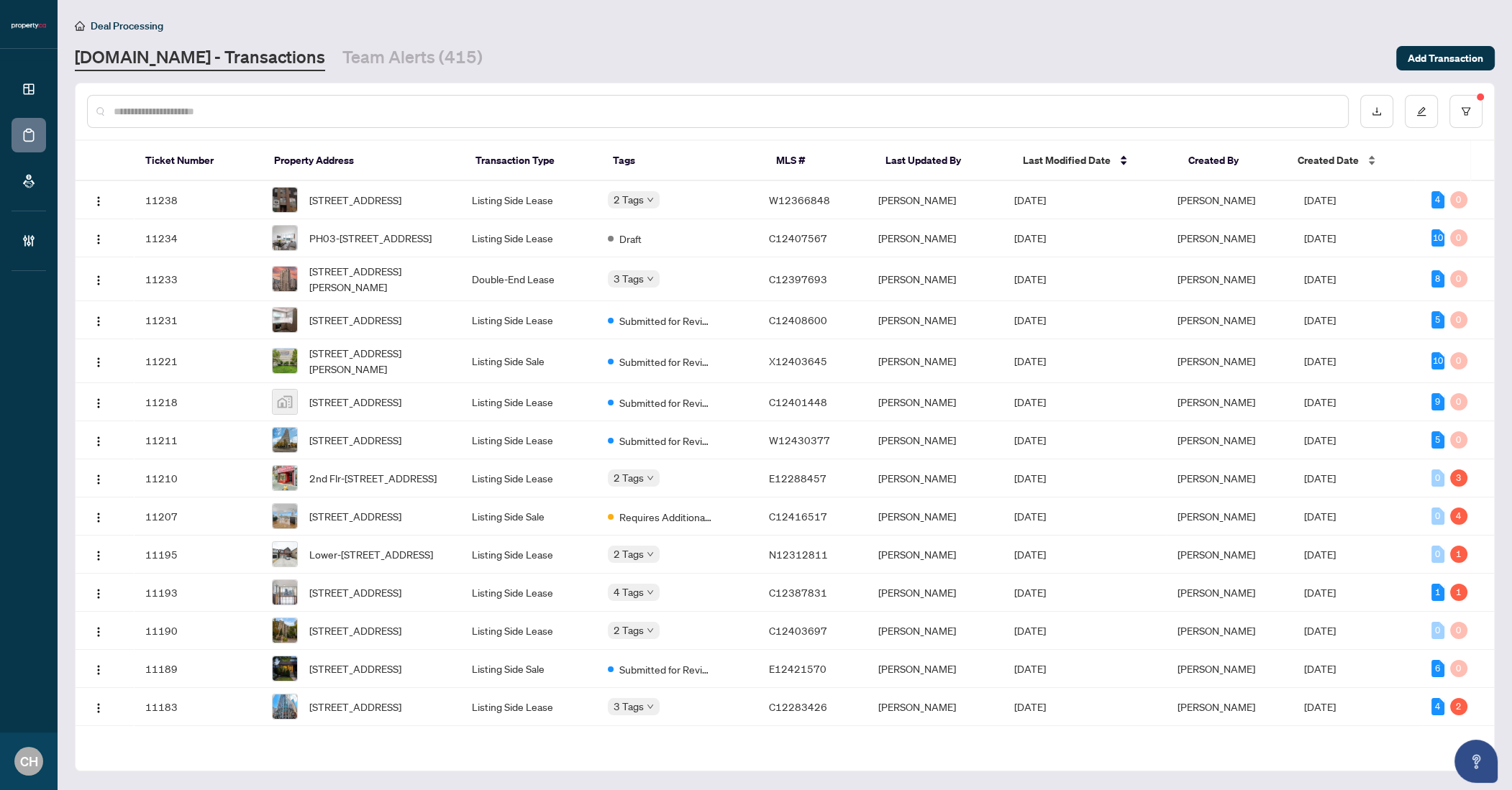
click at [1324, 158] on span "Created Date" at bounding box center [1328, 160] width 61 height 16
click at [1144, 212] on td "[DATE]" at bounding box center [1084, 200] width 163 height 38
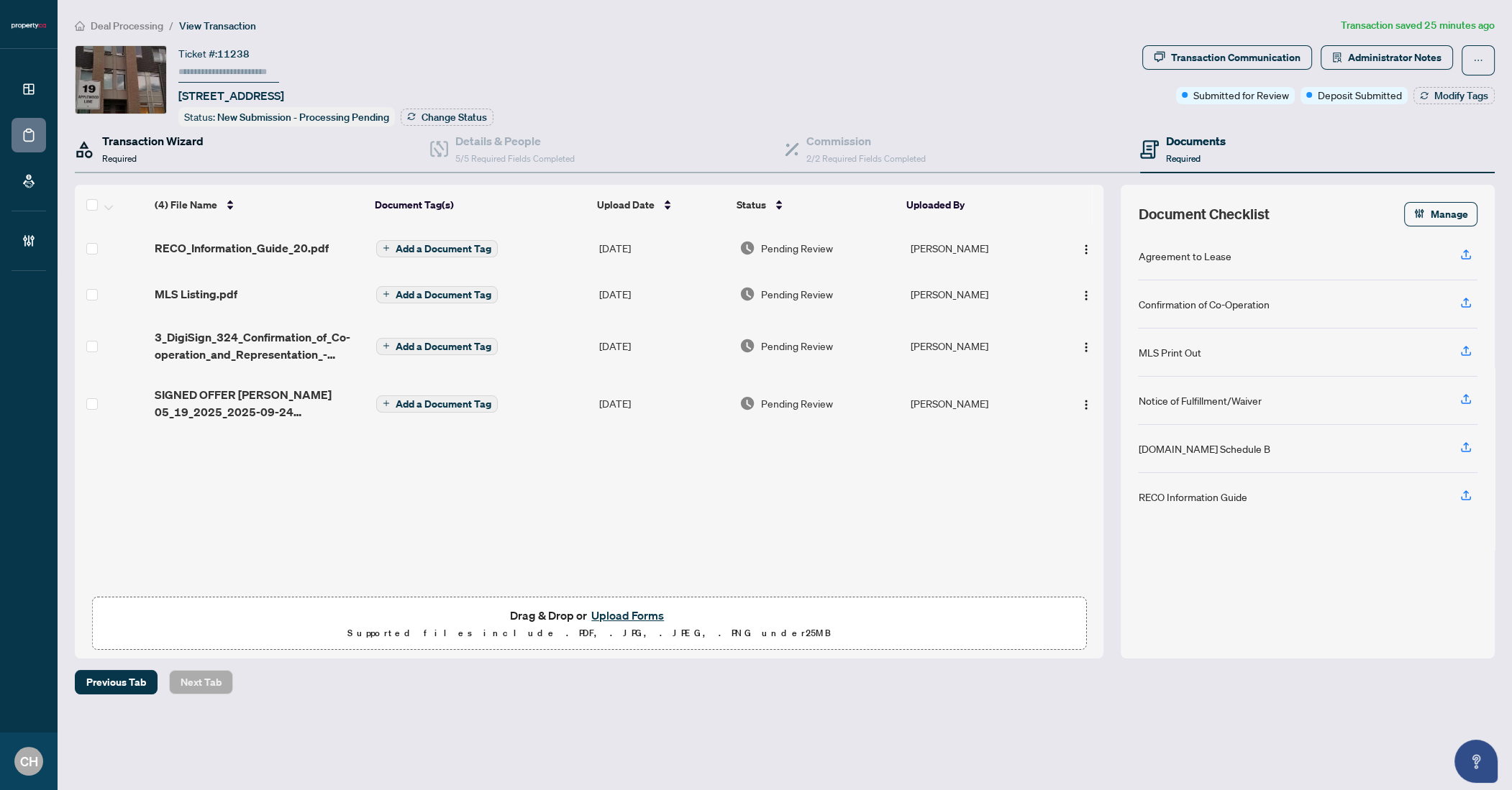
click at [167, 152] on div "Transaction Wizard Required" at bounding box center [153, 149] width 102 height 34
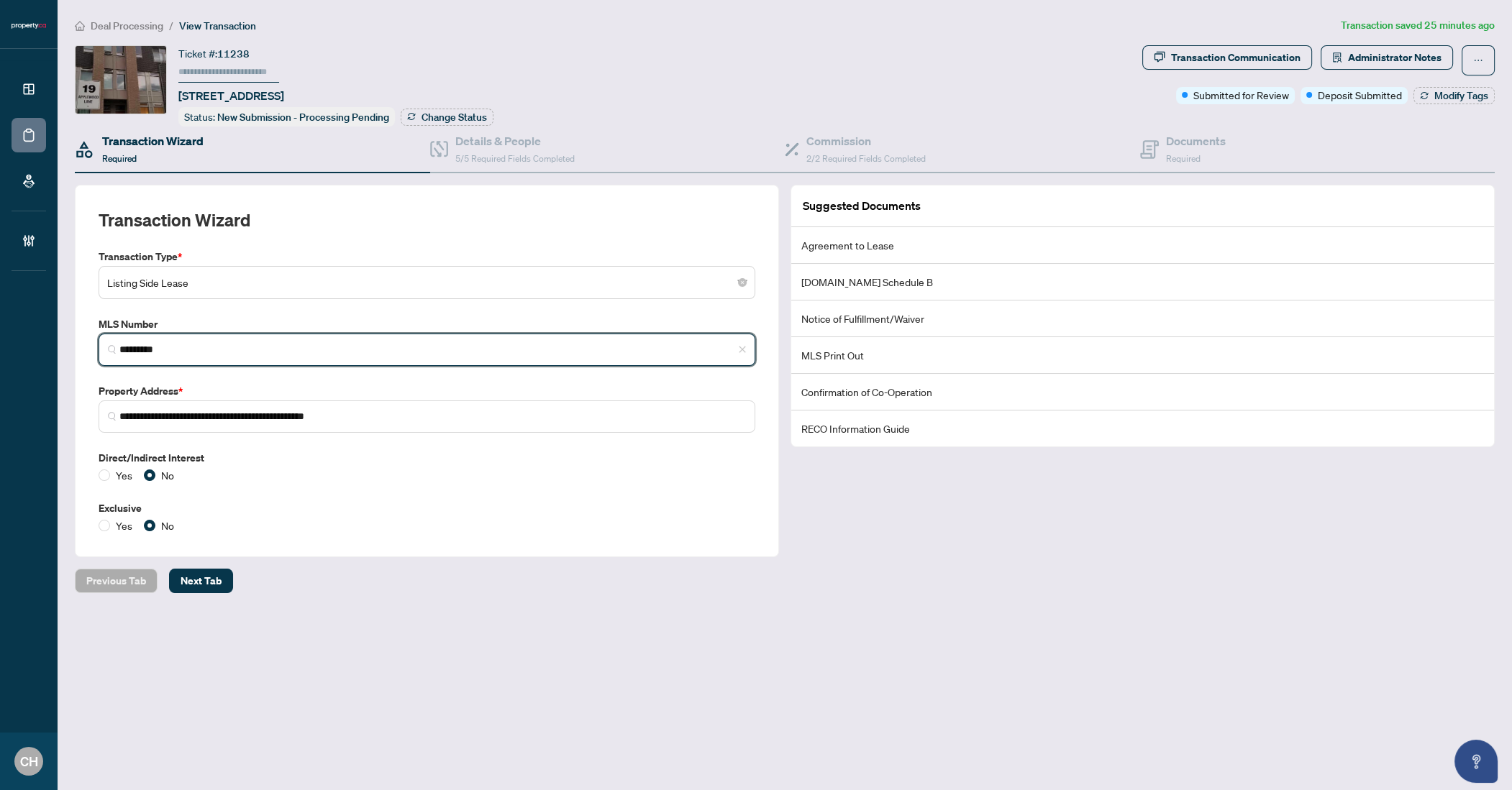
click at [151, 348] on input "*********" at bounding box center [433, 350] width 627 height 15
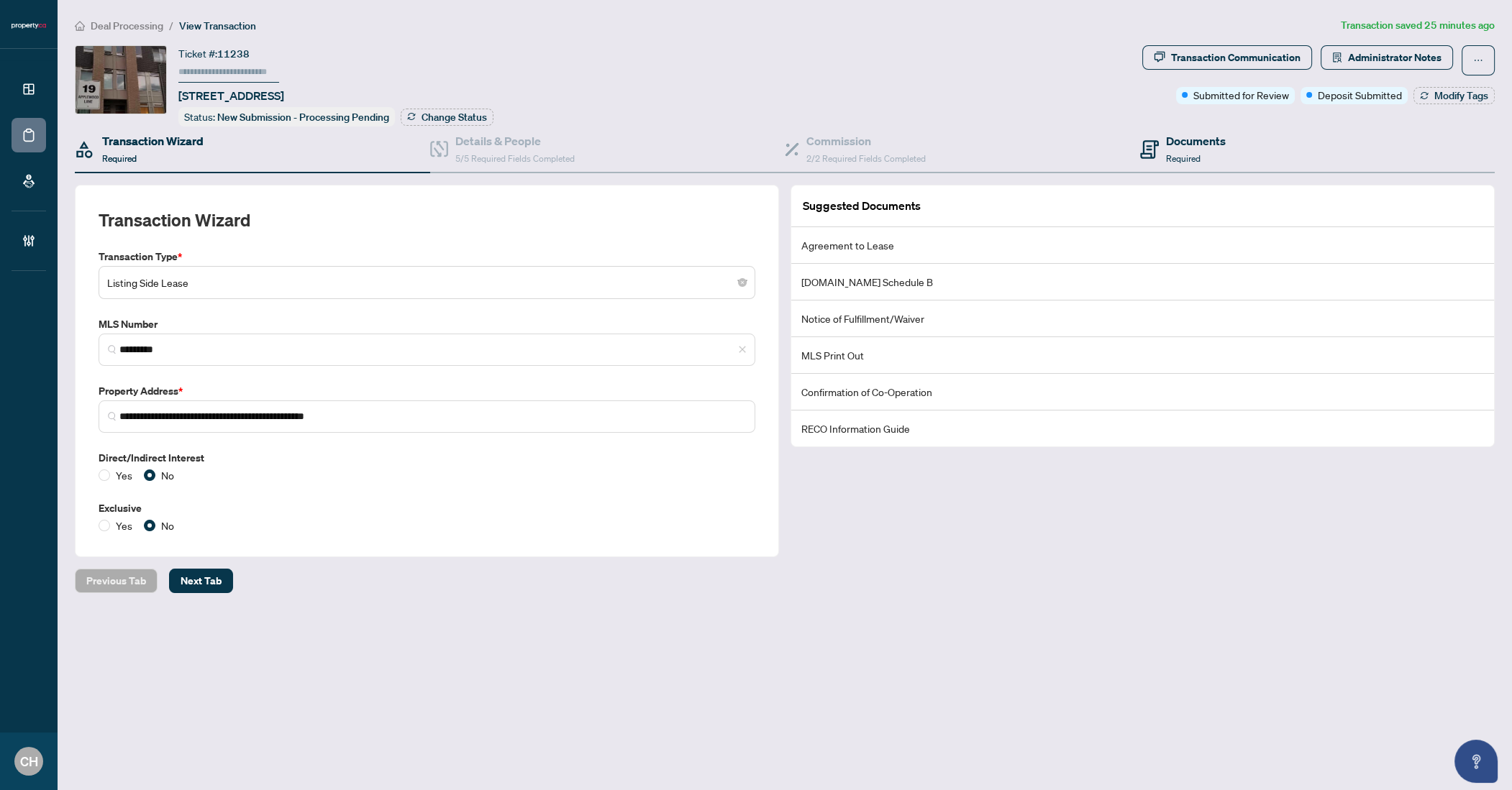
click at [1232, 128] on div "Documents Required" at bounding box center [1318, 149] width 355 height 47
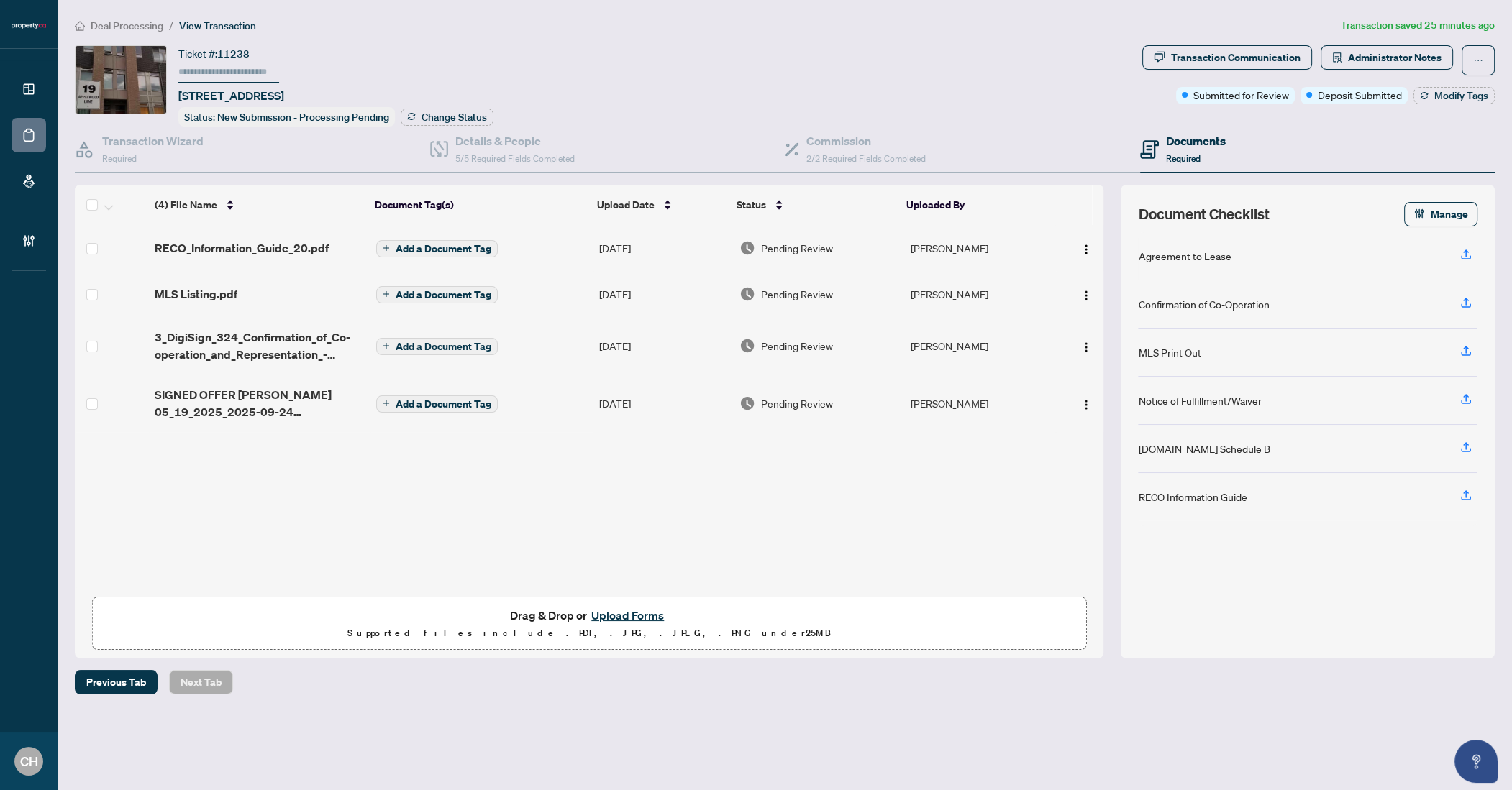
click at [308, 256] on td "RECO_Information_Guide_20.pdf" at bounding box center [259, 248] width 221 height 46
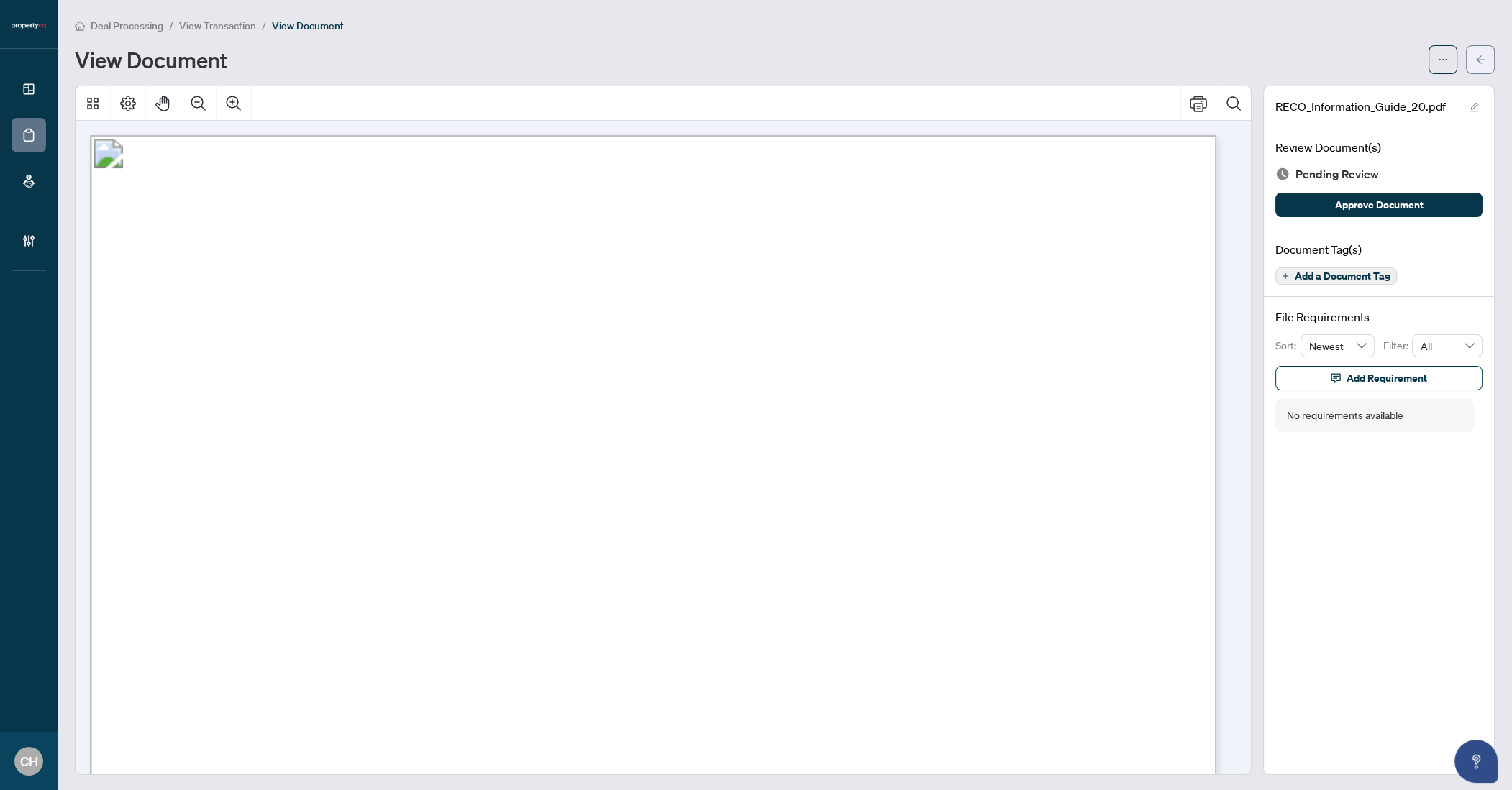
click at [1476, 55] on button "button" at bounding box center [1481, 60] width 28 height 28
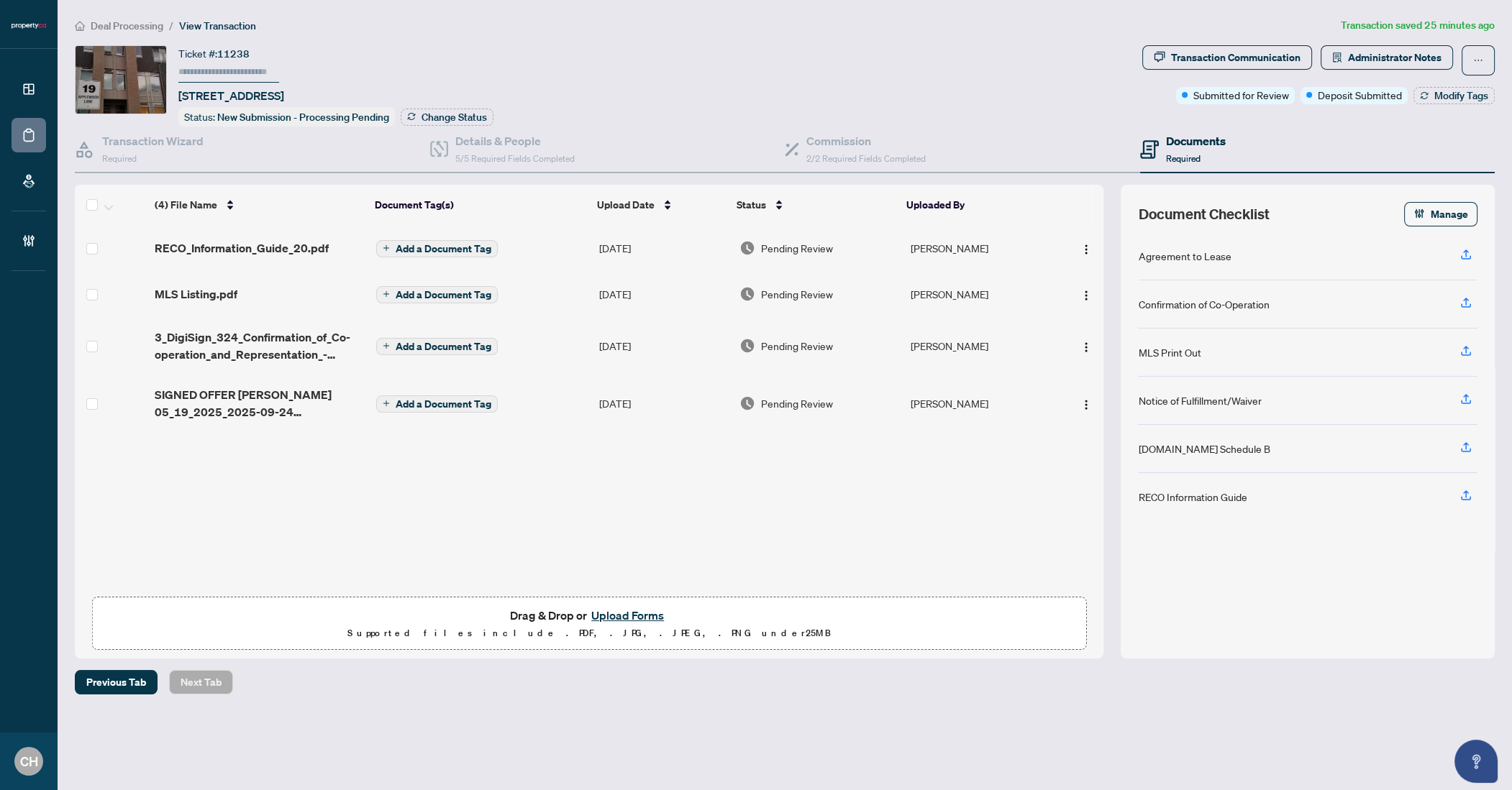
click at [425, 245] on span "Add a Document Tag" at bounding box center [443, 248] width 96 height 10
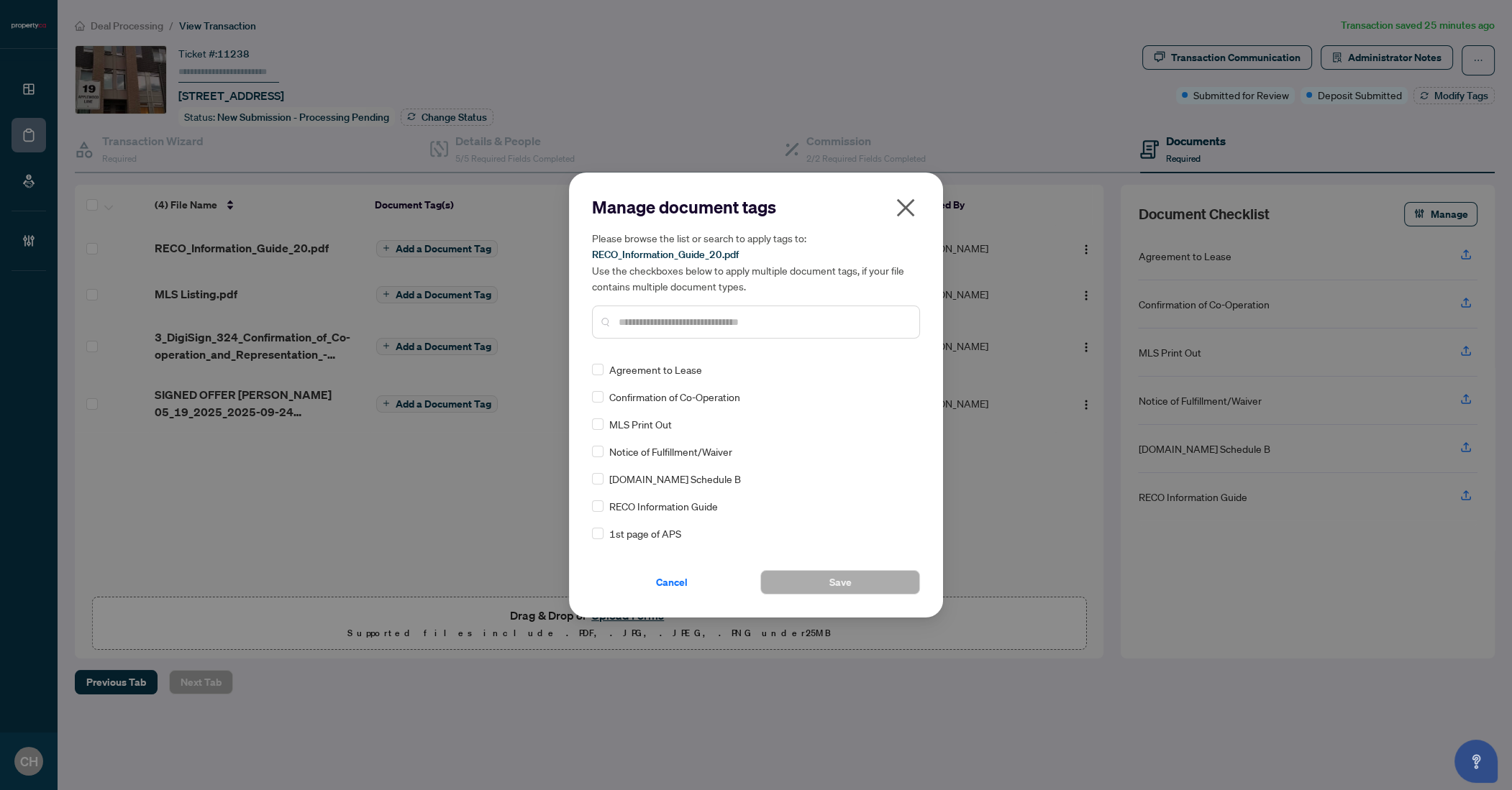
click at [710, 316] on input "text" at bounding box center [763, 321] width 289 height 16
type input "***"
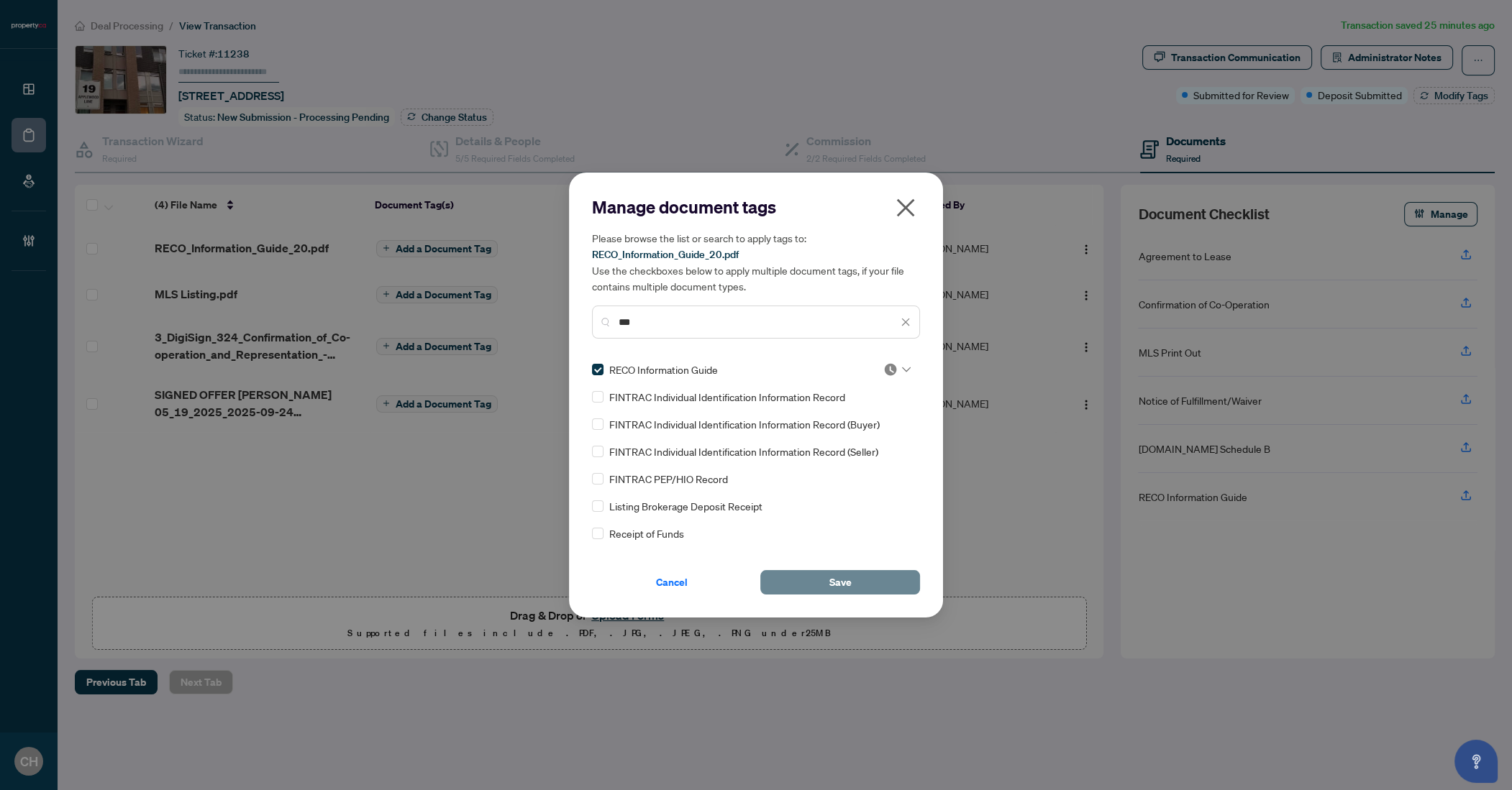
click at [860, 588] on button "Save" at bounding box center [840, 582] width 160 height 25
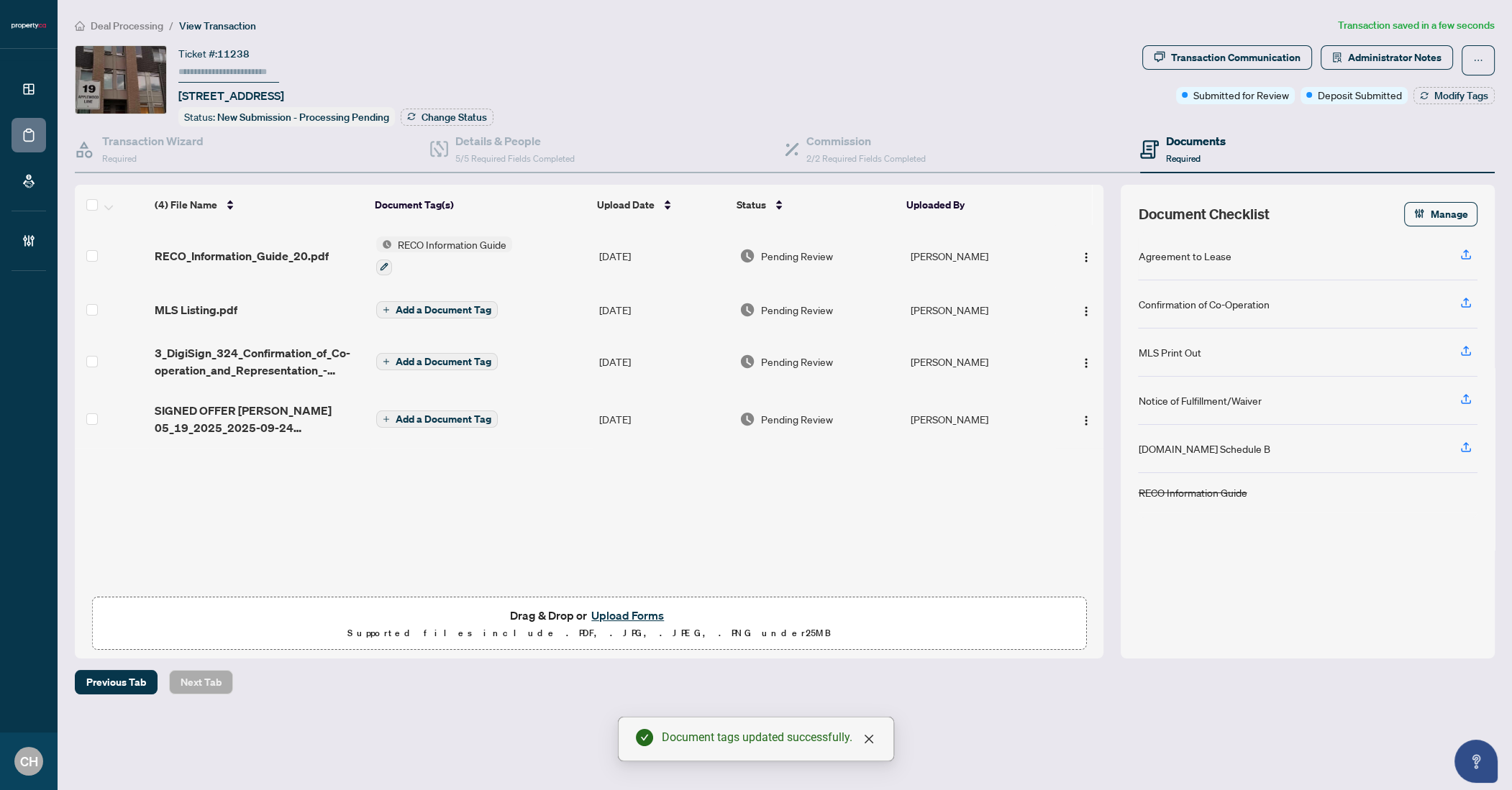
click at [280, 312] on div "MLS Listing.pdf" at bounding box center [259, 309] width 209 height 17
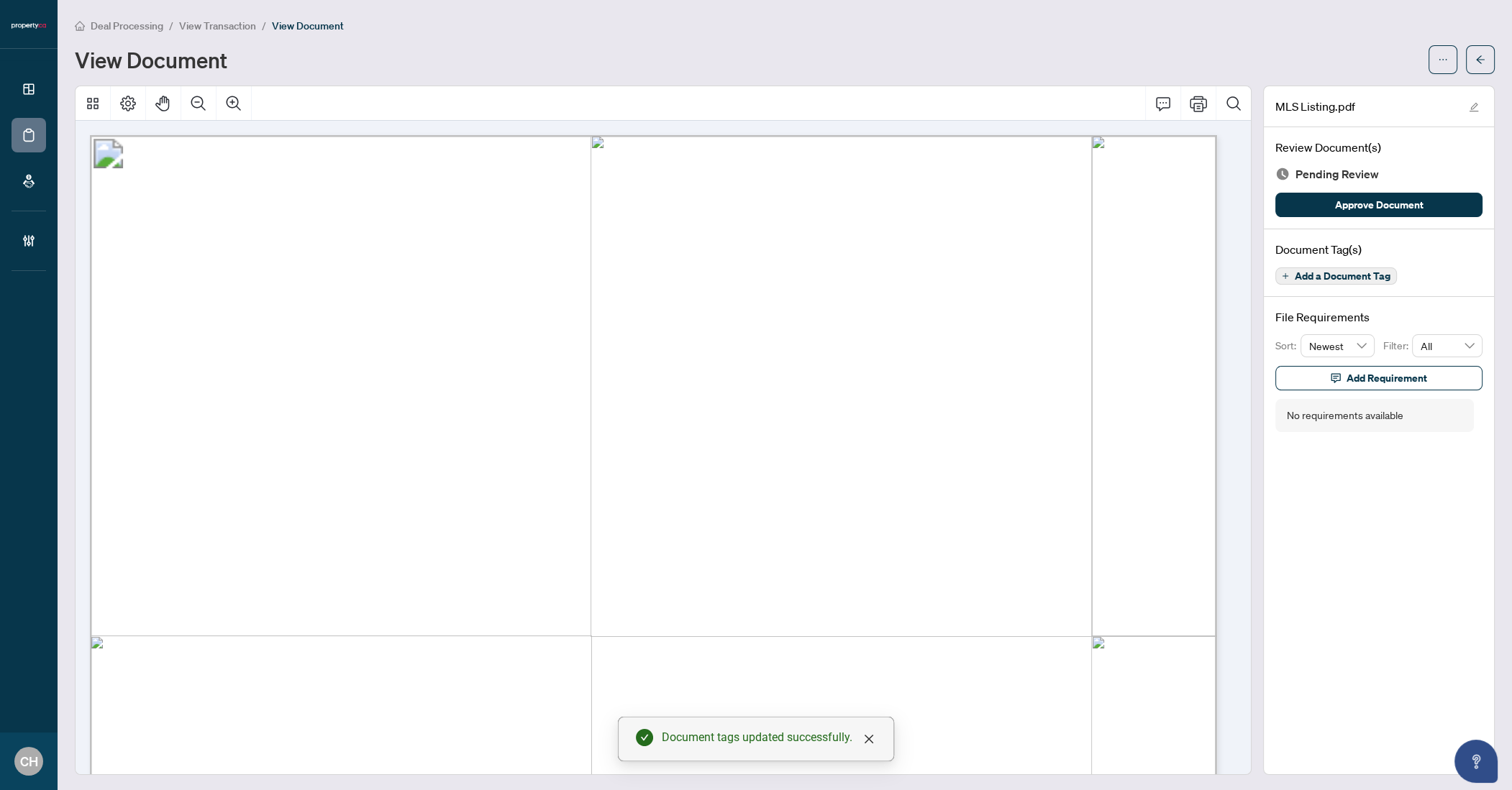
click at [1324, 280] on button "Add a Document Tag" at bounding box center [1336, 276] width 122 height 17
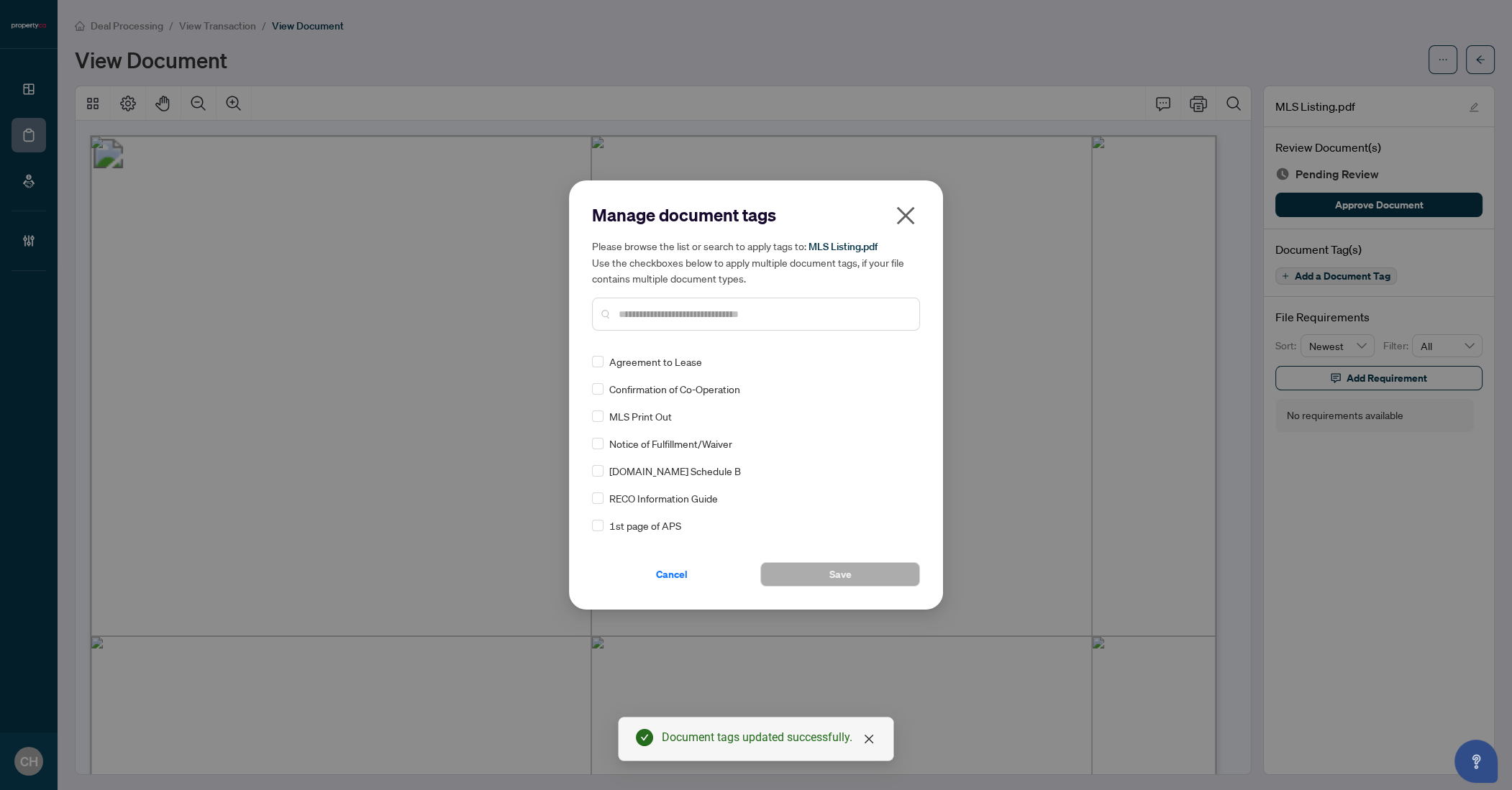
click at [717, 327] on div at bounding box center [756, 314] width 328 height 33
click at [718, 321] on input "text" at bounding box center [763, 314] width 289 height 16
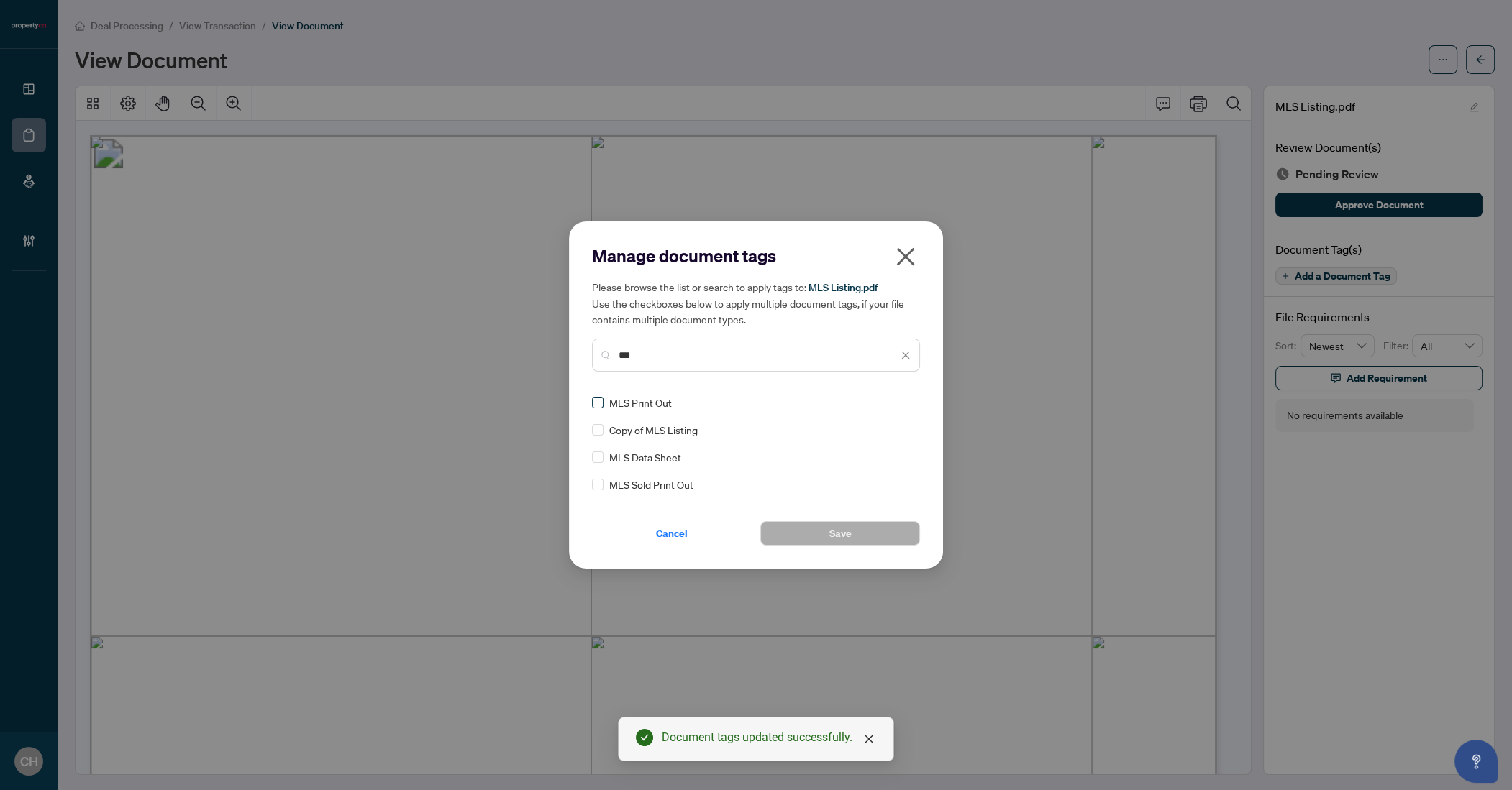
type input "***"
click at [818, 537] on button "Save" at bounding box center [840, 533] width 160 height 25
click at [1477, 58] on div "Manage document tags Please browse the list or search to apply tags to: MLS Lis…" at bounding box center [756, 395] width 1512 height 790
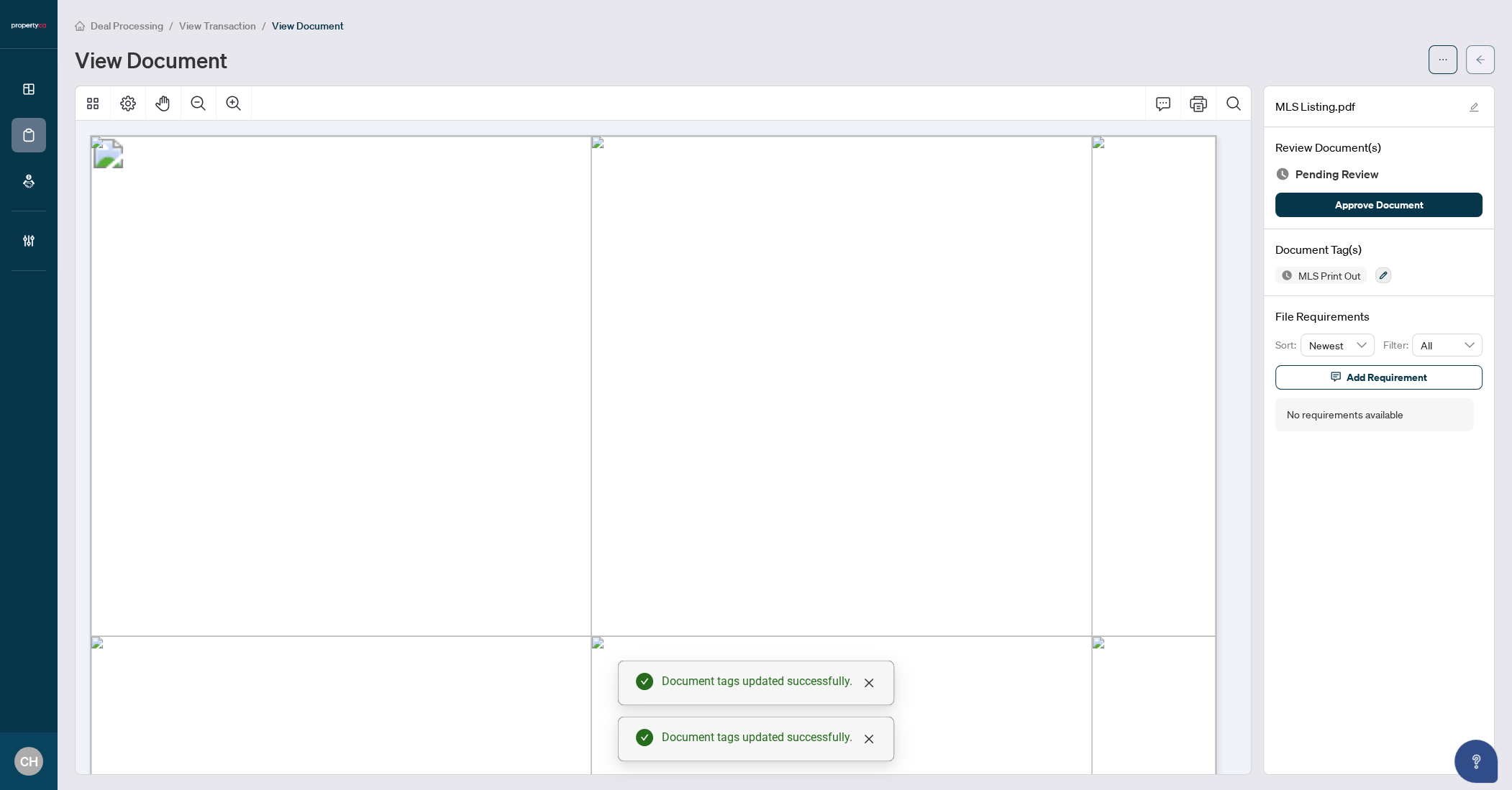
click at [1476, 61] on button "button" at bounding box center [1481, 60] width 28 height 28
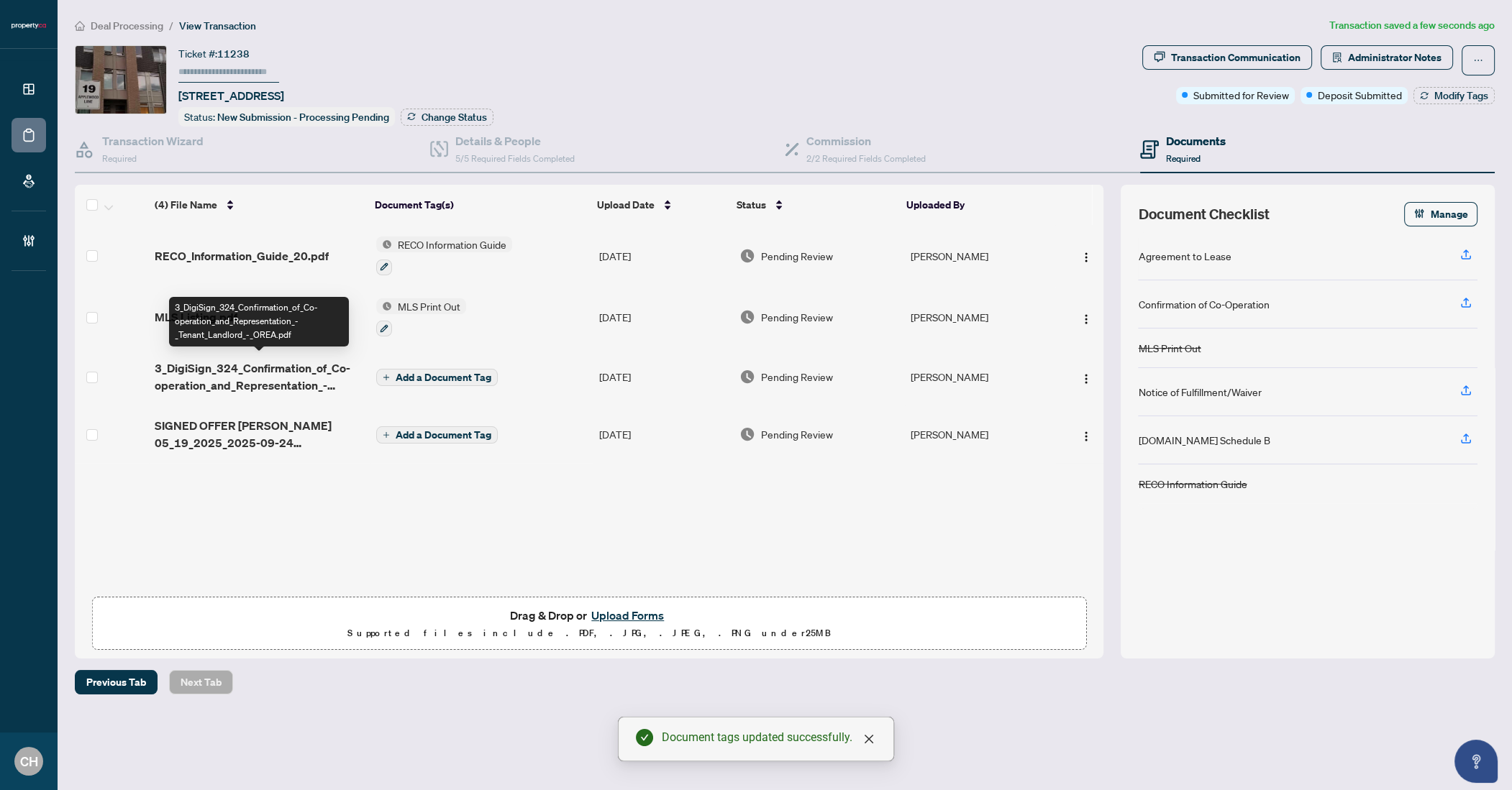
click at [287, 373] on span "3_DigiSign_324_Confirmation_of_Co-operation_and_Representation_-_Tenant_Landlor…" at bounding box center [259, 377] width 209 height 34
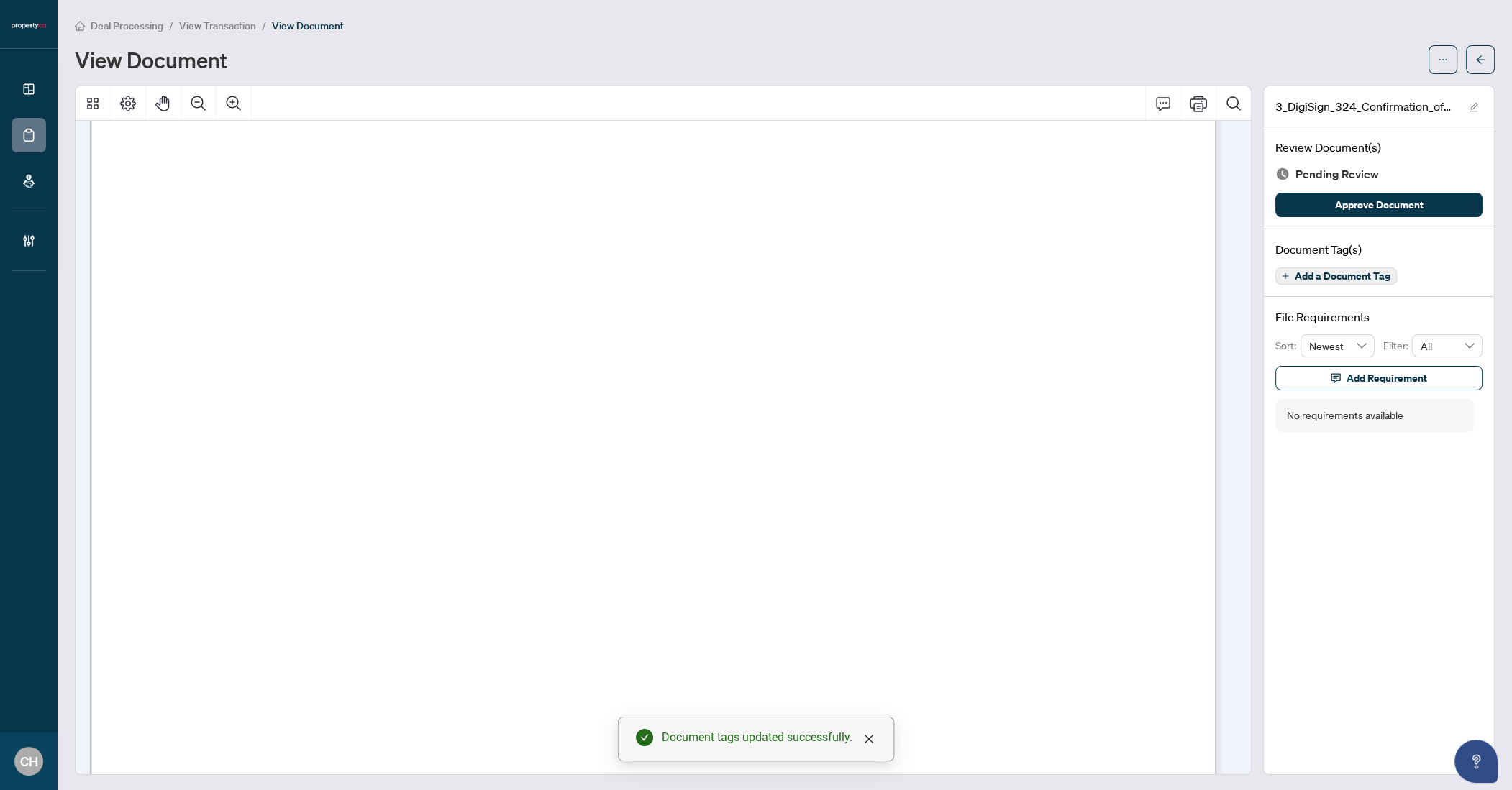
scroll to position [2327, 0]
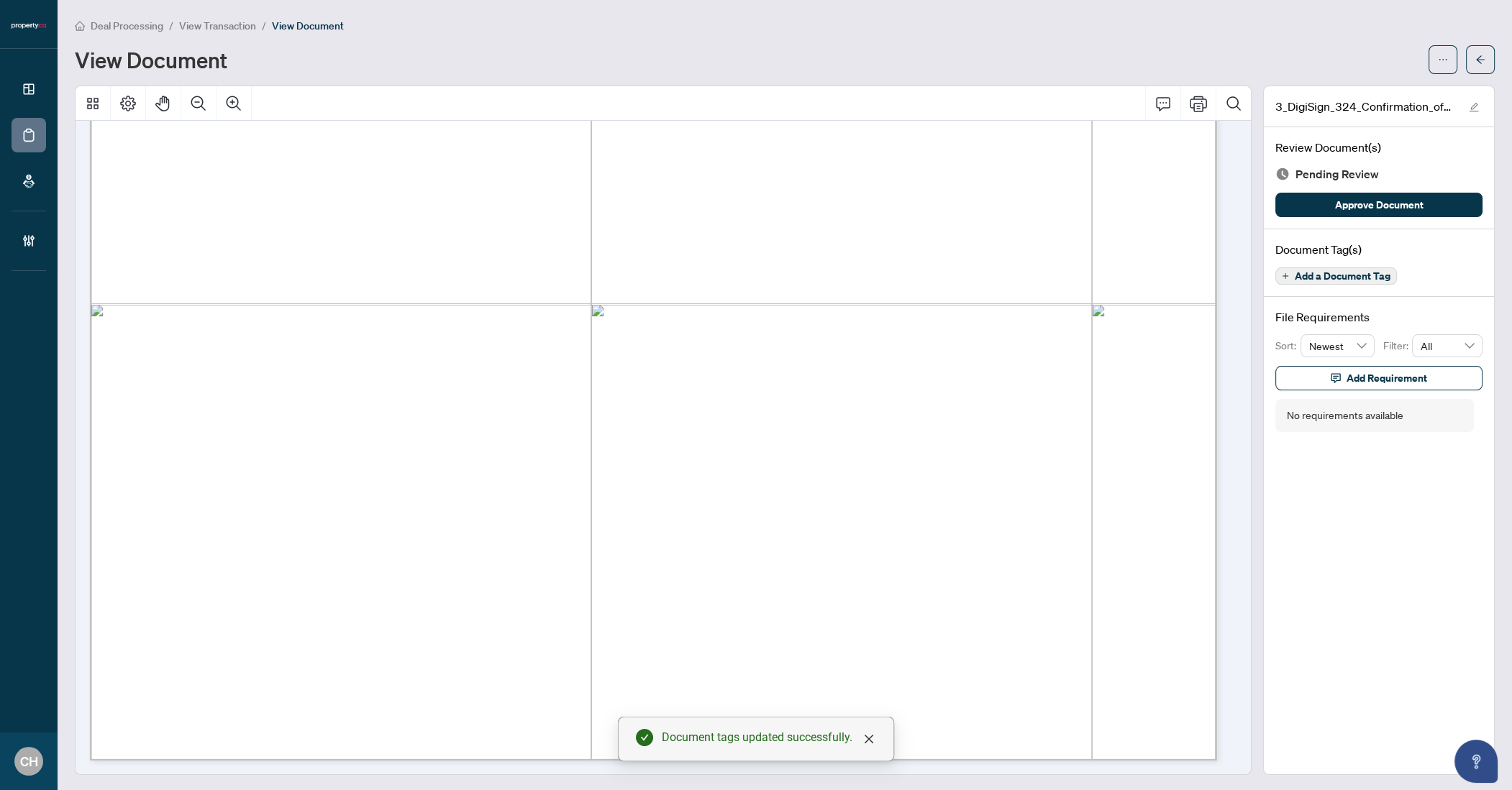
click at [1347, 277] on span "Add a Document Tag" at bounding box center [1343, 276] width 96 height 10
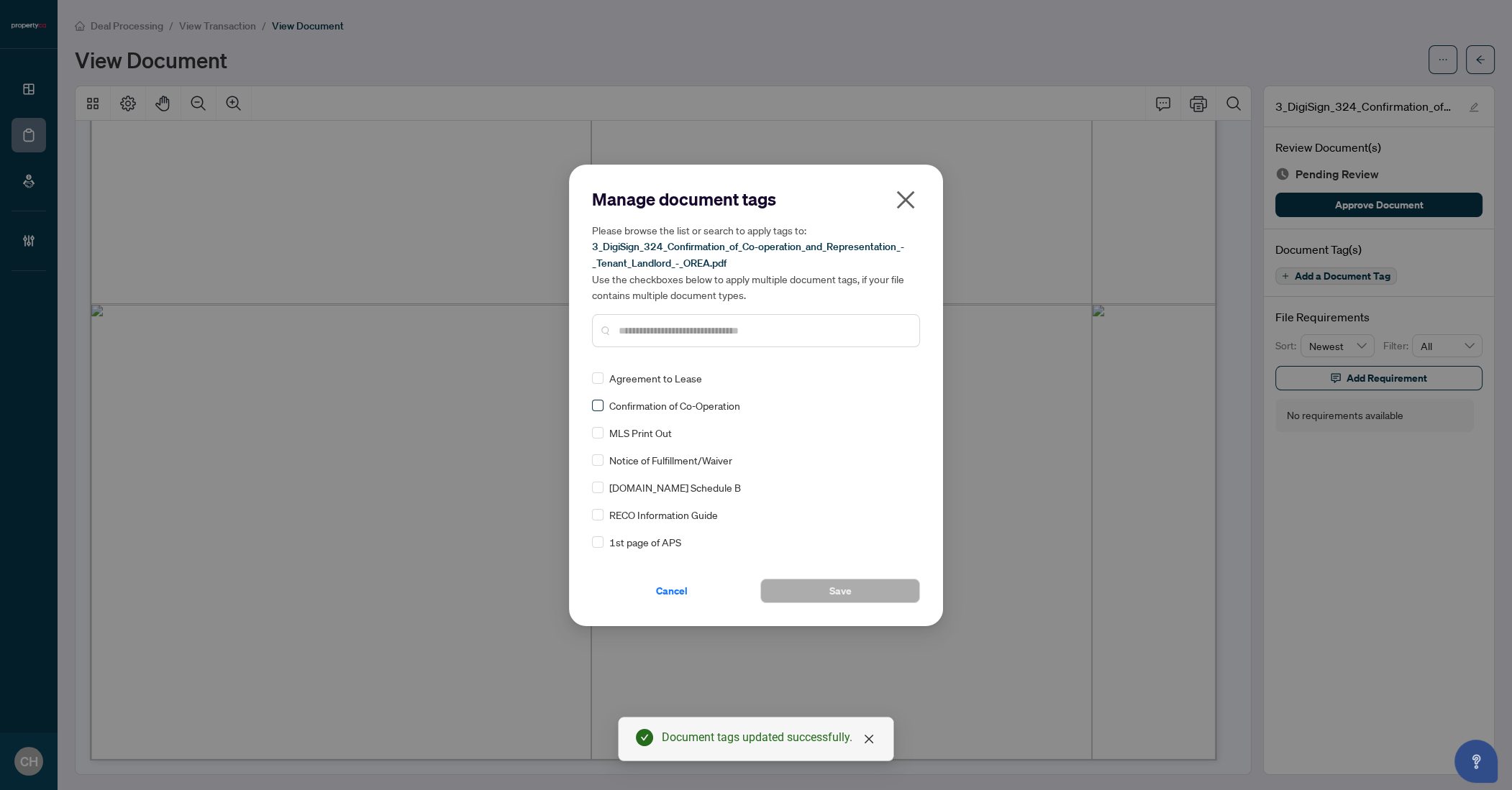
click at [595, 411] on label at bounding box center [597, 405] width 11 height 16
drag, startPoint x: 816, startPoint y: 614, endPoint x: 810, endPoint y: 582, distance: 32.6
click at [816, 612] on div "Manage document tags Please browse the list or search to apply tags to: 3_DigiS…" at bounding box center [756, 395] width 374 height 462
click at [810, 581] on button "Save" at bounding box center [840, 590] width 160 height 25
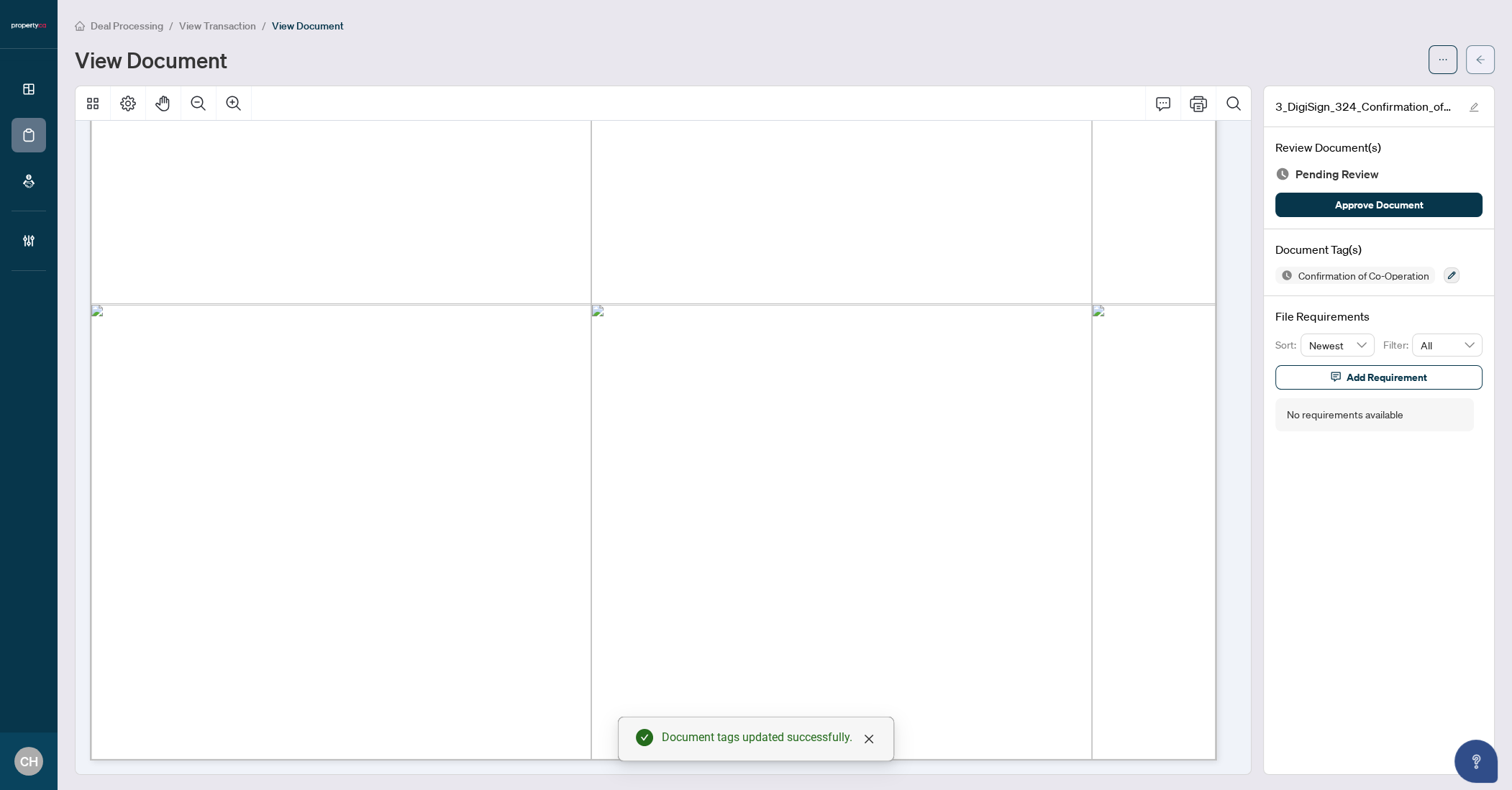
click at [1475, 58] on icon "arrow-left" at bounding box center [1480, 59] width 10 height 10
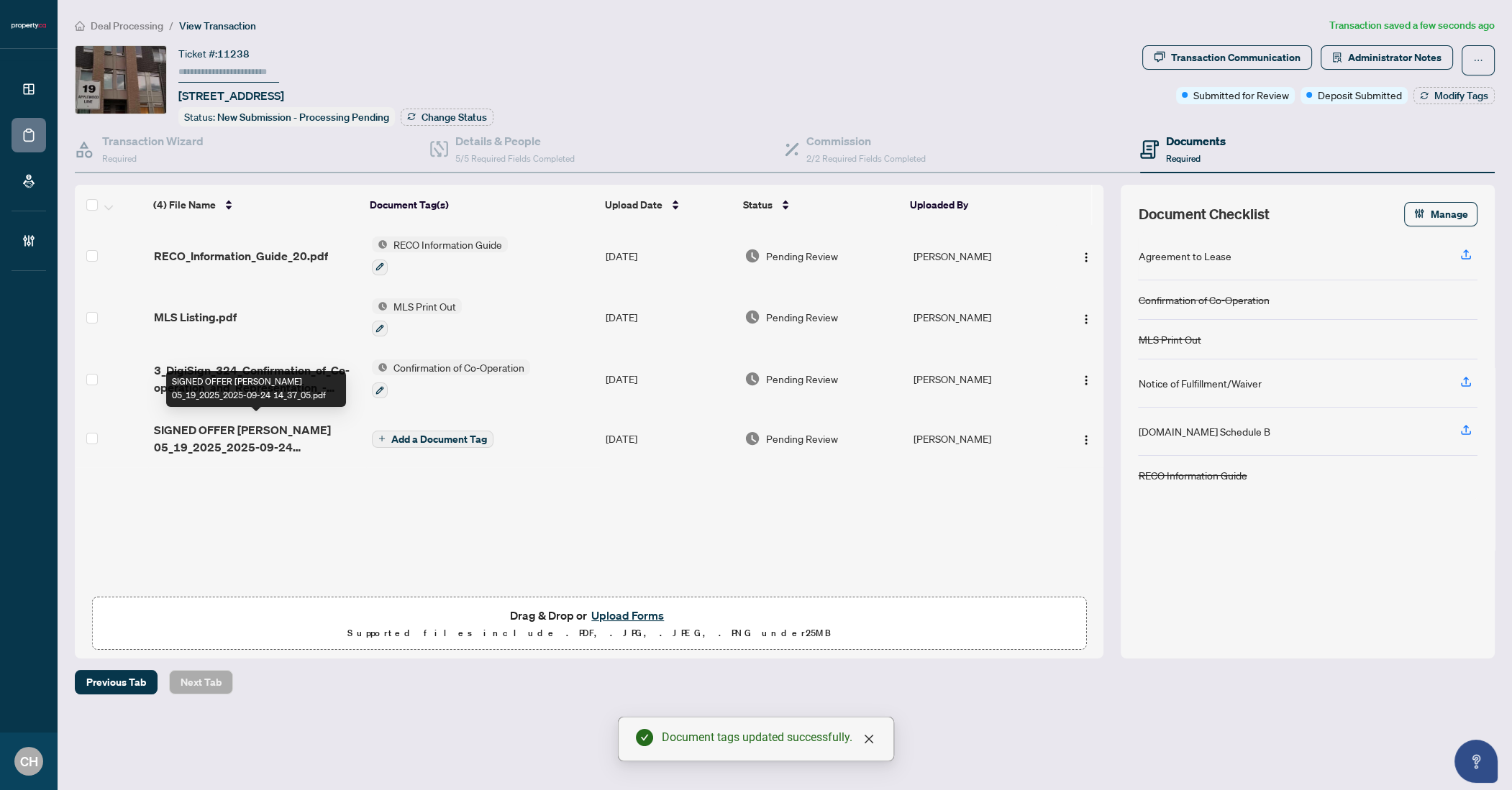
click at [313, 436] on span "SIGNED OFFER Alla Husak 05_19_2025_2025-09-24 14_37_05.pdf" at bounding box center [257, 439] width 206 height 34
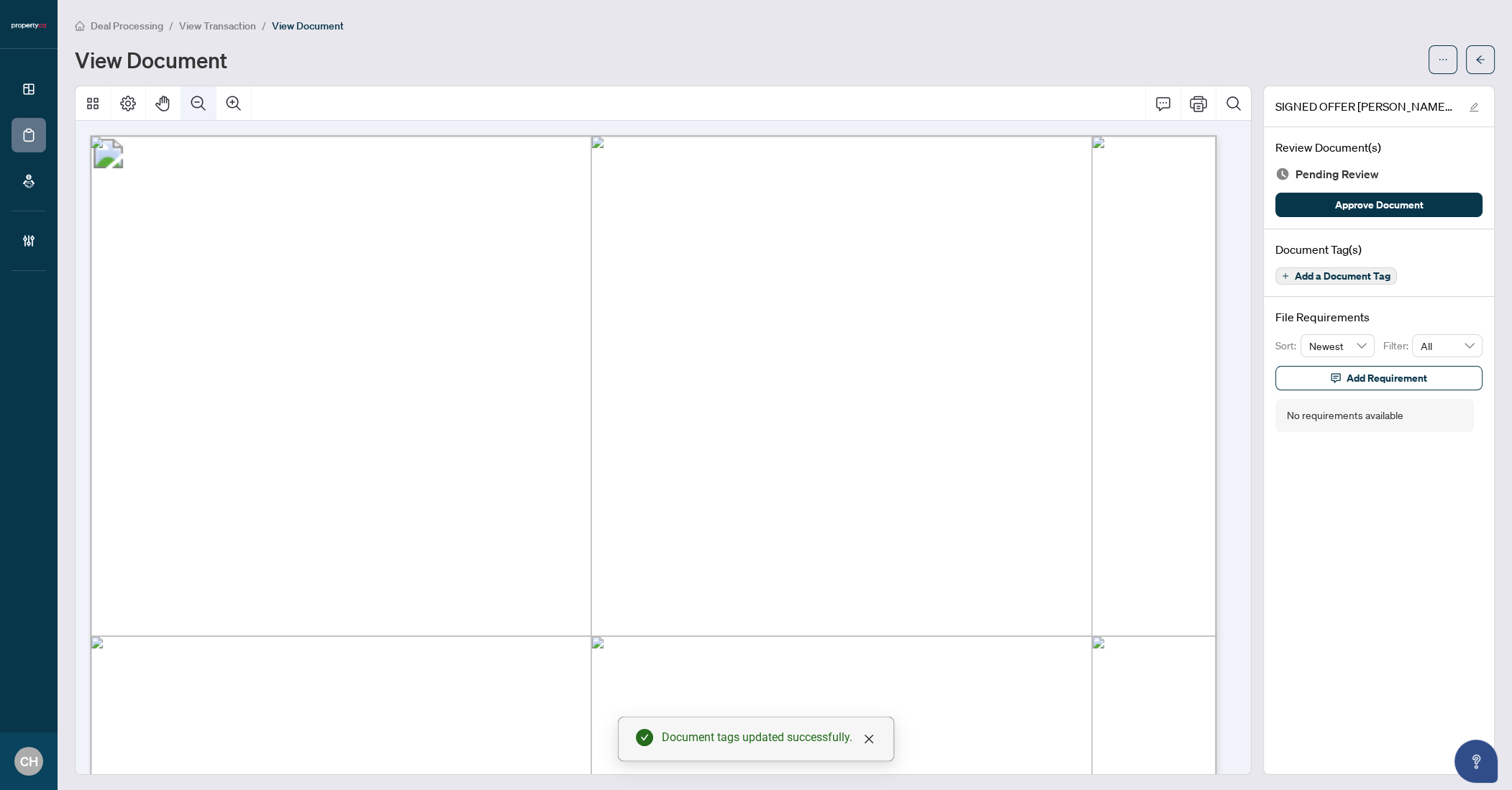
click at [187, 103] on button "Zoom Out" at bounding box center [198, 103] width 34 height 34
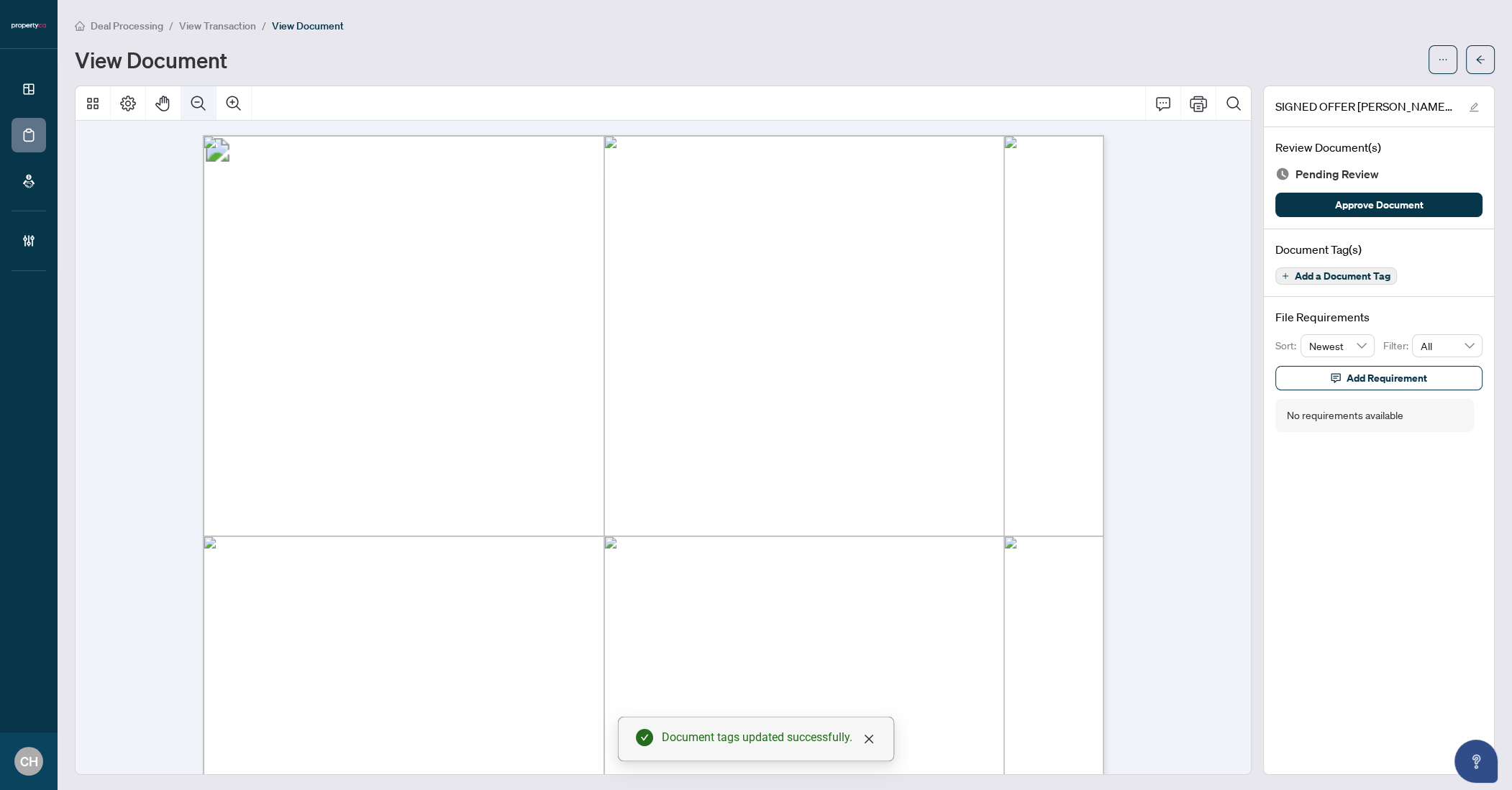
click at [187, 103] on button "Zoom Out" at bounding box center [198, 103] width 34 height 34
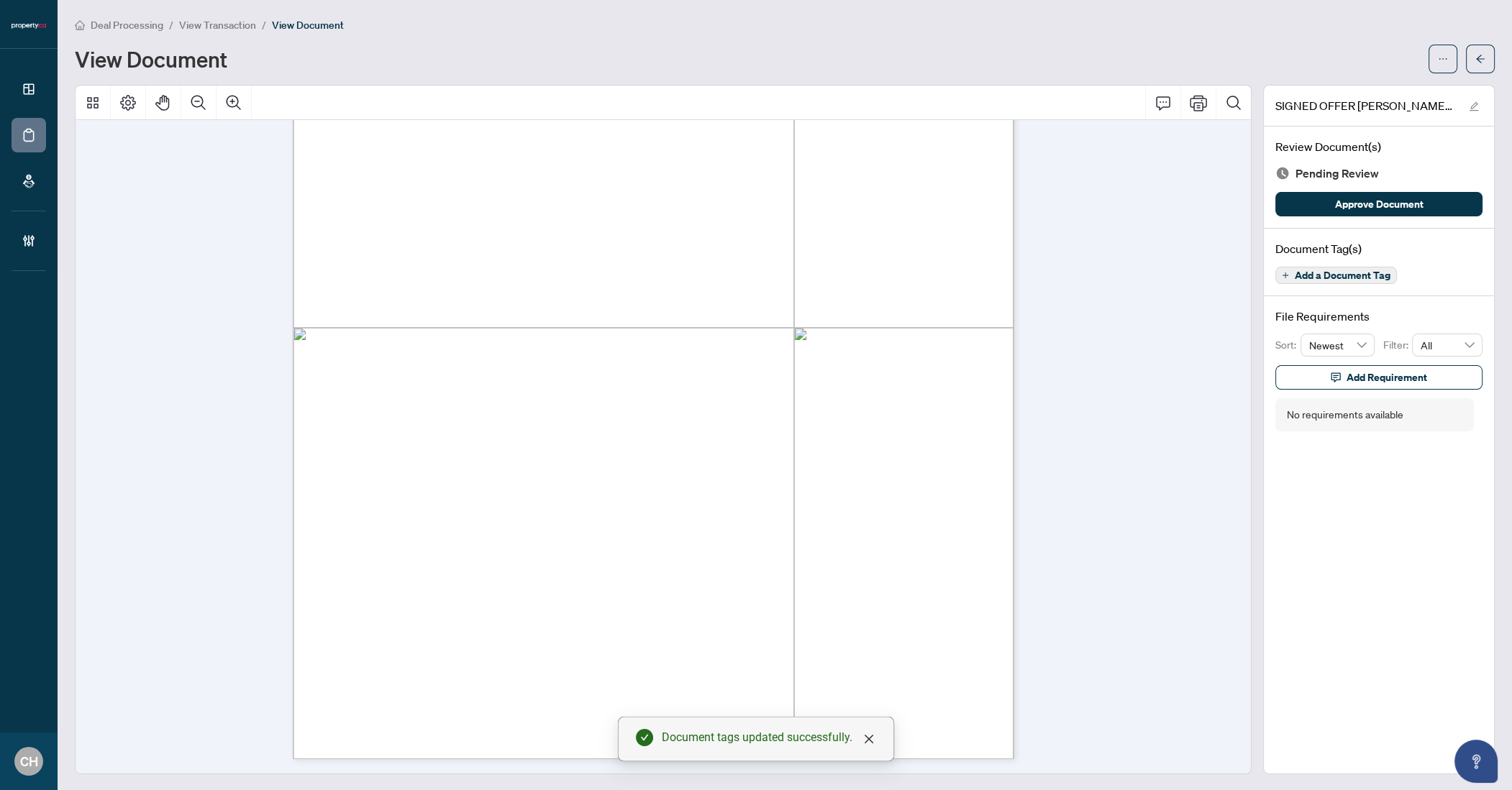
scroll to position [1, 0]
click at [1368, 275] on span "Add a Document Tag" at bounding box center [1343, 275] width 96 height 10
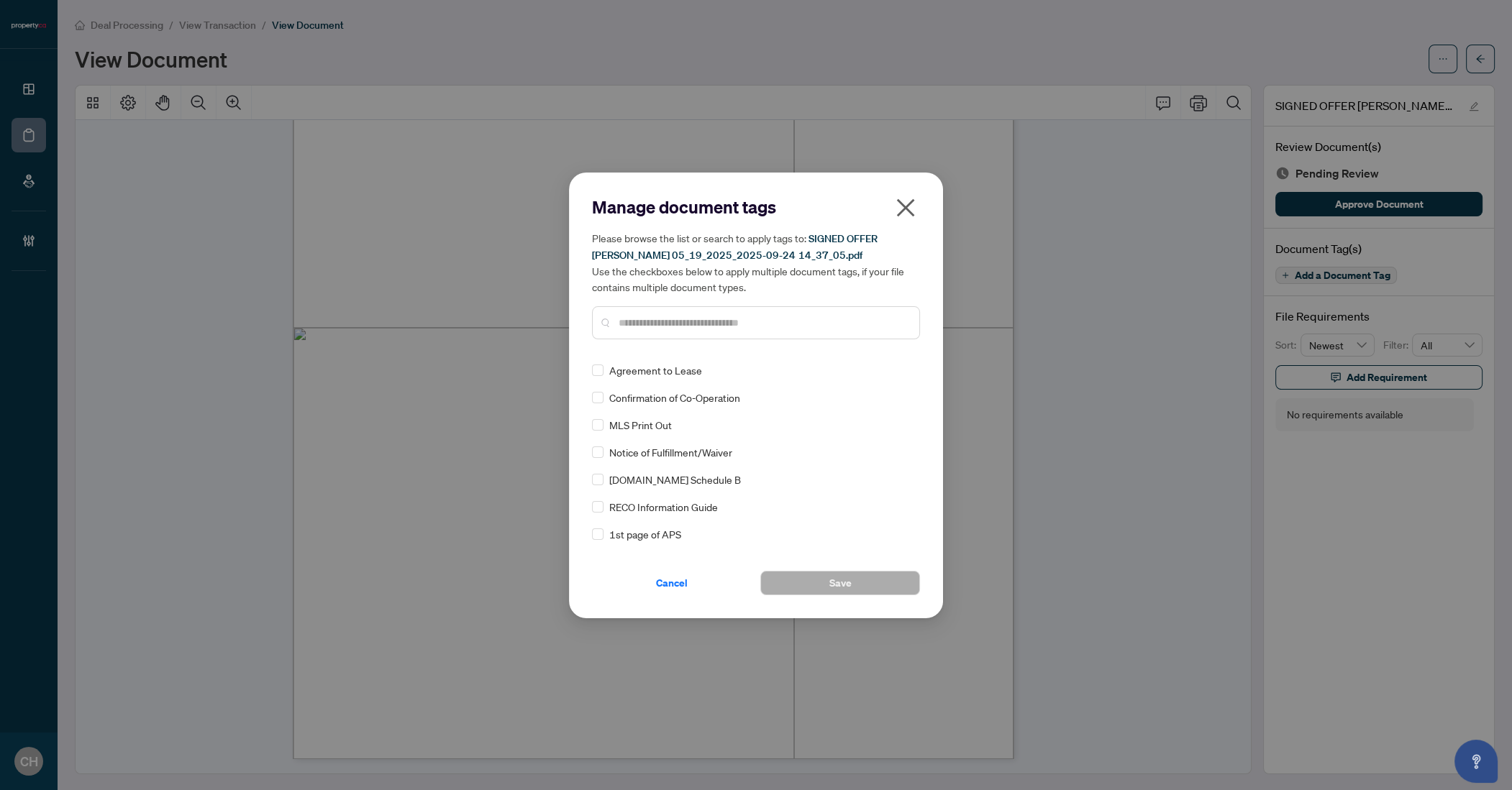
click at [606, 371] on div "Agreement to Lease" at bounding box center [752, 370] width 319 height 16
click at [808, 583] on button "Save" at bounding box center [840, 583] width 160 height 25
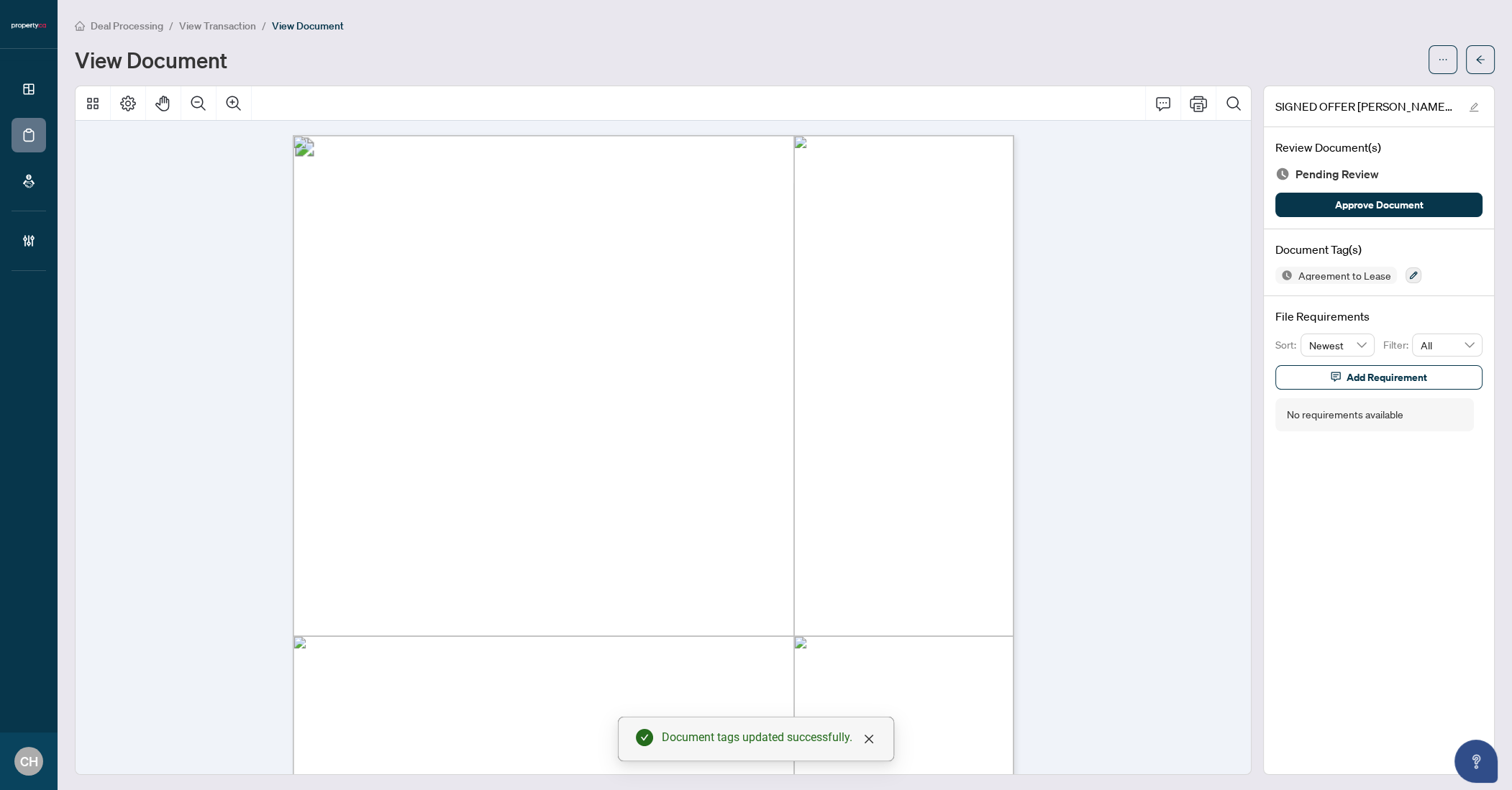
scroll to position [0, 0]
click at [240, 116] on button "Zoom In" at bounding box center [234, 103] width 34 height 34
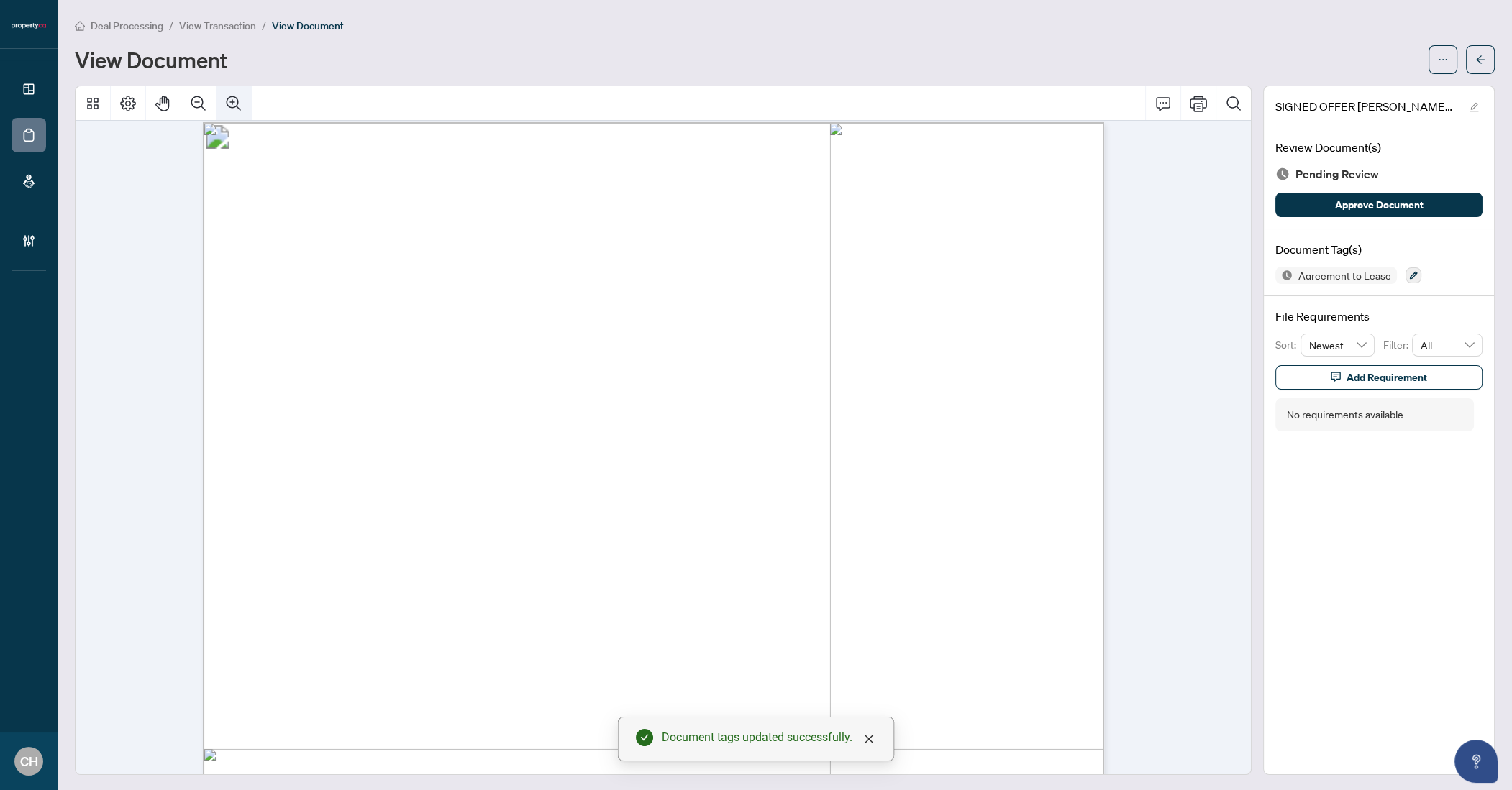
click at [240, 114] on button "Zoom In" at bounding box center [234, 103] width 34 height 34
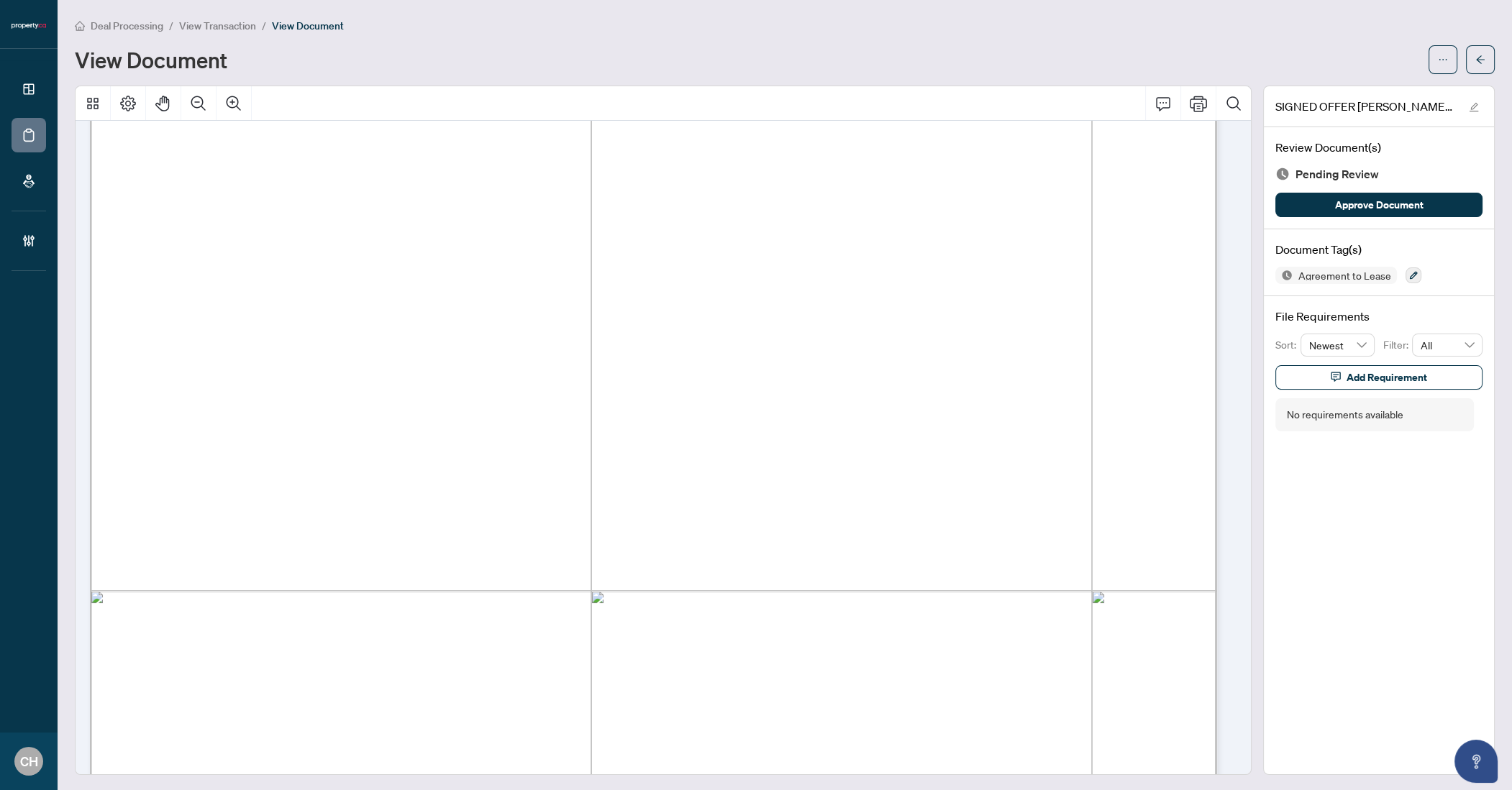
scroll to position [5043, 0]
click at [193, 111] on button "Zoom Out" at bounding box center [198, 103] width 34 height 34
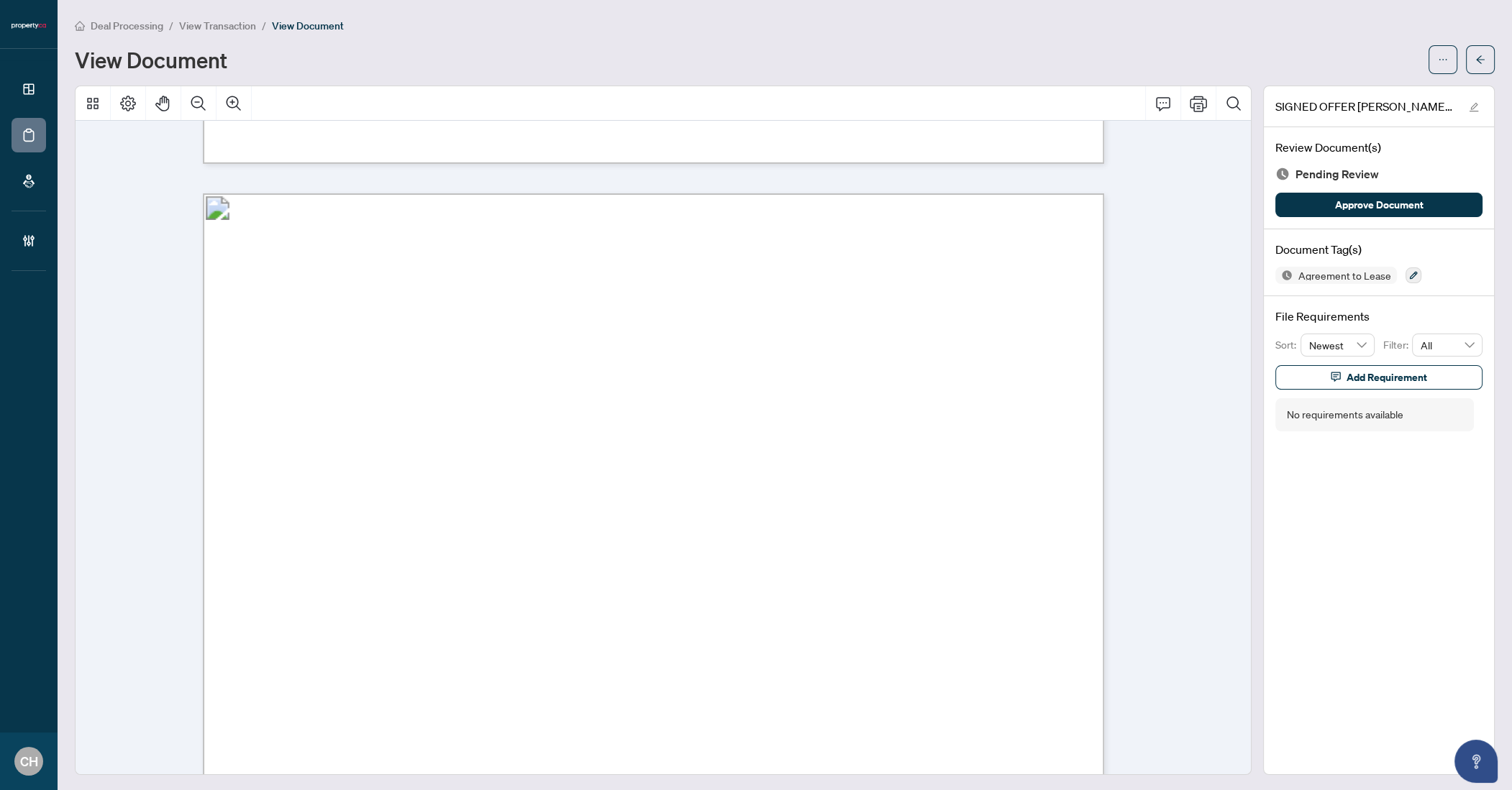
scroll to position [2807, 0]
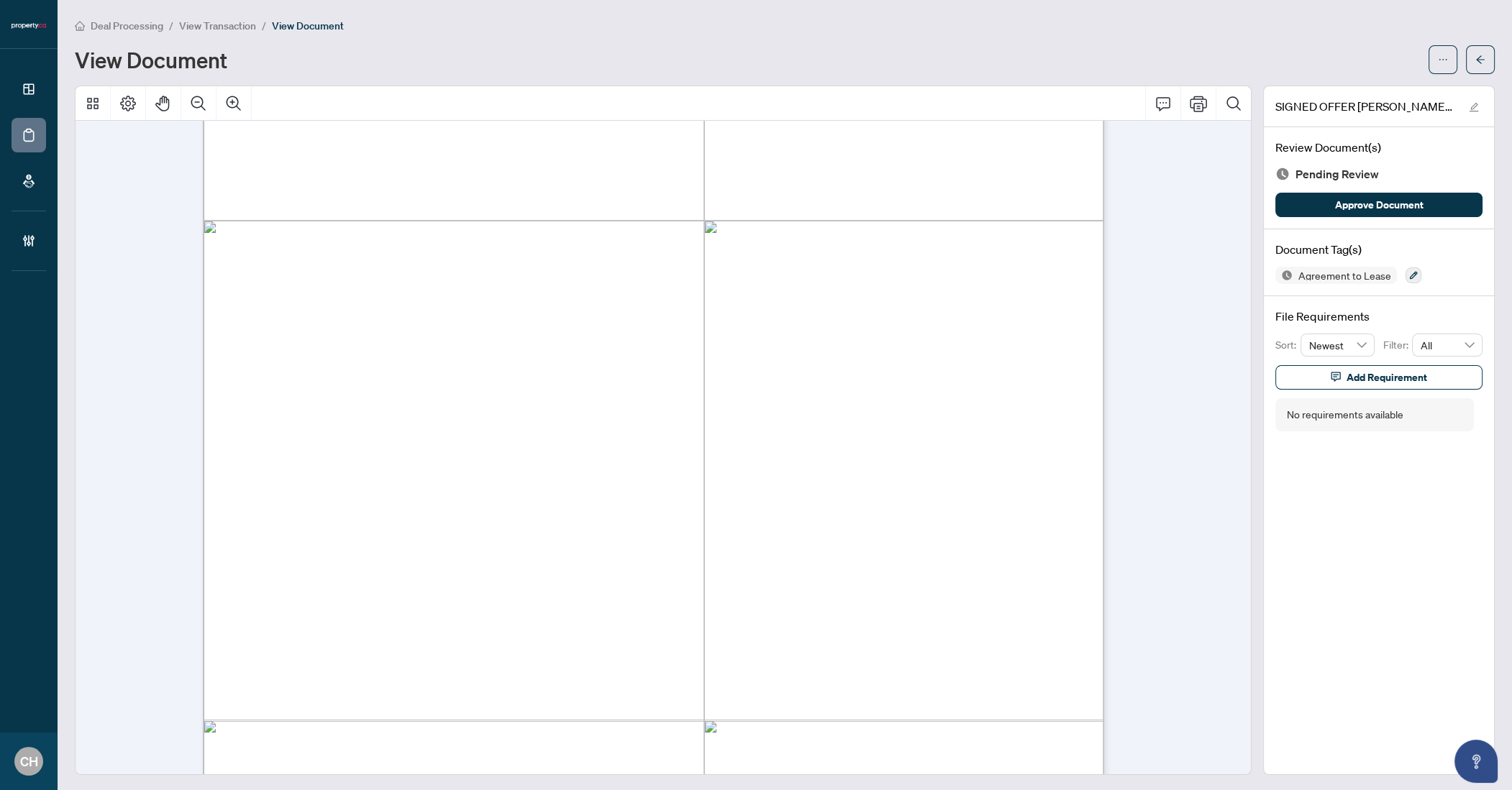
drag, startPoint x: 283, startPoint y: 335, endPoint x: 363, endPoint y: 334, distance: 80.0
click at [1466, 64] on button "button" at bounding box center [1481, 60] width 28 height 28
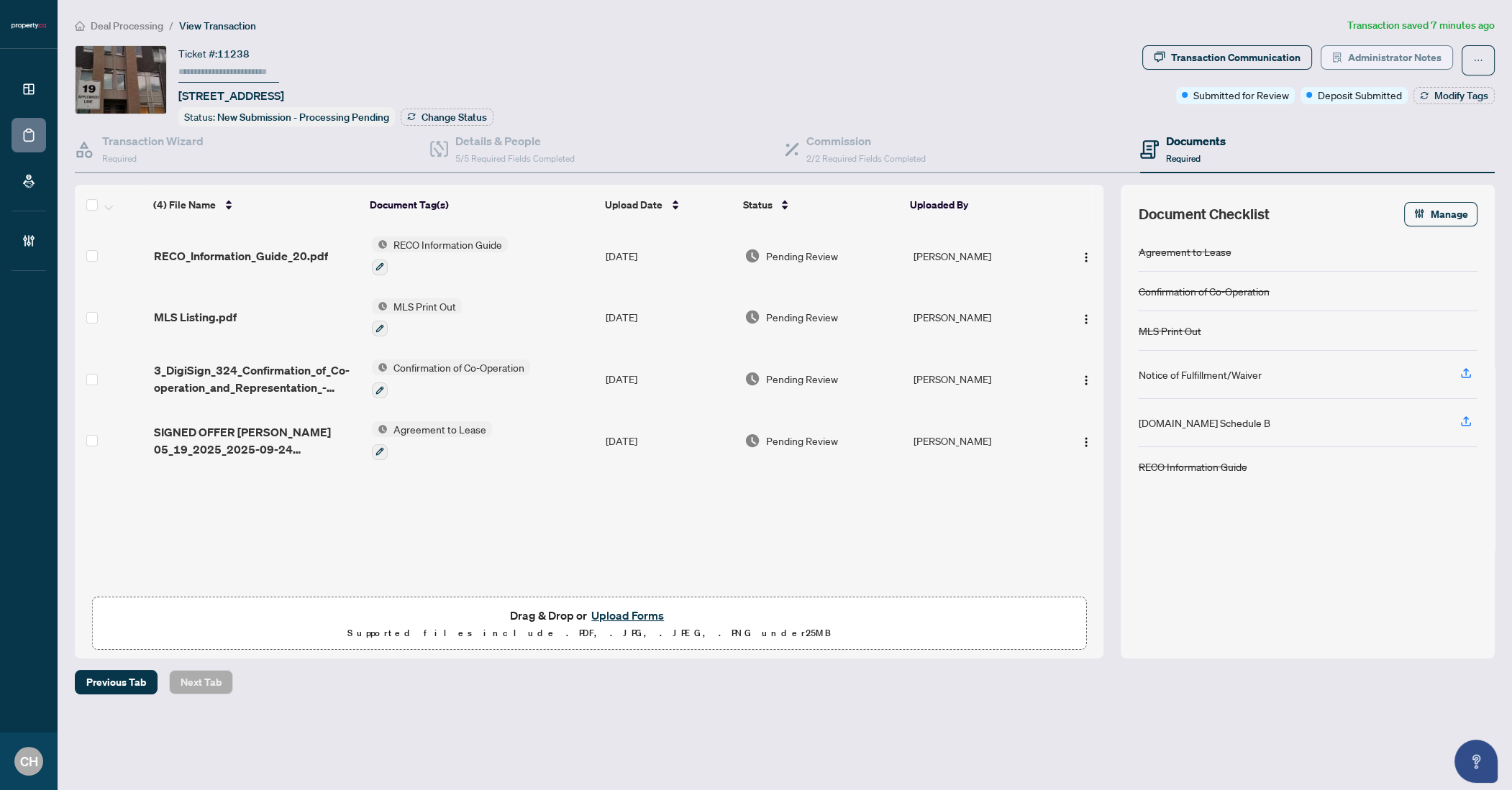
click at [1371, 64] on span "Administrator Notes" at bounding box center [1395, 58] width 93 height 23
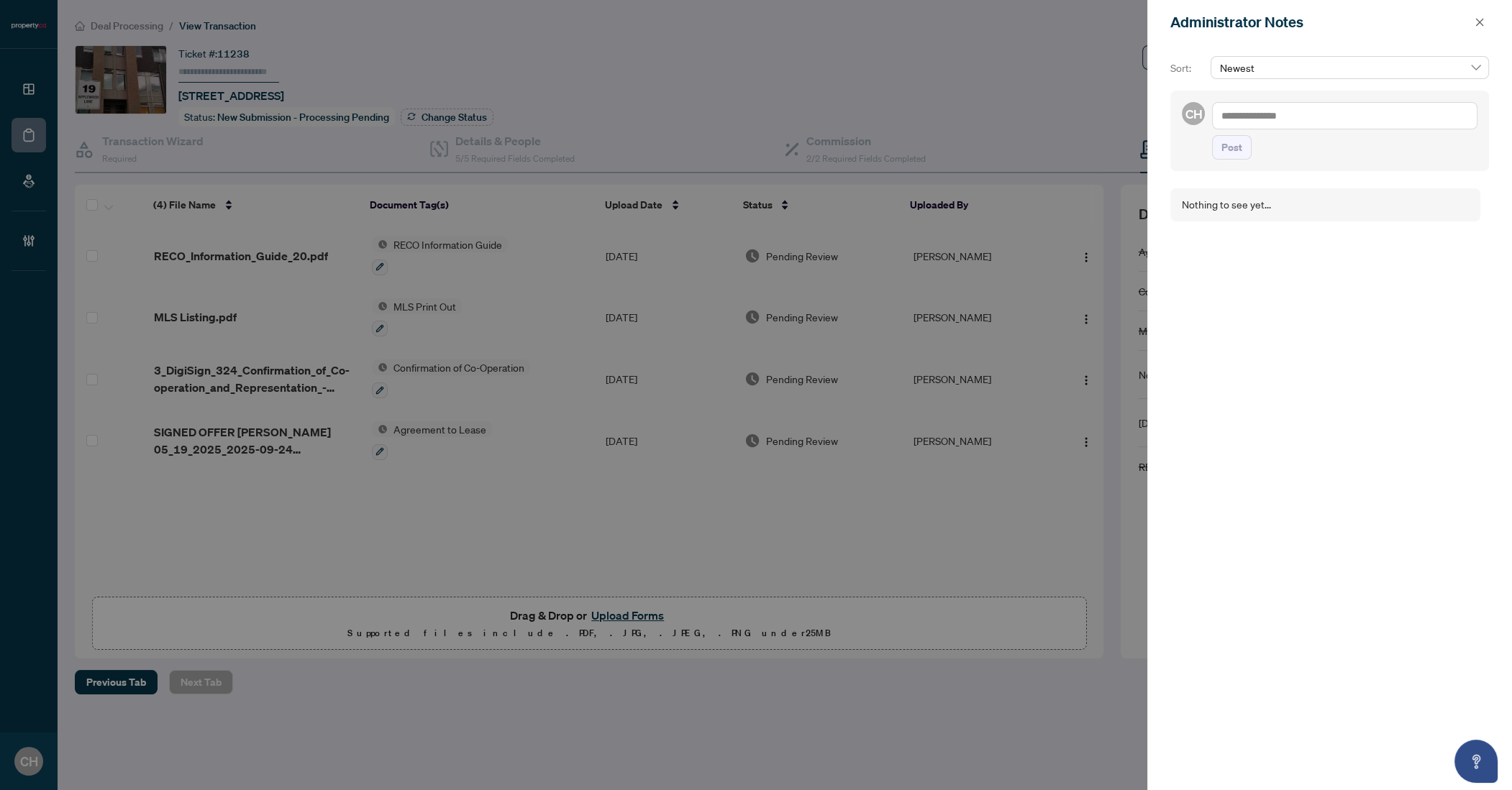
click at [1259, 111] on textarea at bounding box center [1344, 116] width 265 height 28
type textarea "**********"
click at [1212, 149] on button "Post" at bounding box center [1232, 161] width 40 height 25
click at [411, 278] on div at bounding box center [756, 395] width 1512 height 790
click at [1483, 22] on icon "close" at bounding box center [1479, 22] width 10 height 10
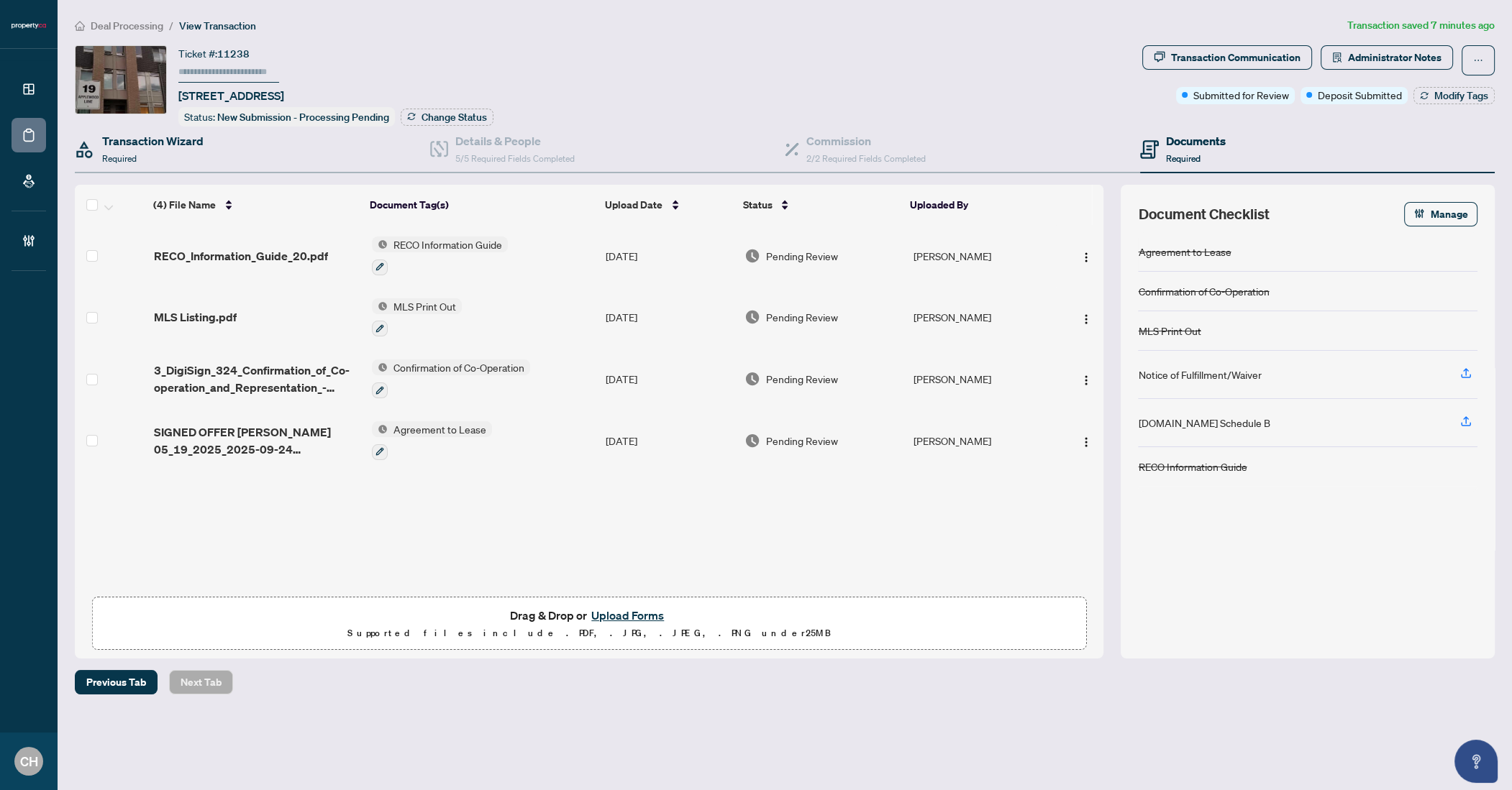
click at [211, 160] on div "Transaction Wizard Required" at bounding box center [252, 149] width 355 height 47
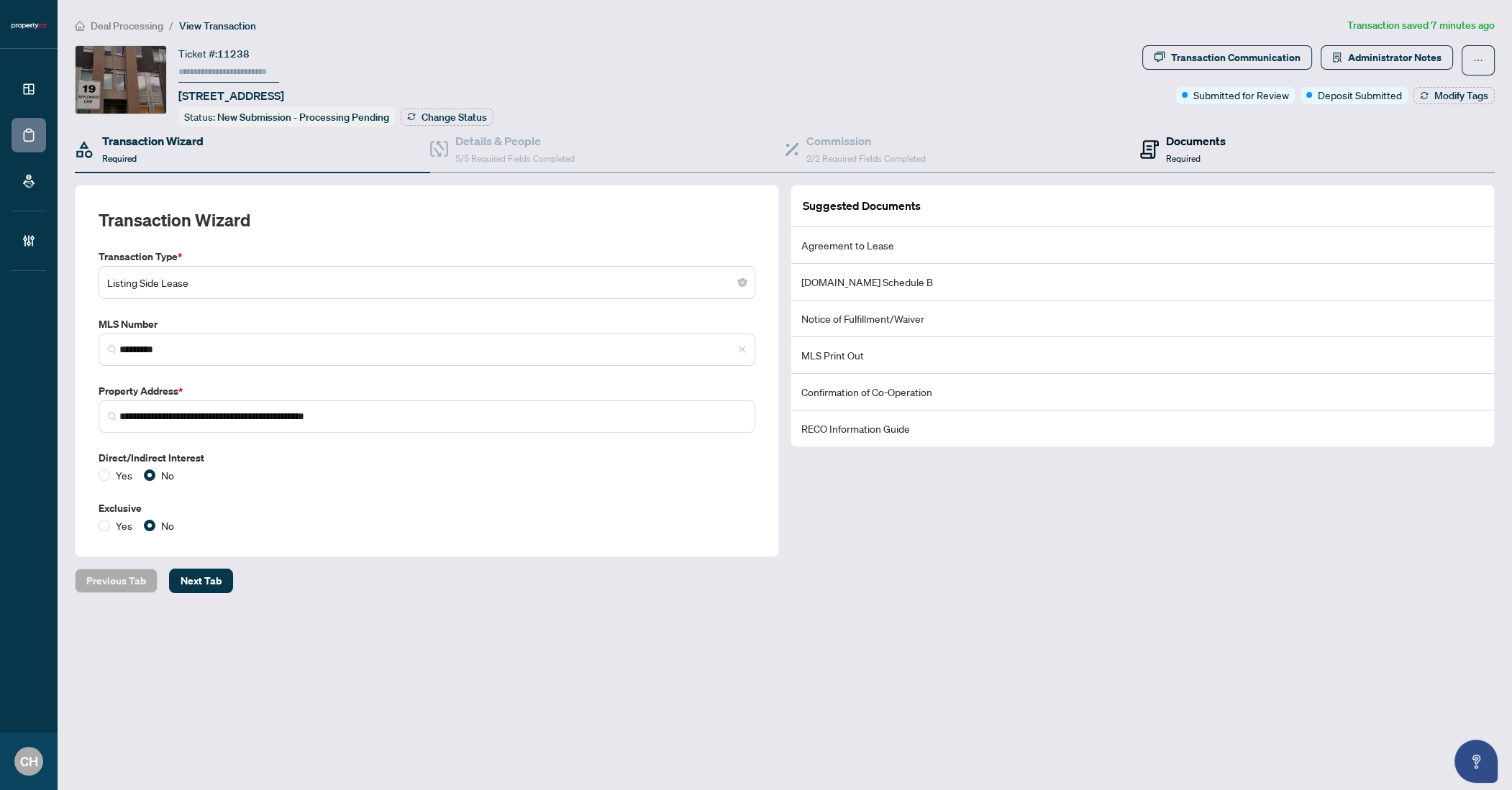
click at [1208, 161] on div "Documents Required" at bounding box center [1196, 149] width 60 height 34
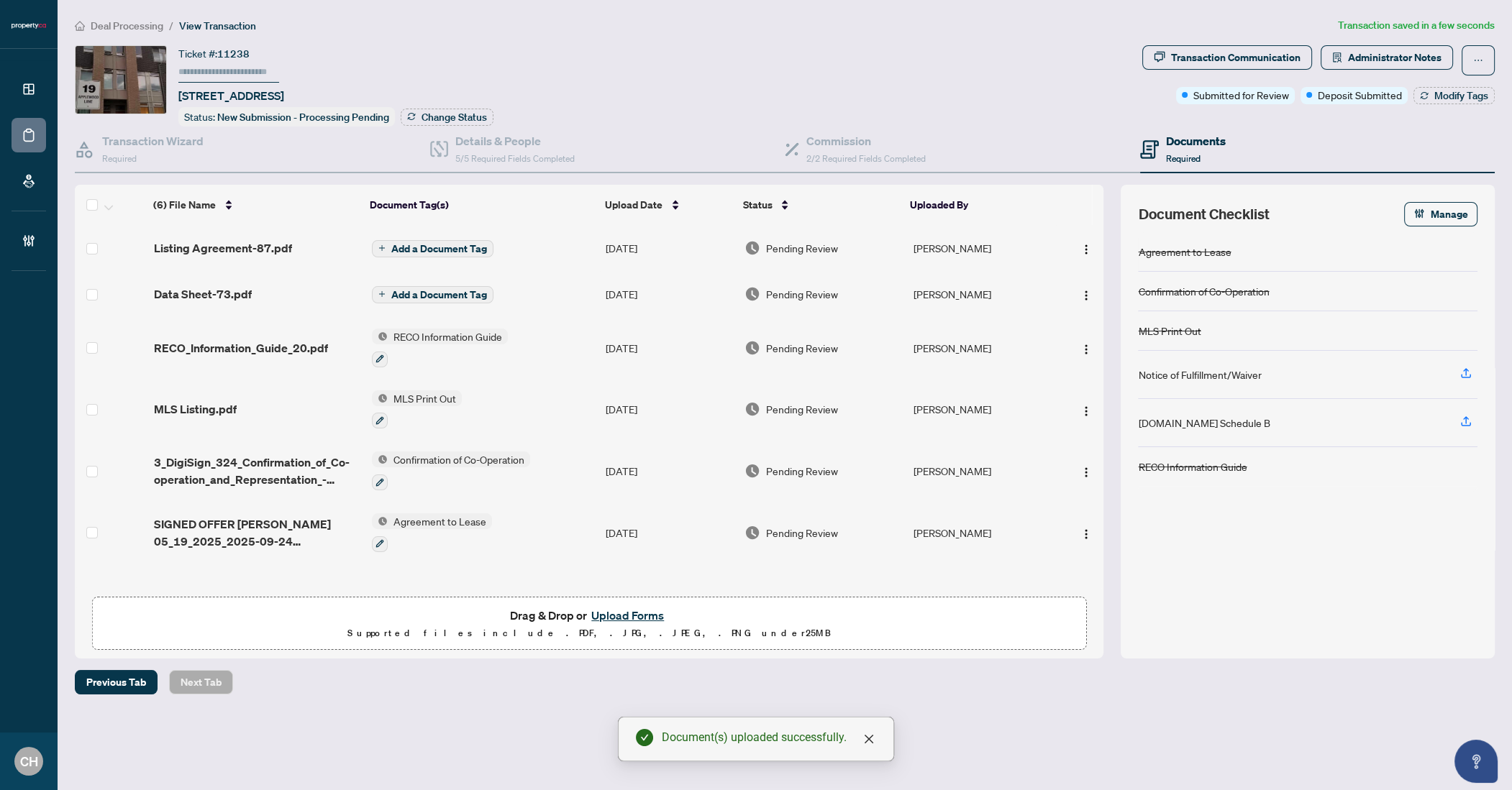
click at [441, 297] on button "Add a Document Tag" at bounding box center [432, 294] width 122 height 17
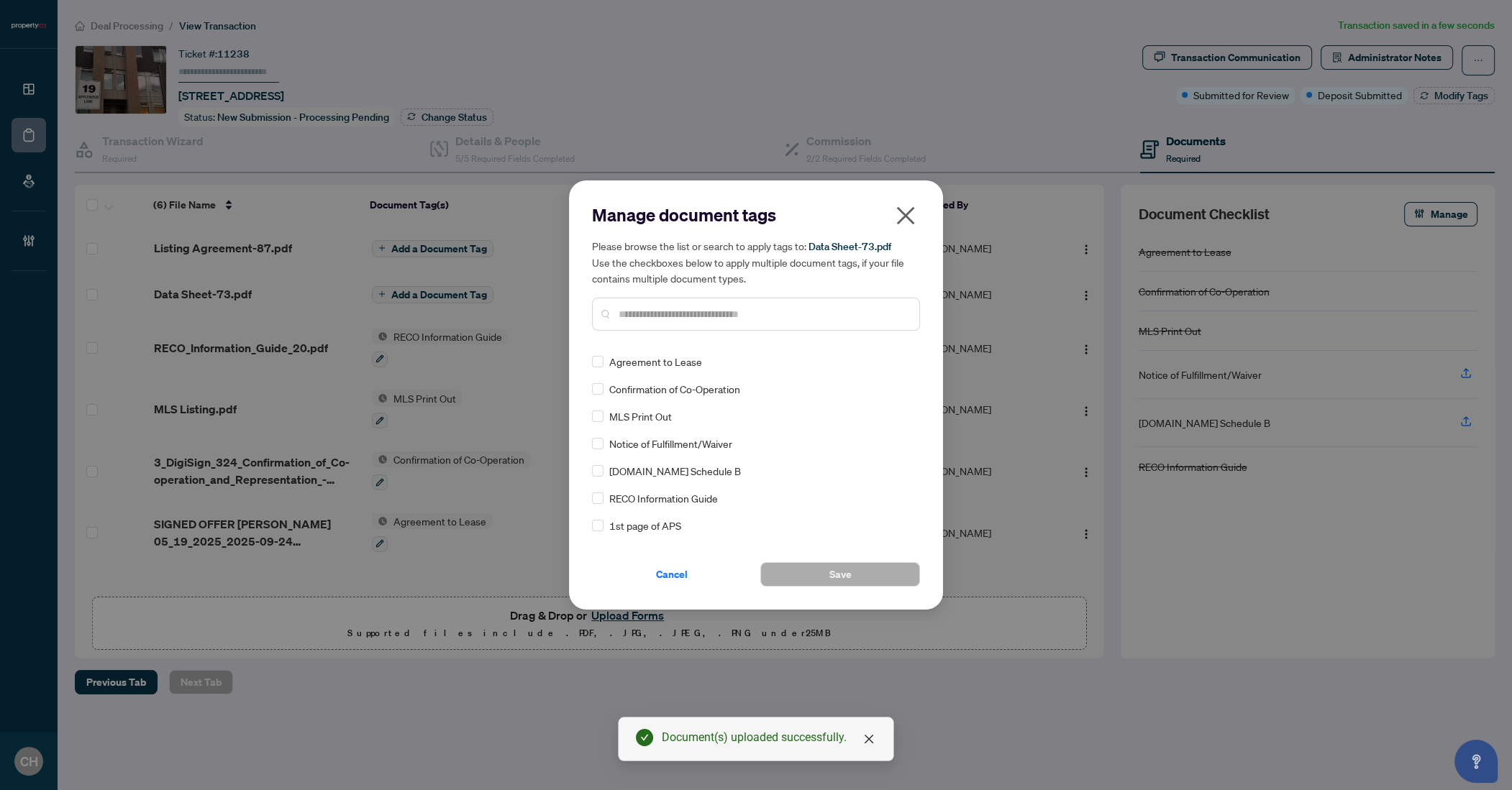
click at [651, 322] on div at bounding box center [756, 314] width 328 height 33
click at [652, 318] on input "text" at bounding box center [763, 314] width 289 height 16
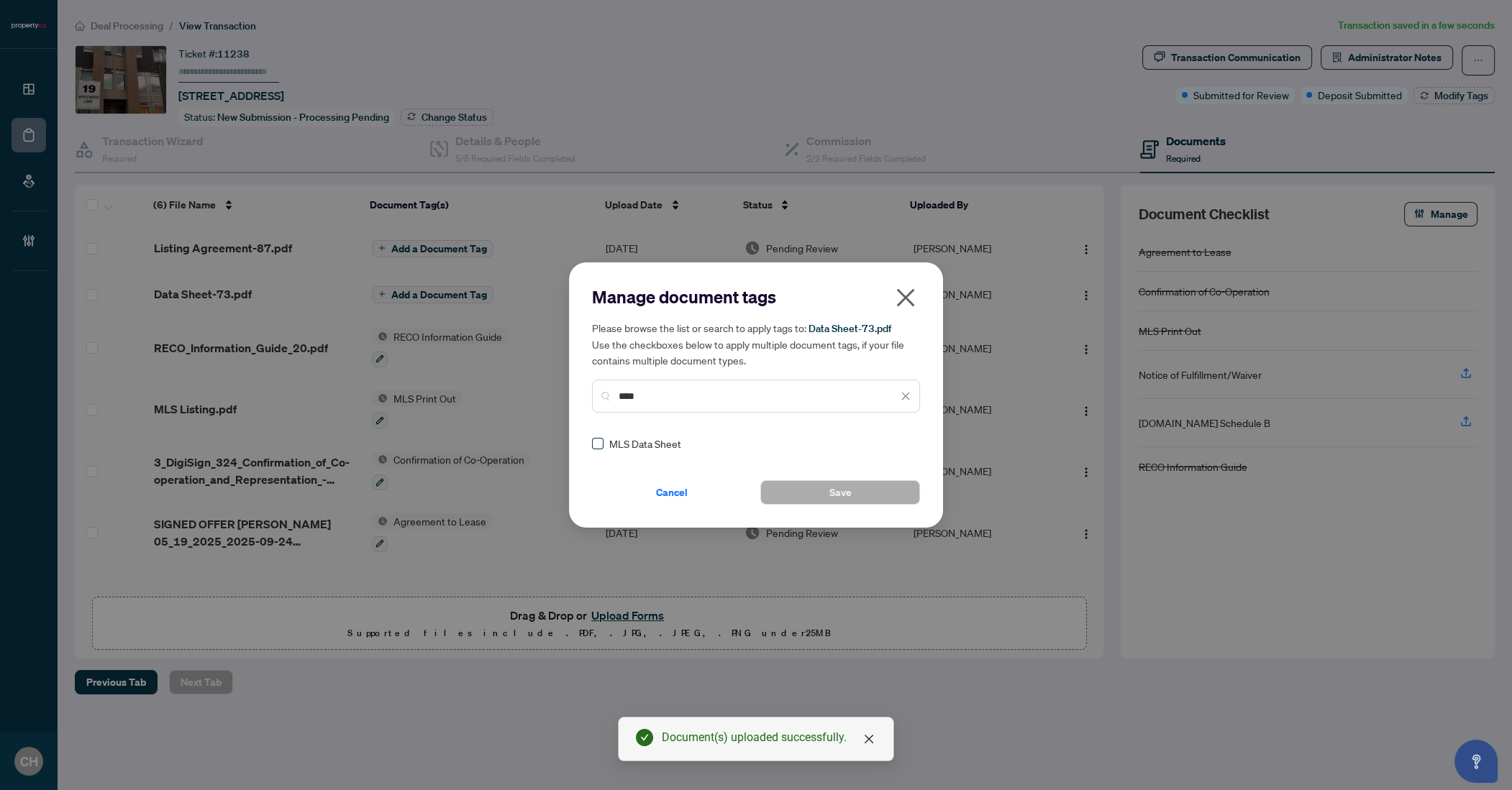
type input "****"
click at [805, 499] on button "Save" at bounding box center [840, 493] width 160 height 25
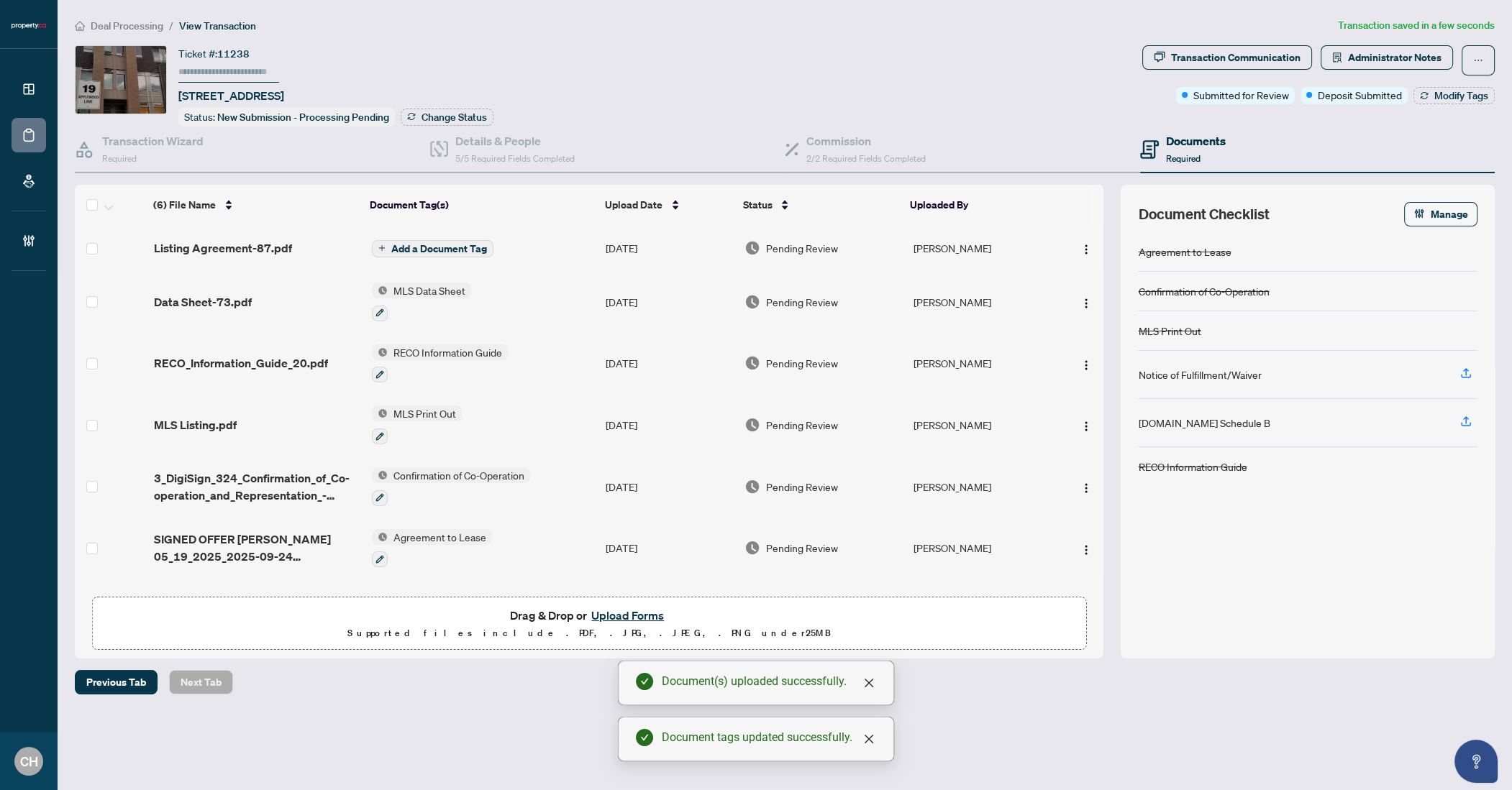
click at [448, 256] on td "Add a Document Tag" at bounding box center [483, 248] width 234 height 46
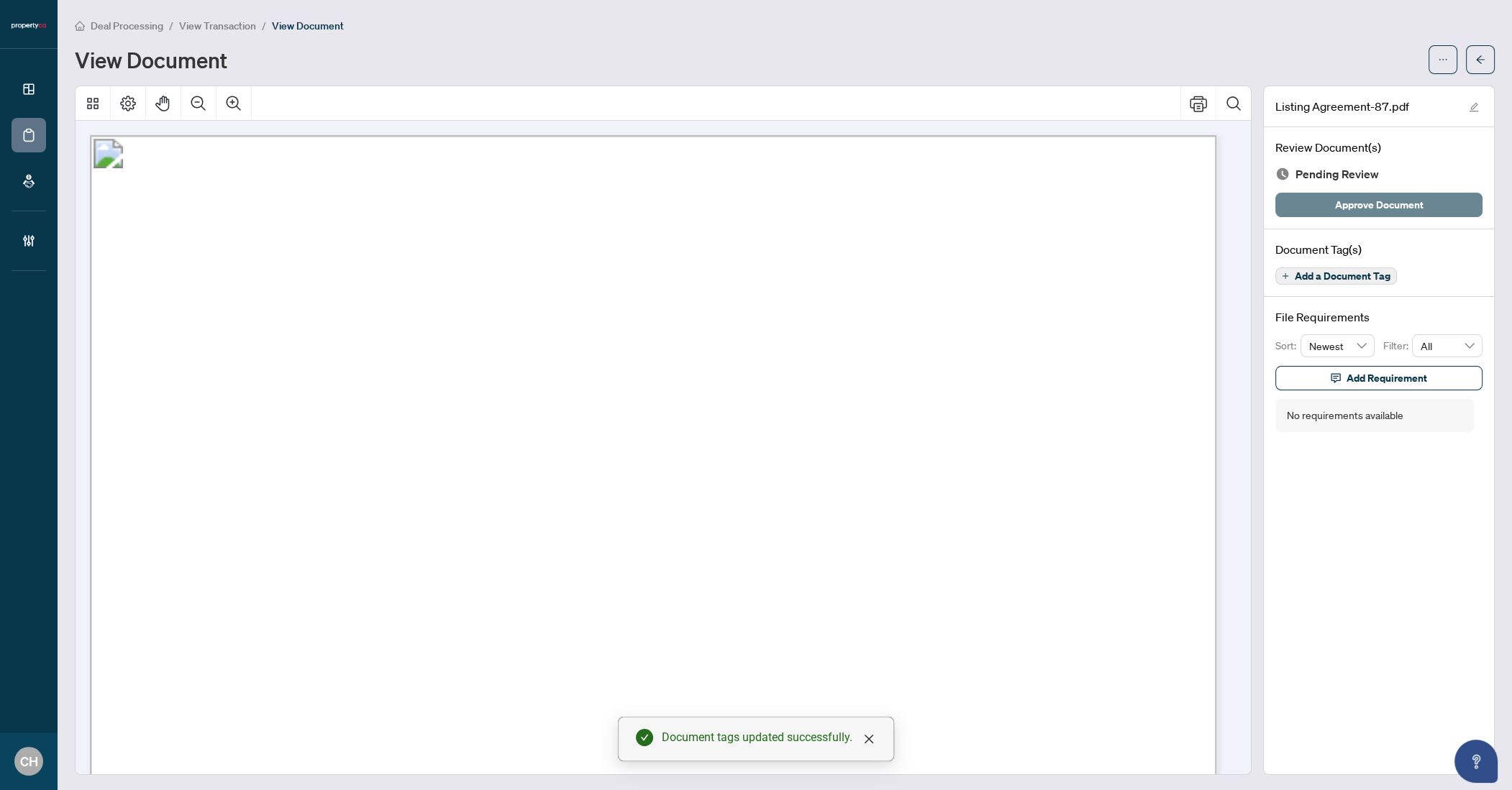
click at [1358, 199] on span "Approve Document" at bounding box center [1379, 205] width 88 height 23
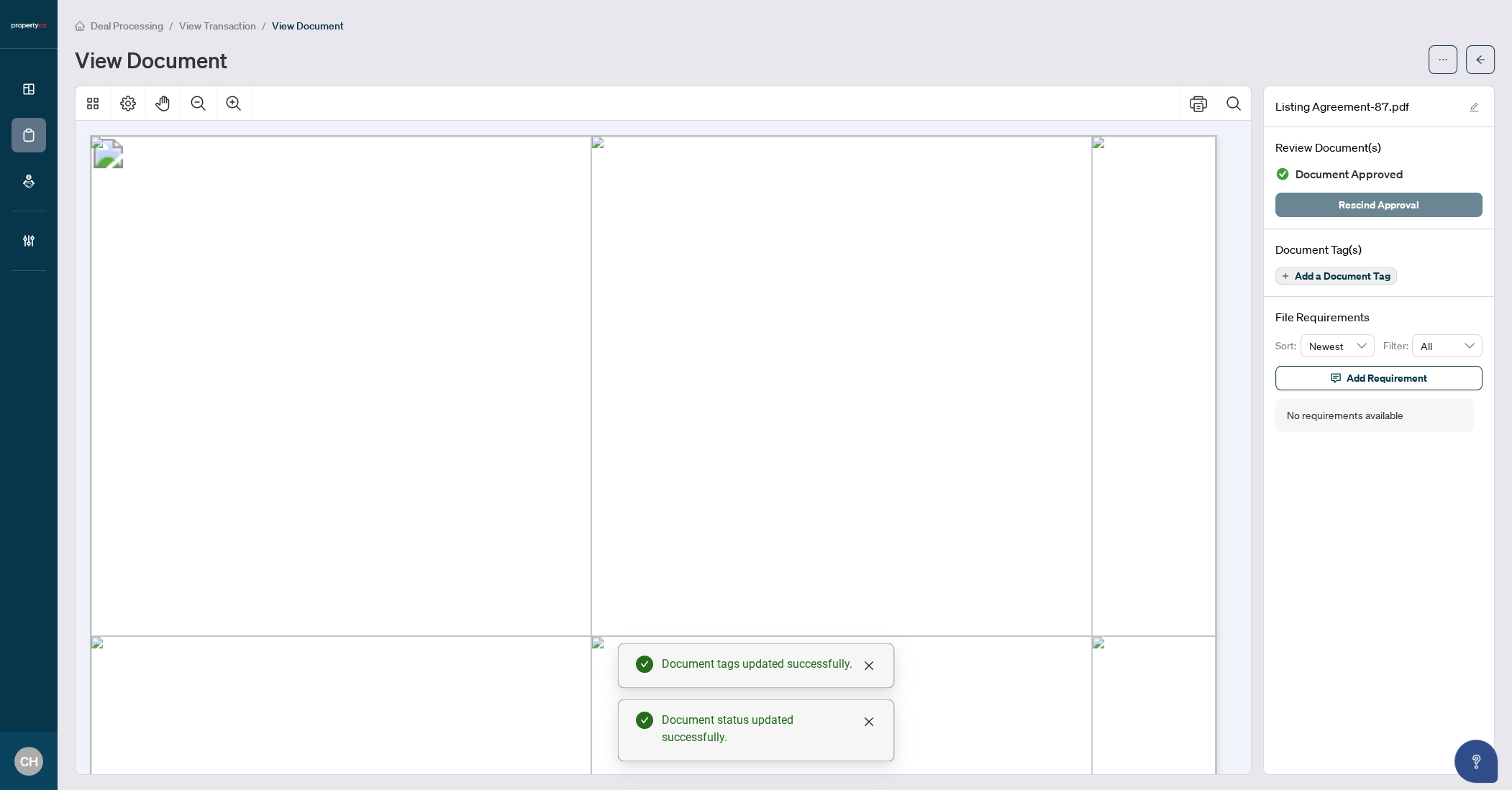
click at [1358, 199] on span "Rescind Approval" at bounding box center [1379, 205] width 81 height 23
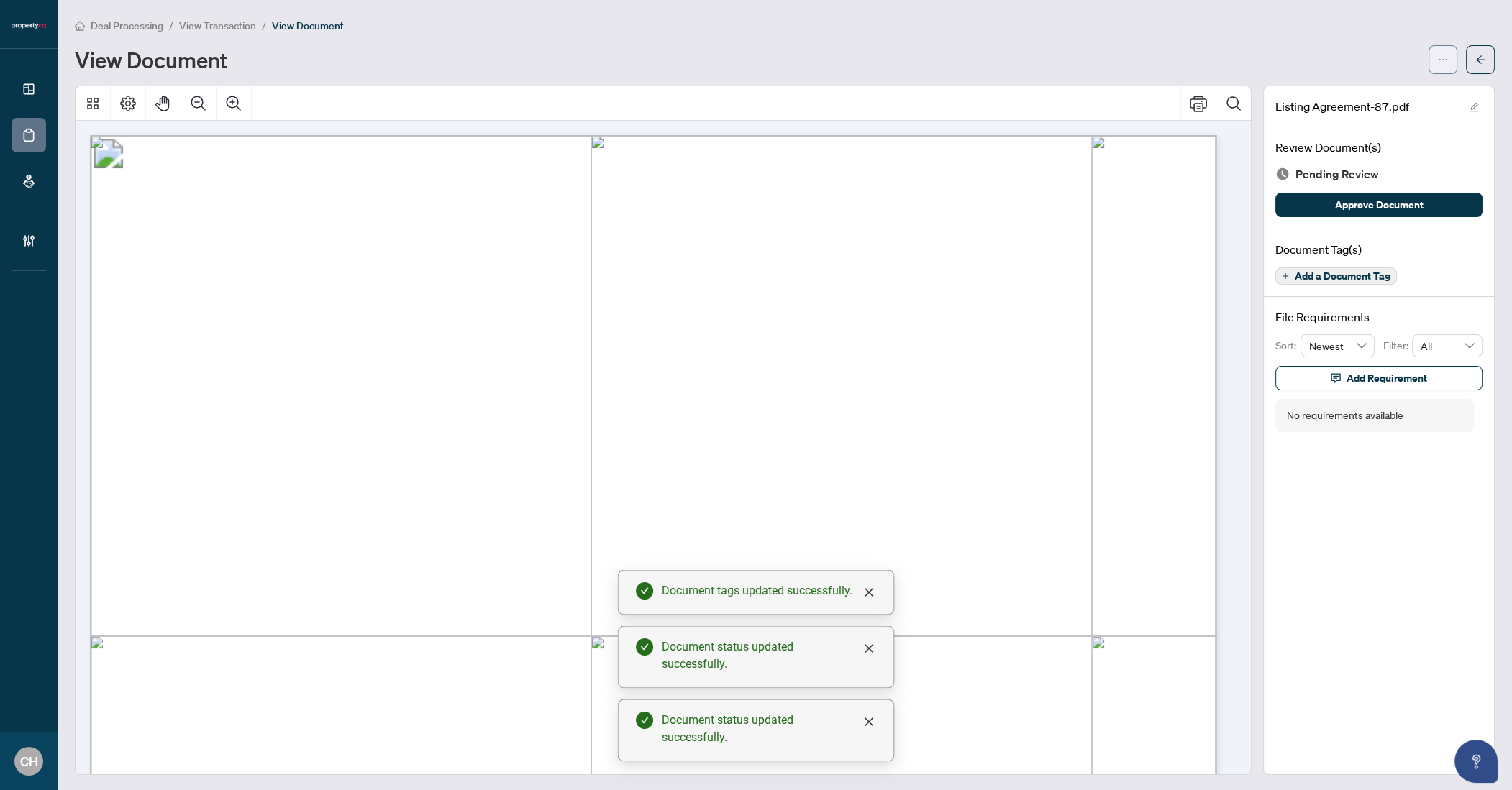
click at [1438, 61] on icon "ellipsis" at bounding box center [1442, 59] width 10 height 10
click at [1348, 25] on div "Deal Processing / View Transaction / View Document" at bounding box center [784, 25] width 1420 height 16
click at [1313, 280] on button "Add a Document Tag" at bounding box center [1336, 276] width 122 height 17
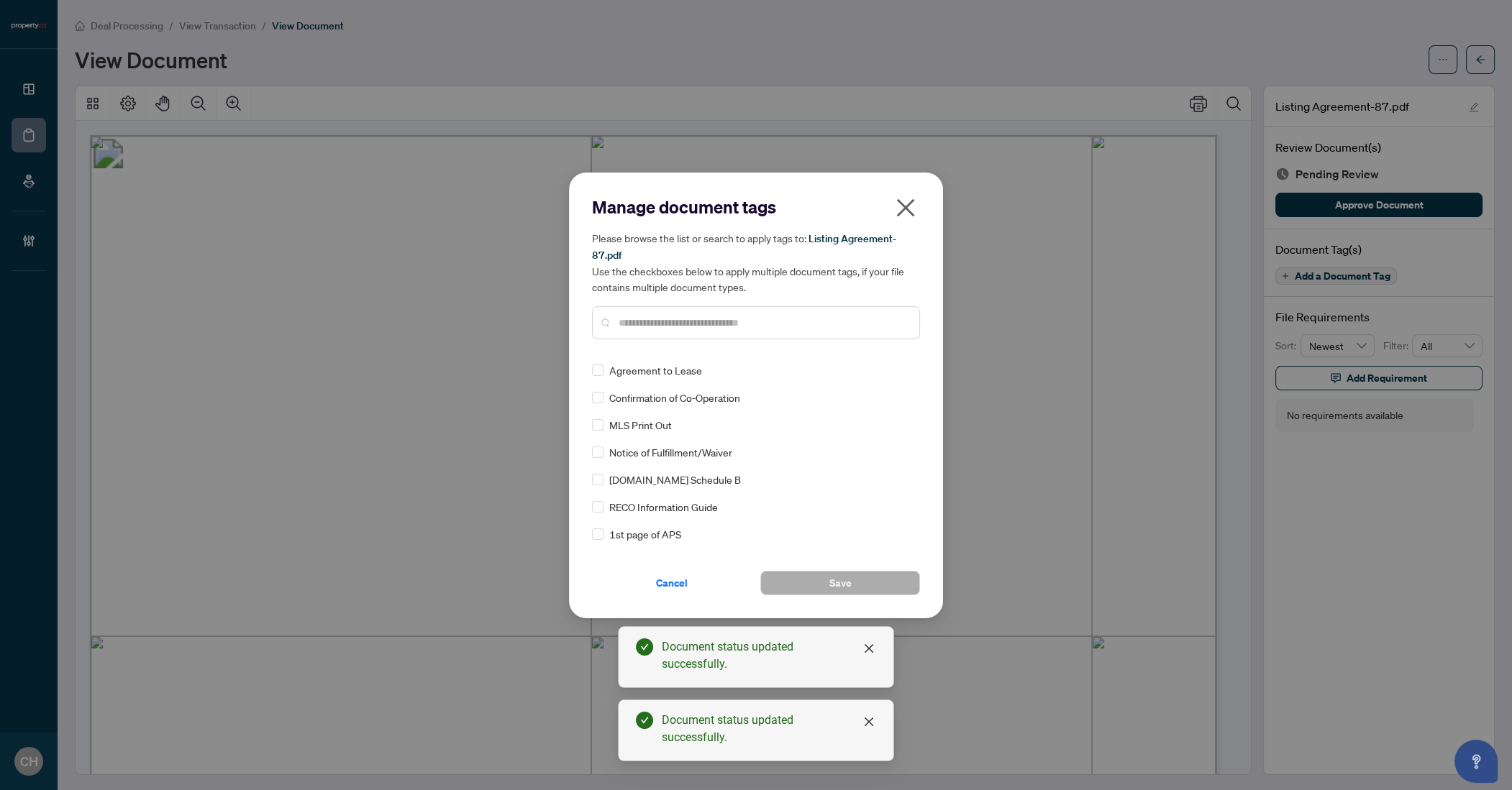
click at [766, 319] on input "text" at bounding box center [763, 322] width 289 height 16
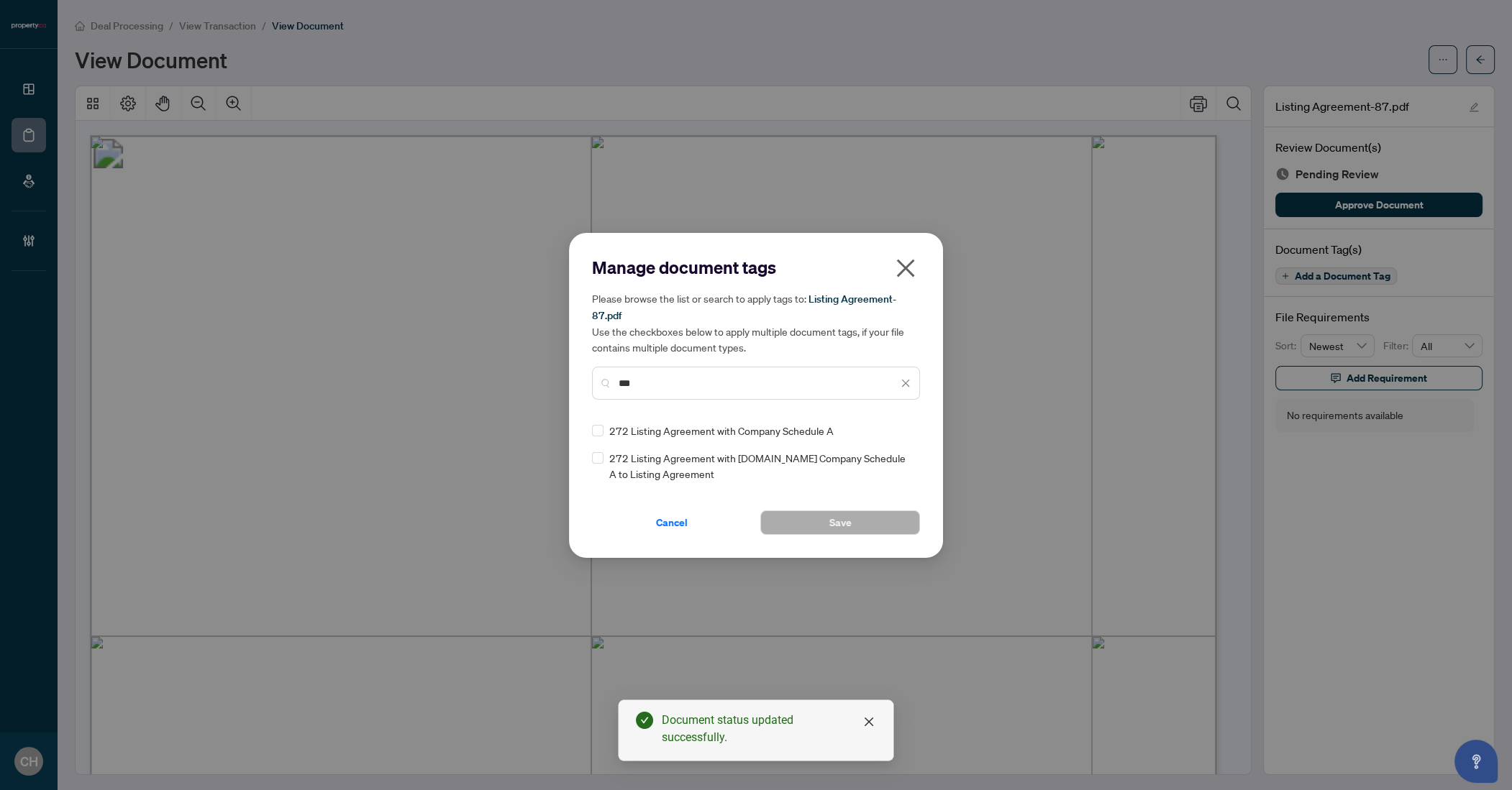
type input "***"
click at [858, 510] on button "Save" at bounding box center [840, 522] width 160 height 25
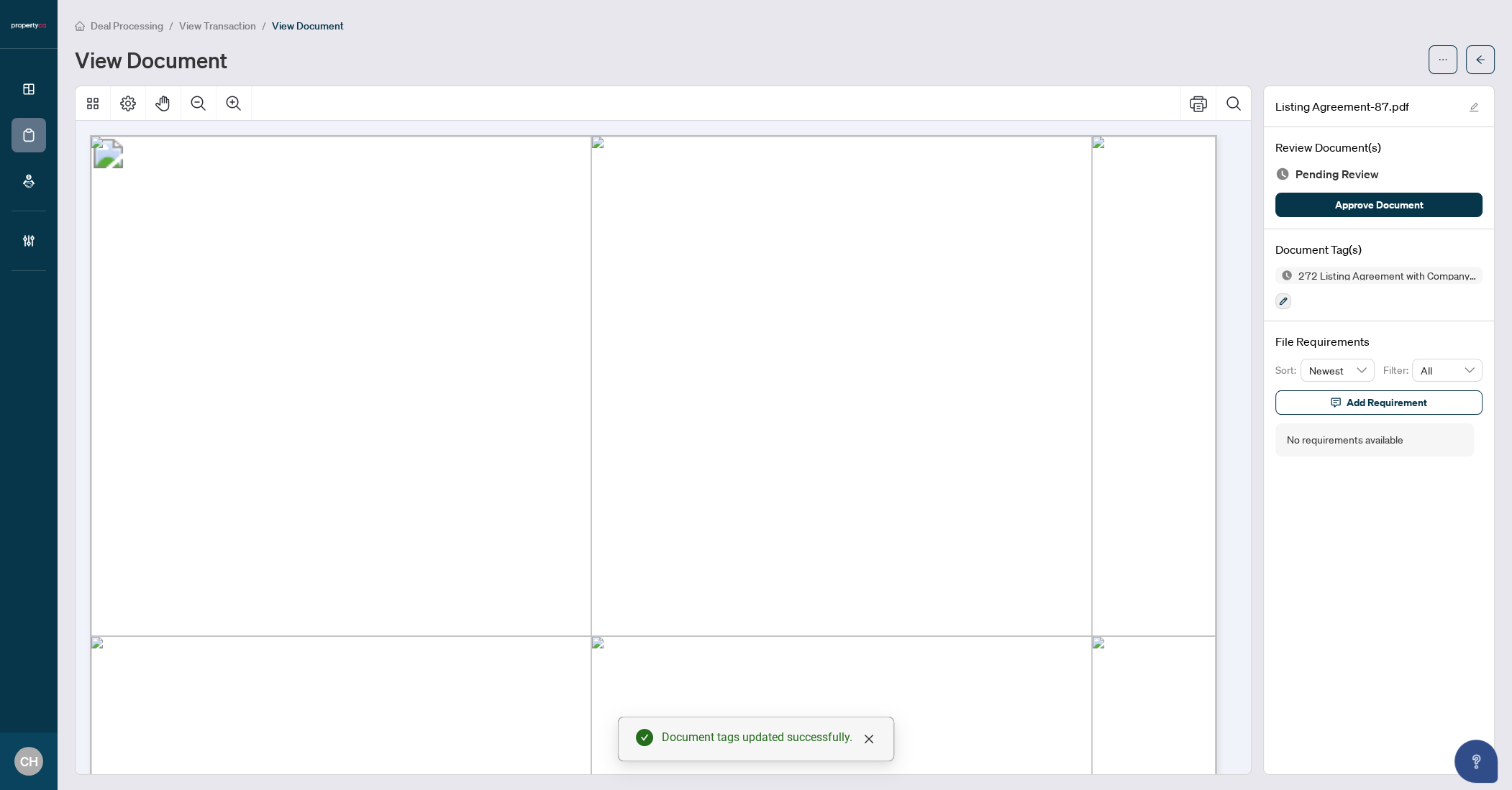
click at [1476, 59] on div "Manage document tags Please browse the list or search to apply tags to: Listing…" at bounding box center [756, 395] width 1512 height 790
click at [1476, 59] on button "button" at bounding box center [1481, 60] width 28 height 28
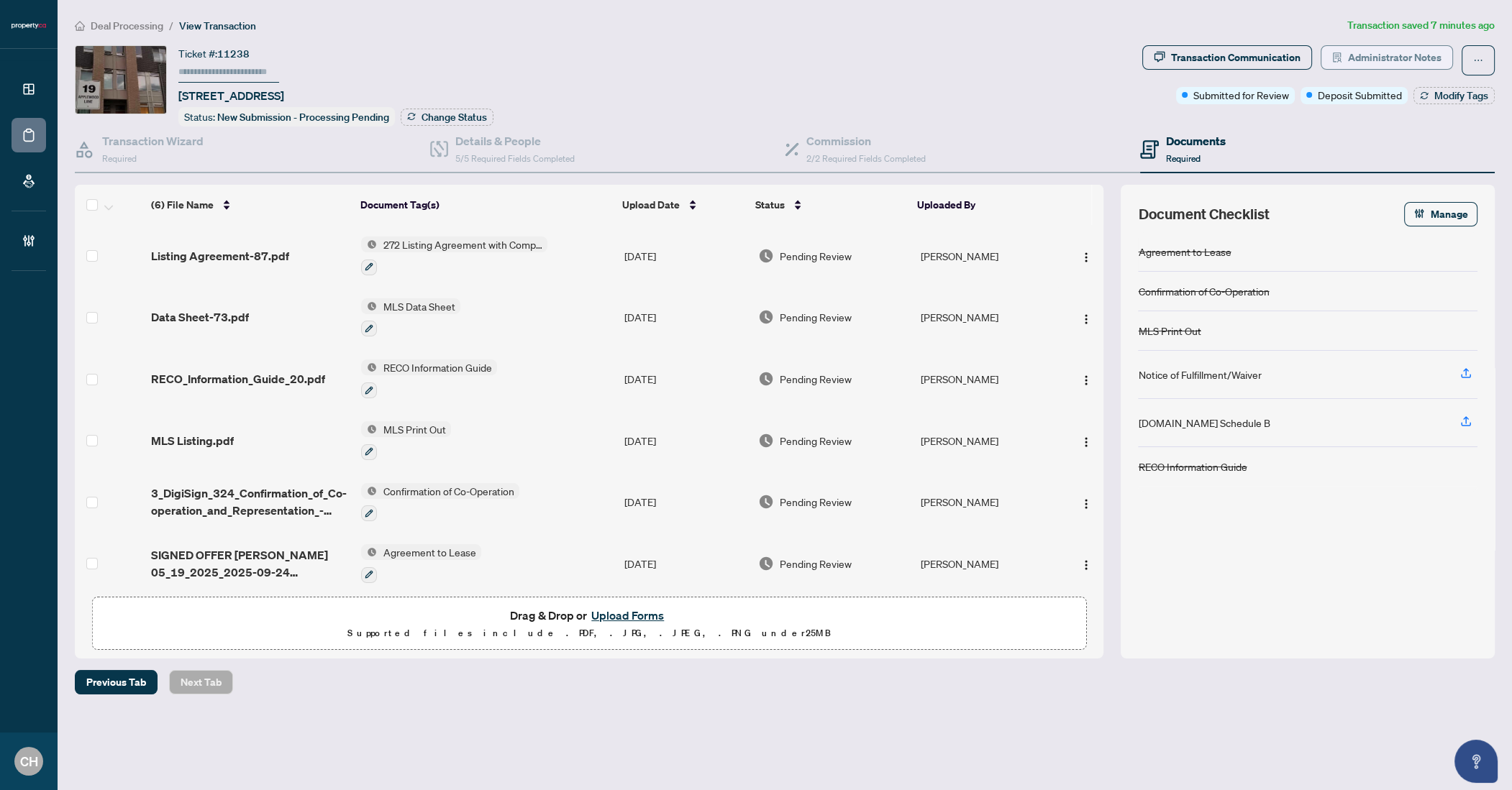
click at [1353, 55] on span "Administrator Notes" at bounding box center [1395, 58] width 93 height 23
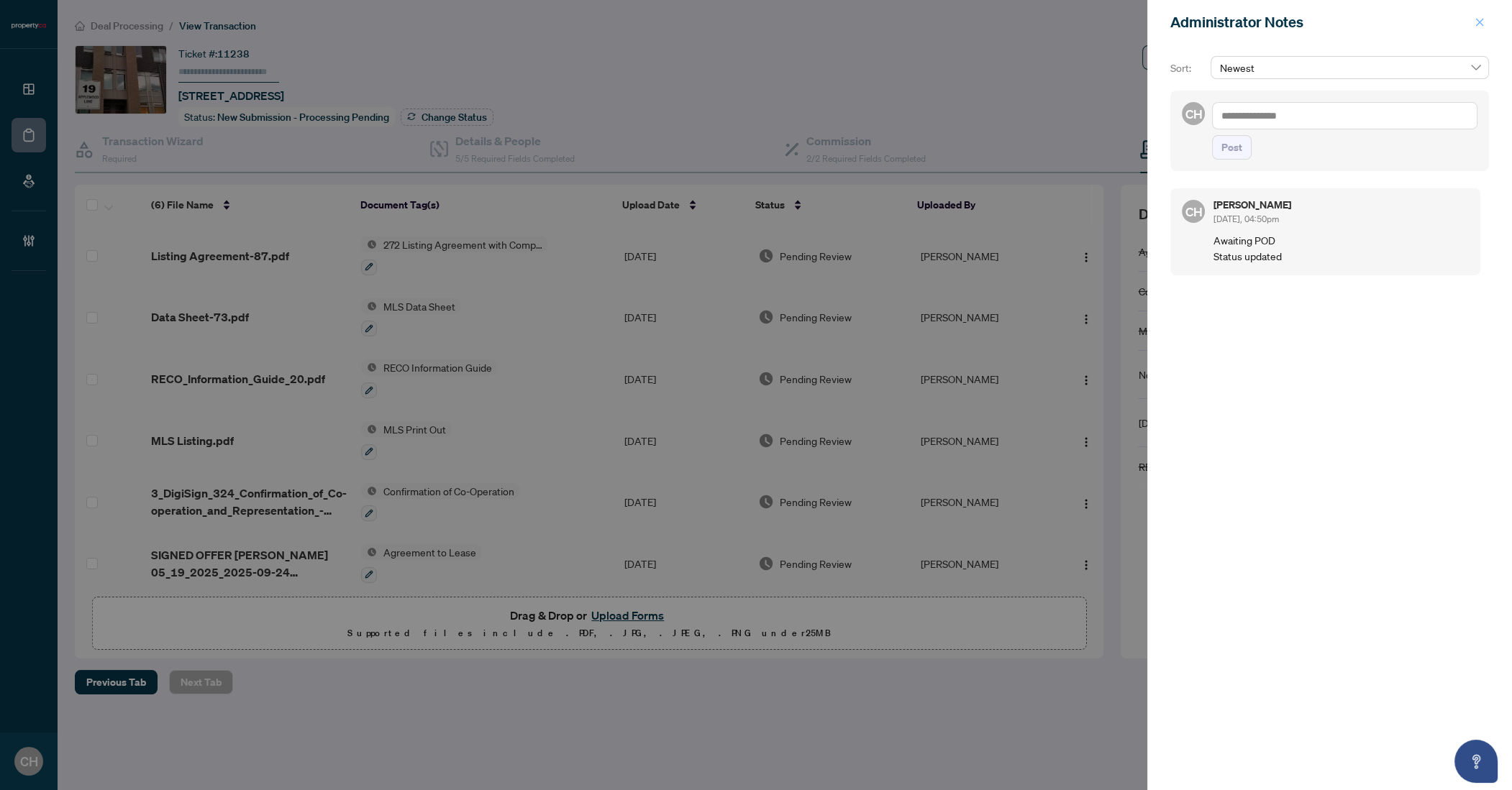
click at [1481, 25] on icon "close" at bounding box center [1480, 22] width 8 height 8
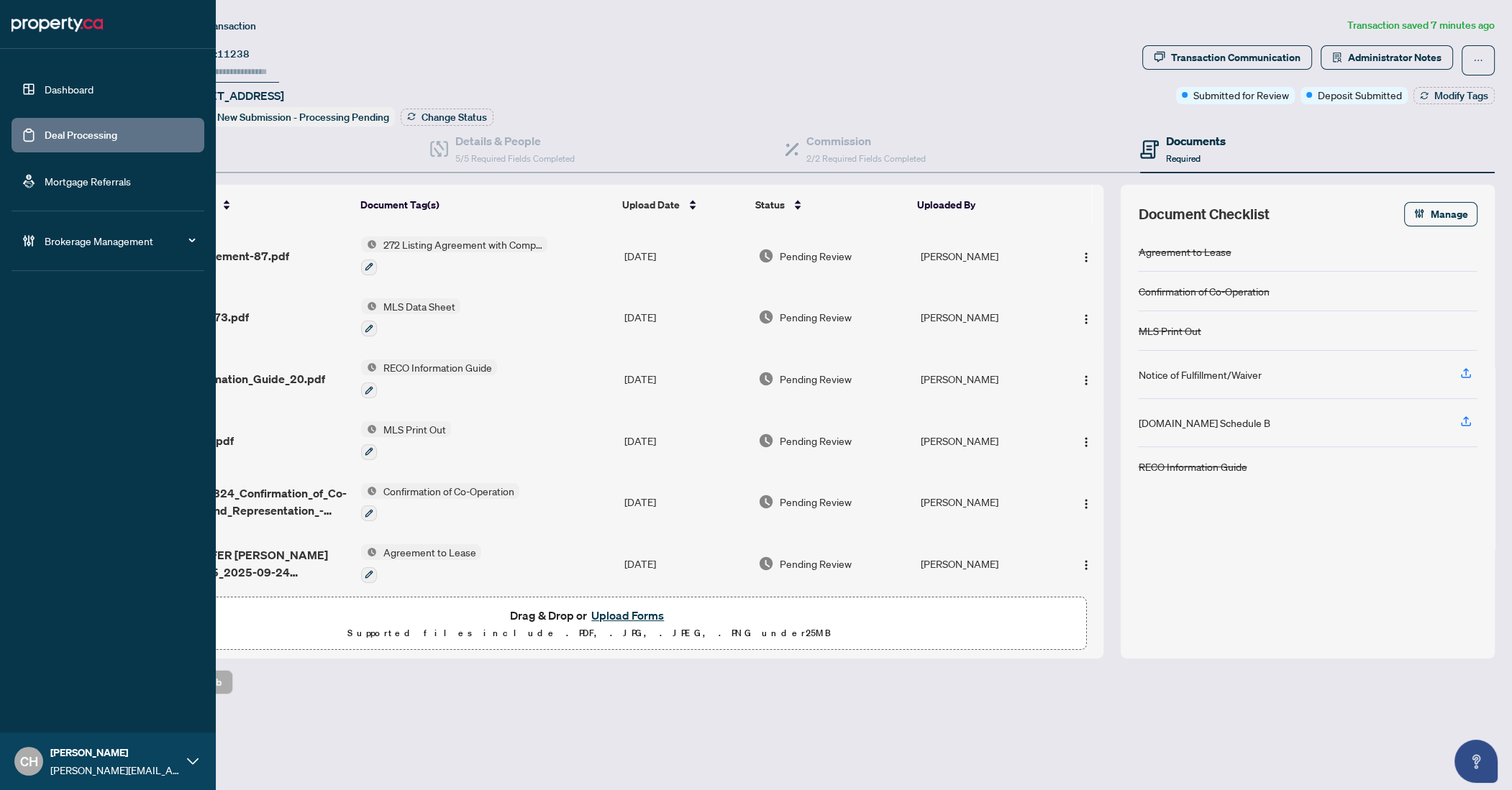
click at [46, 129] on link "Deal Processing" at bounding box center [81, 135] width 73 height 13
